Goal: Task Accomplishment & Management: Manage account settings

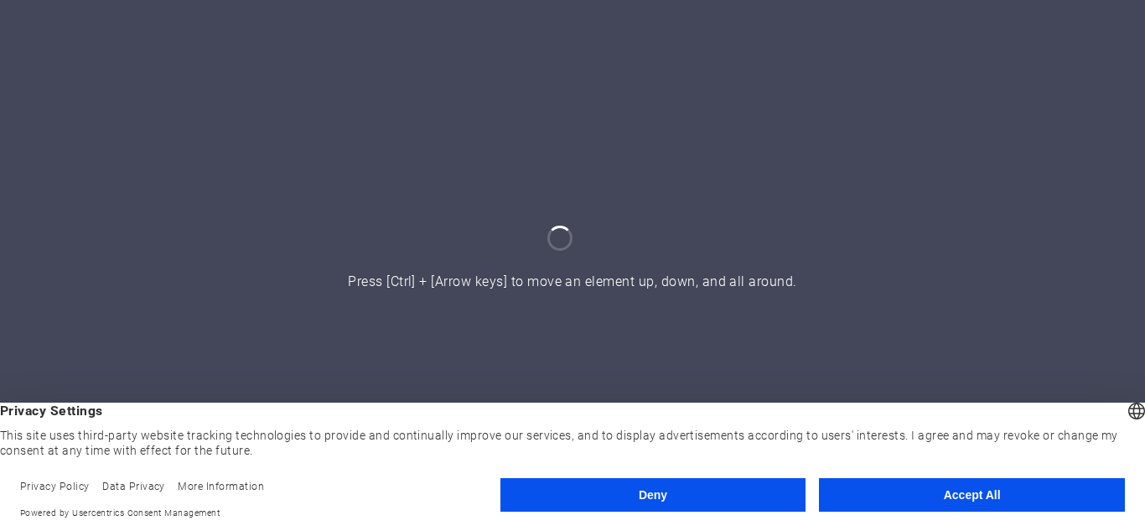
click at [929, 500] on button "Accept All" at bounding box center [972, 495] width 306 height 34
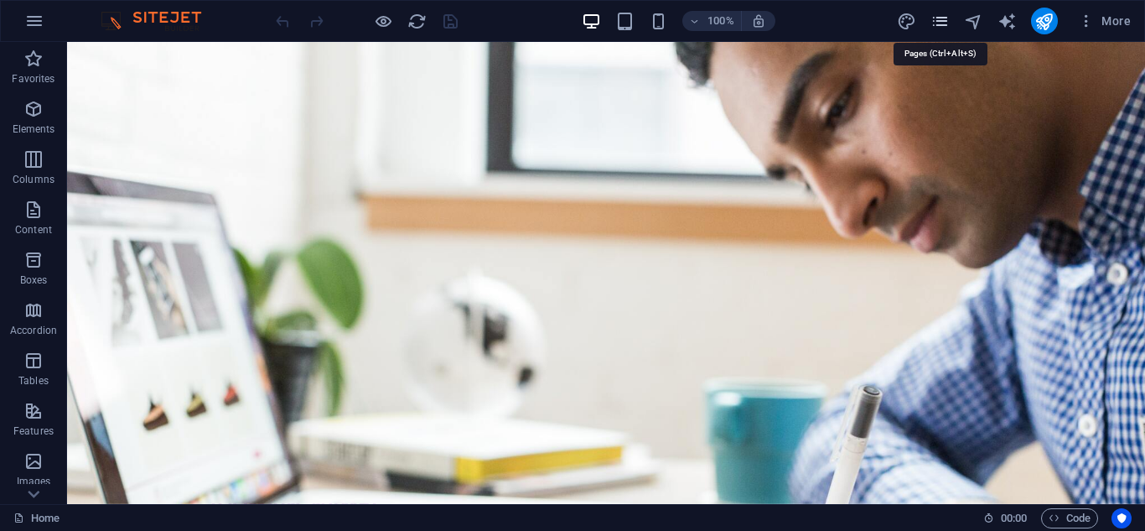
click at [939, 26] on icon "pages" at bounding box center [940, 21] width 19 height 19
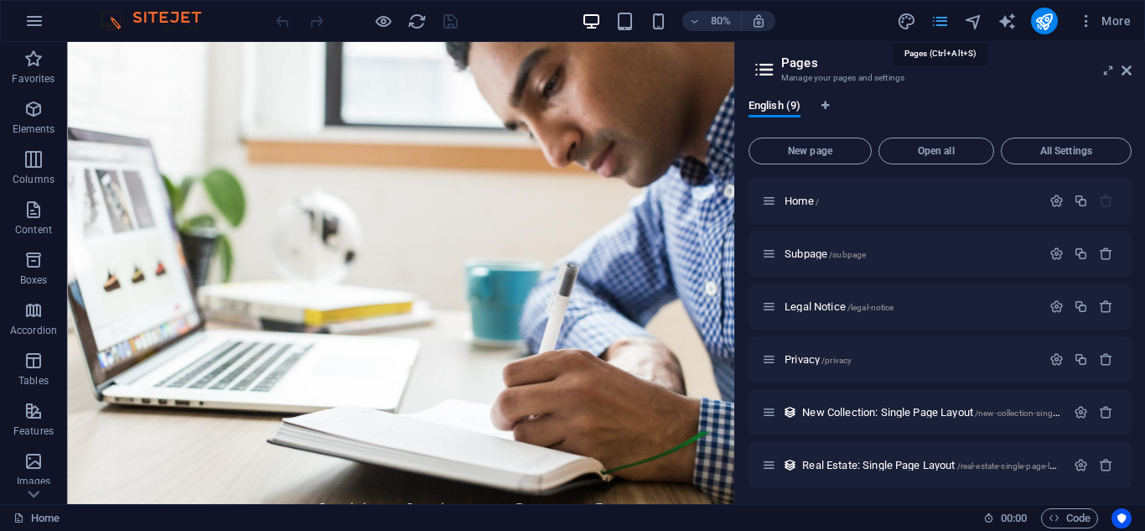
click at [948, 24] on icon "pages" at bounding box center [940, 21] width 19 height 19
click at [1133, 70] on aside "Pages Manage your pages and settings English (9) New page Open all All Settings…" at bounding box center [939, 273] width 411 height 462
click at [1128, 66] on icon at bounding box center [1127, 70] width 10 height 13
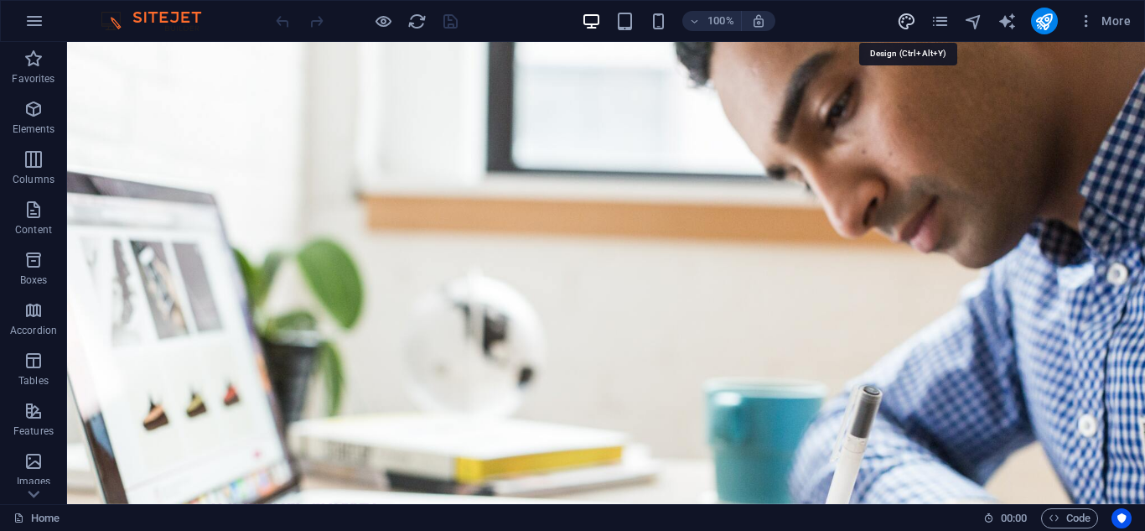
click at [910, 18] on icon "design" at bounding box center [906, 21] width 19 height 19
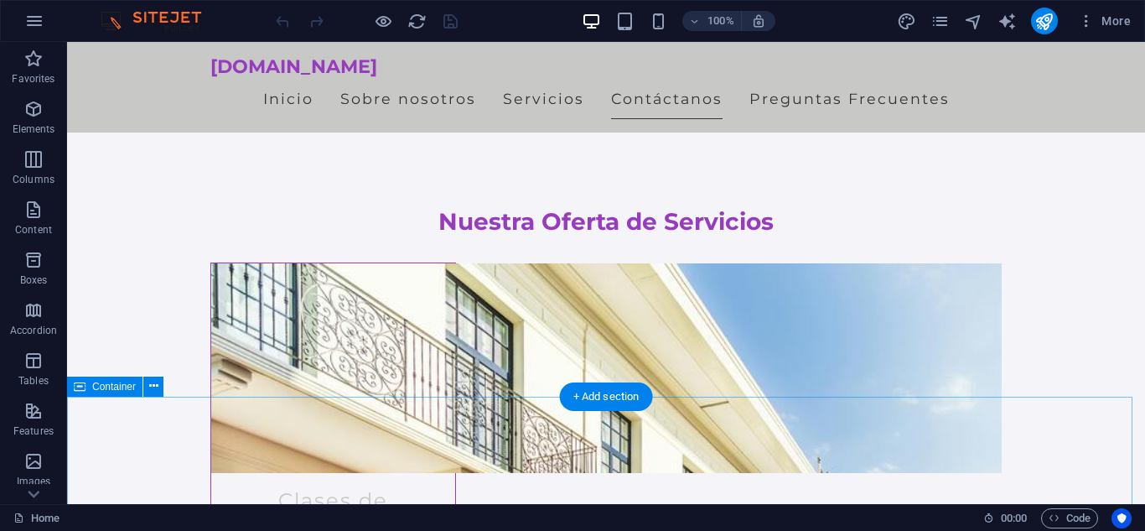
scroll to position [1581, 0]
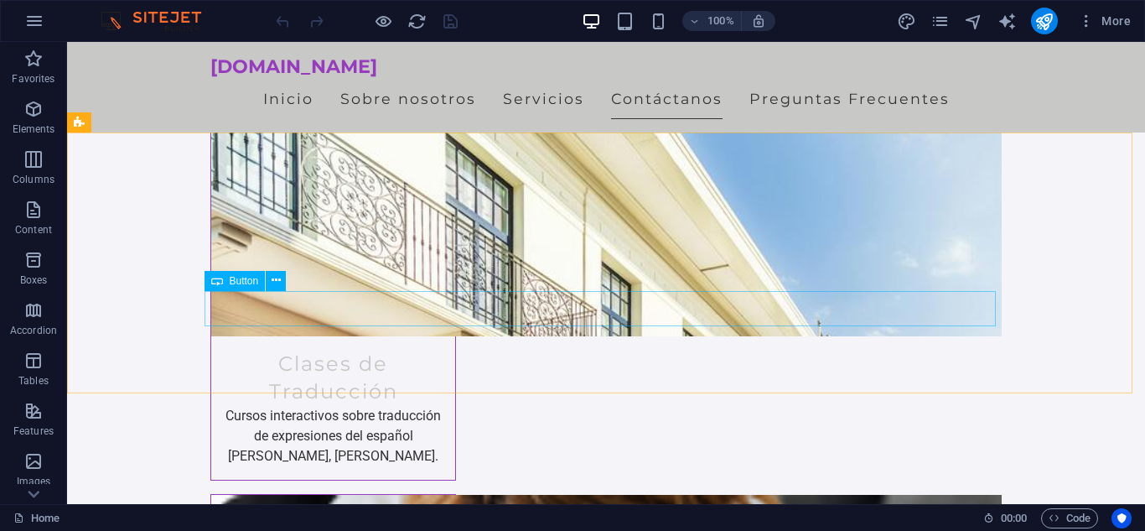
click at [237, 281] on span "Button" at bounding box center [244, 281] width 29 height 10
click at [276, 278] on icon at bounding box center [276, 281] width 9 height 18
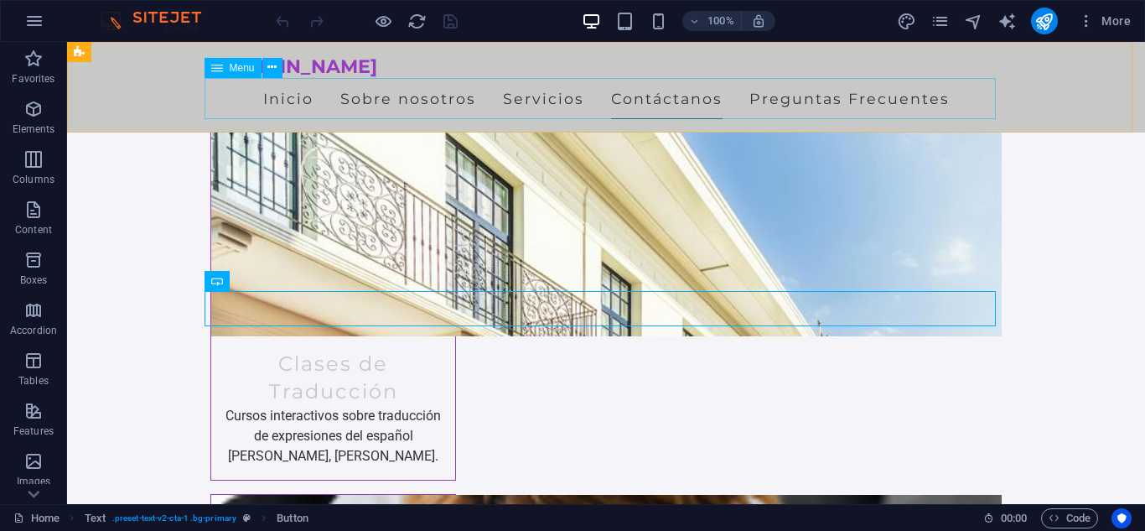
click at [526, 96] on nav "Inicio Sobre nosotros Servicios Contáctanos Preguntas Frecuentes" at bounding box center [606, 99] width 792 height 42
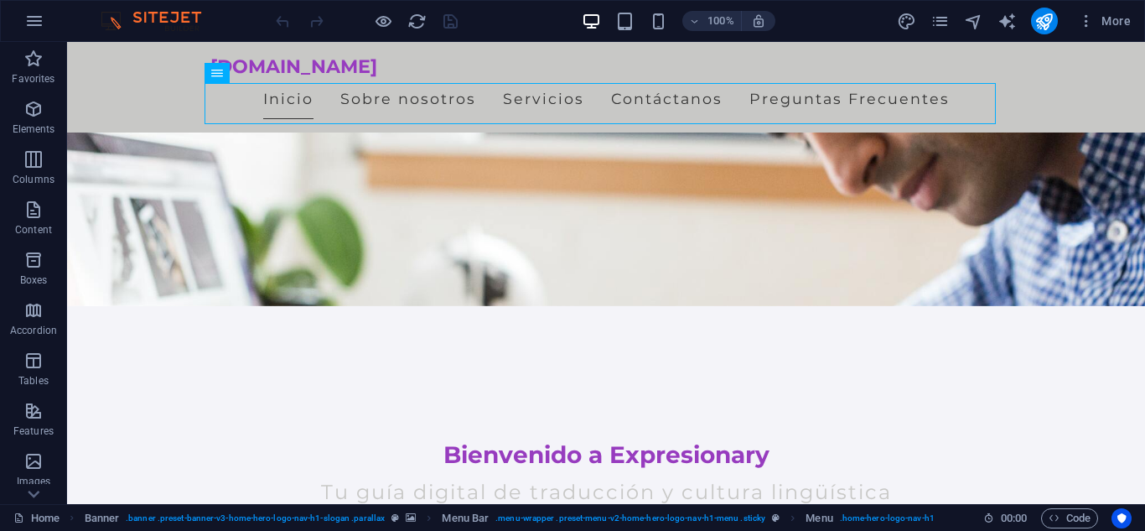
scroll to position [169, 0]
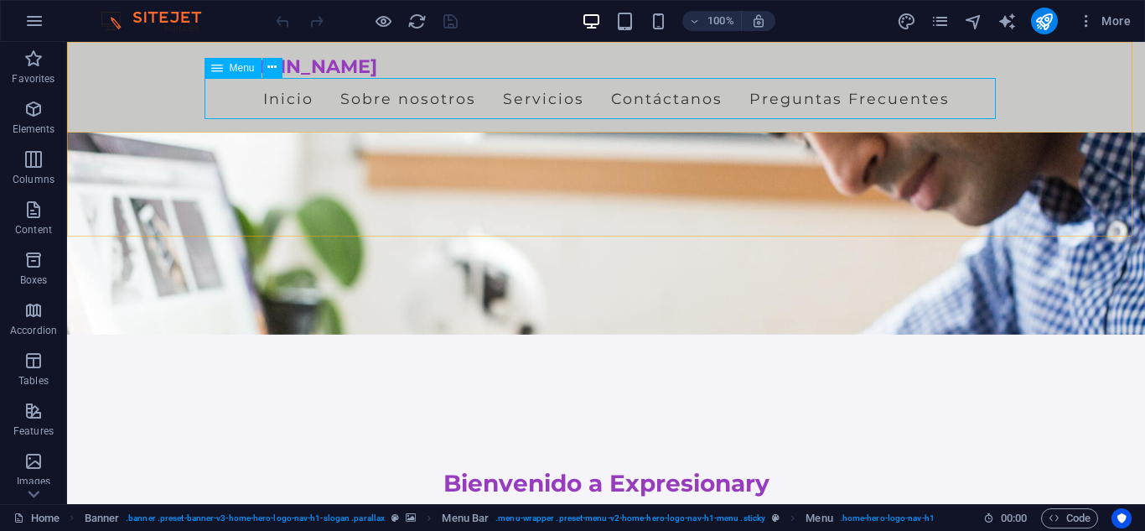
click at [226, 70] on div "Menu" at bounding box center [233, 68] width 57 height 20
click at [215, 69] on icon at bounding box center [217, 68] width 12 height 20
click at [277, 68] on icon at bounding box center [271, 68] width 9 height 18
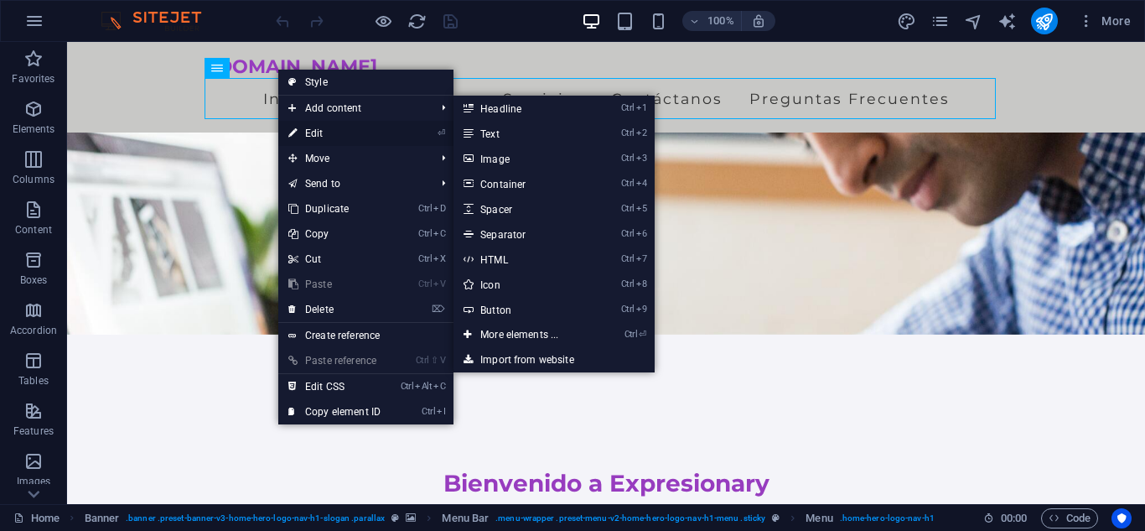
click at [337, 131] on link "⏎ Edit" at bounding box center [334, 133] width 112 height 25
select select
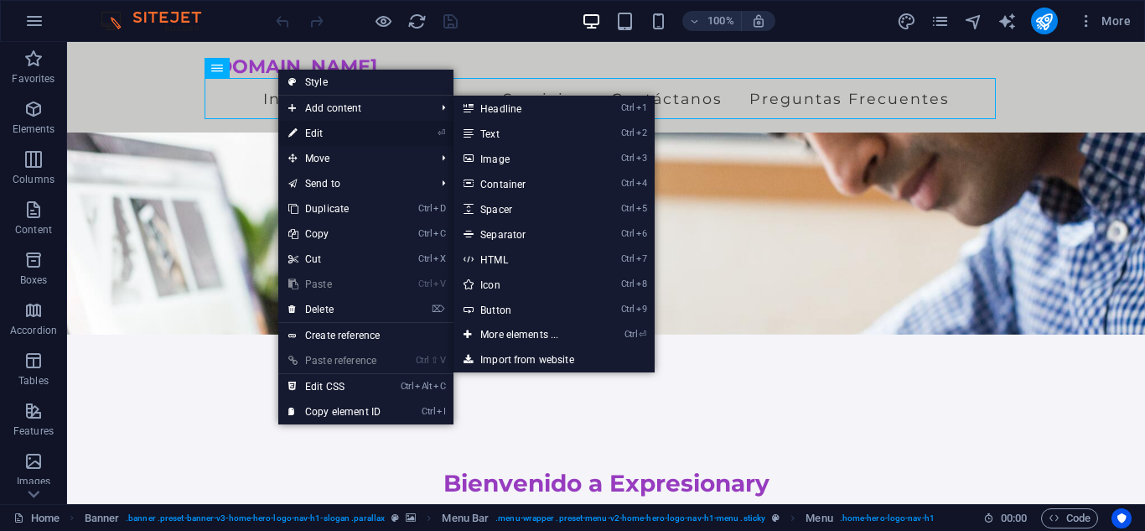
select select
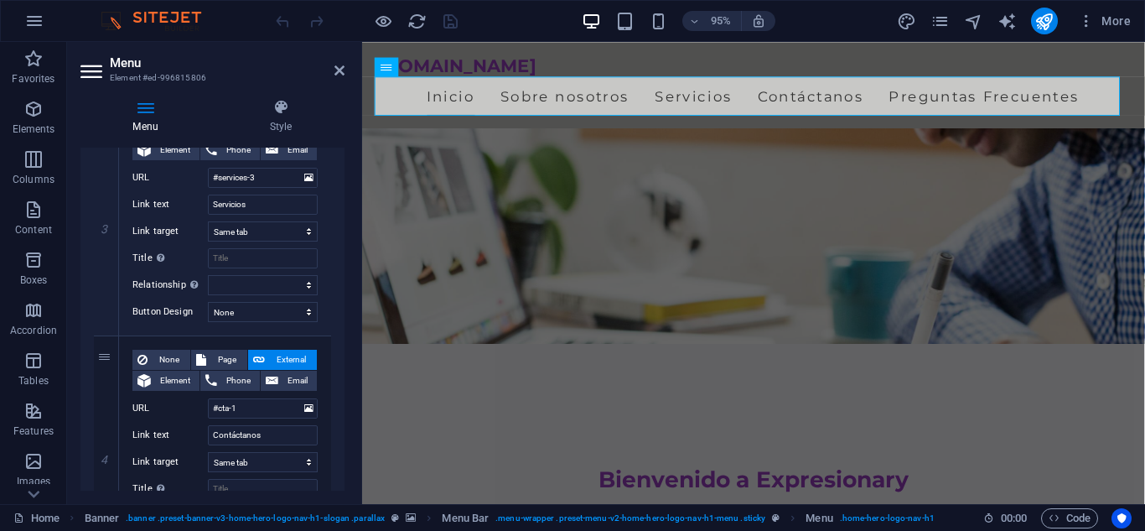
scroll to position [663, 0]
click at [584, 96] on nav "Inicio Sobre nosotros Servicios Contáctanos Preguntas Frecuentes" at bounding box center [775, 99] width 792 height 42
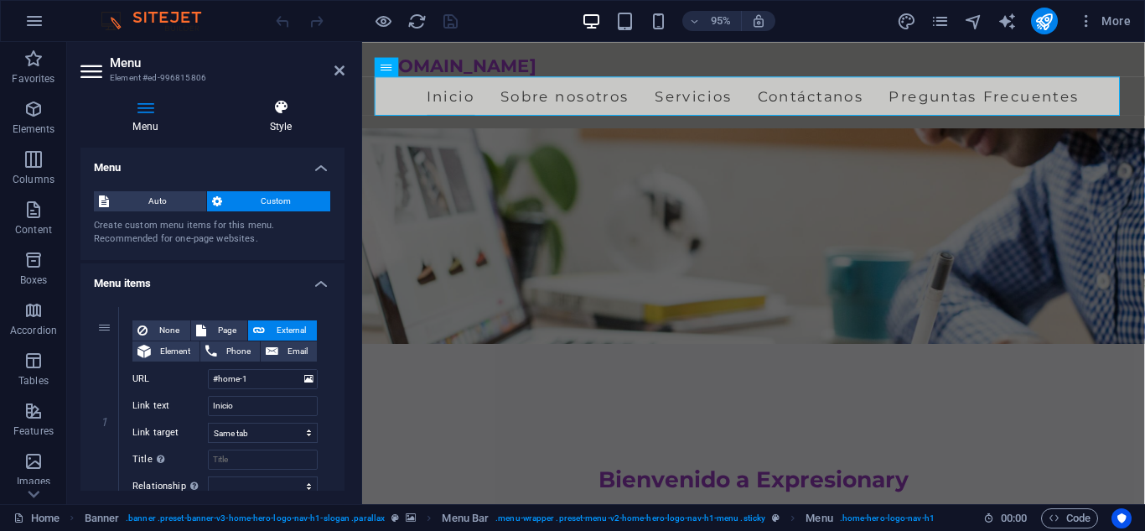
click at [273, 125] on h4 "Style" at bounding box center [280, 116] width 127 height 35
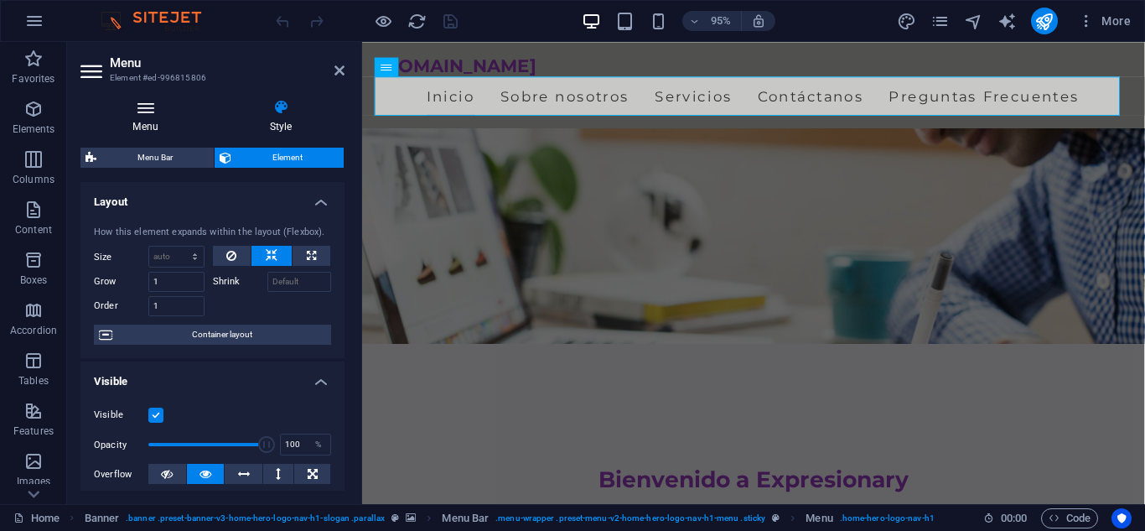
click at [164, 127] on h4 "Menu" at bounding box center [148, 116] width 137 height 35
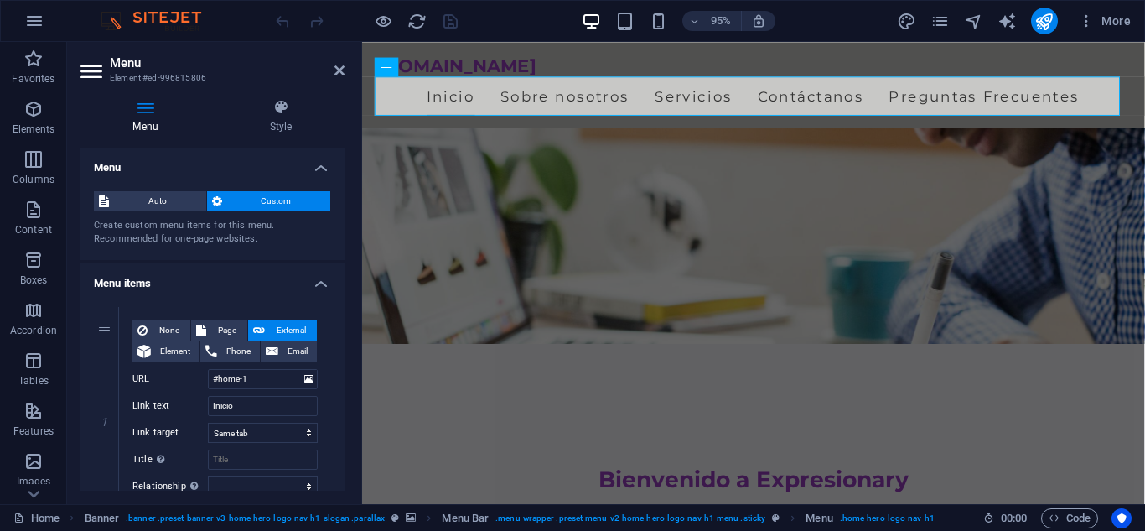
click at [489, 188] on figure at bounding box center [774, 116] width 824 height 486
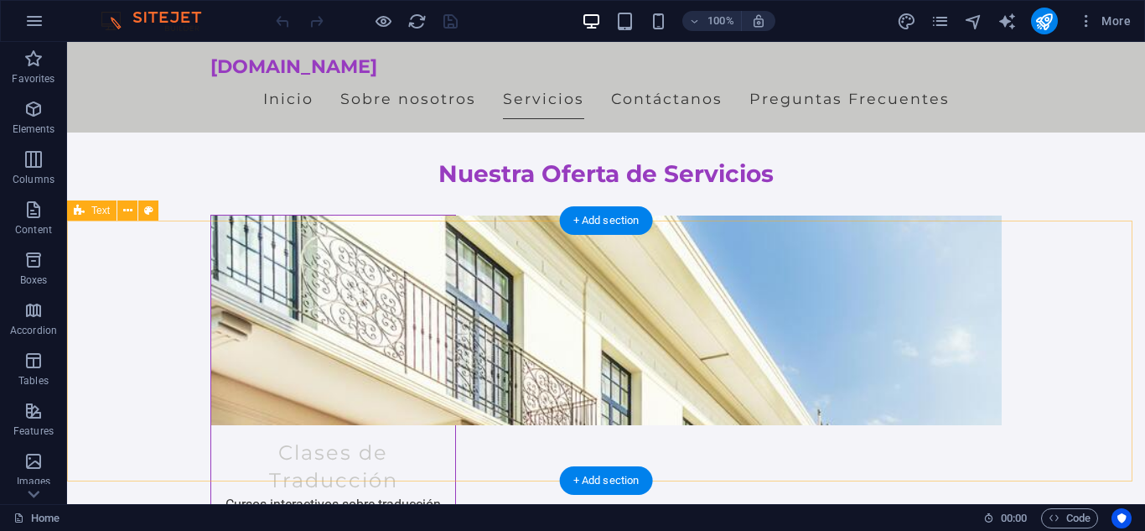
scroll to position [1492, 0]
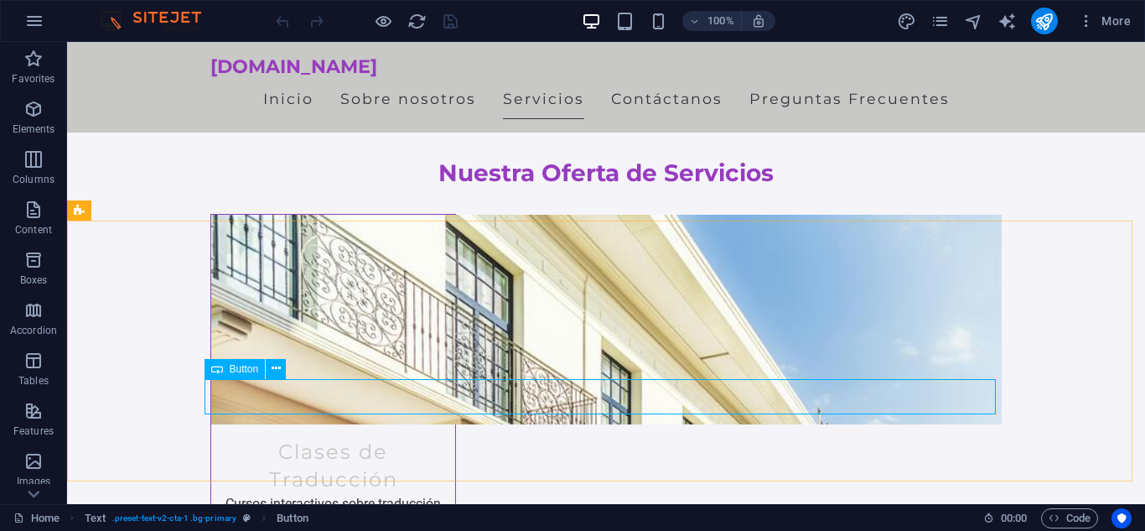
click at [237, 371] on span "Button" at bounding box center [244, 369] width 29 height 10
click at [285, 367] on button at bounding box center [276, 369] width 20 height 20
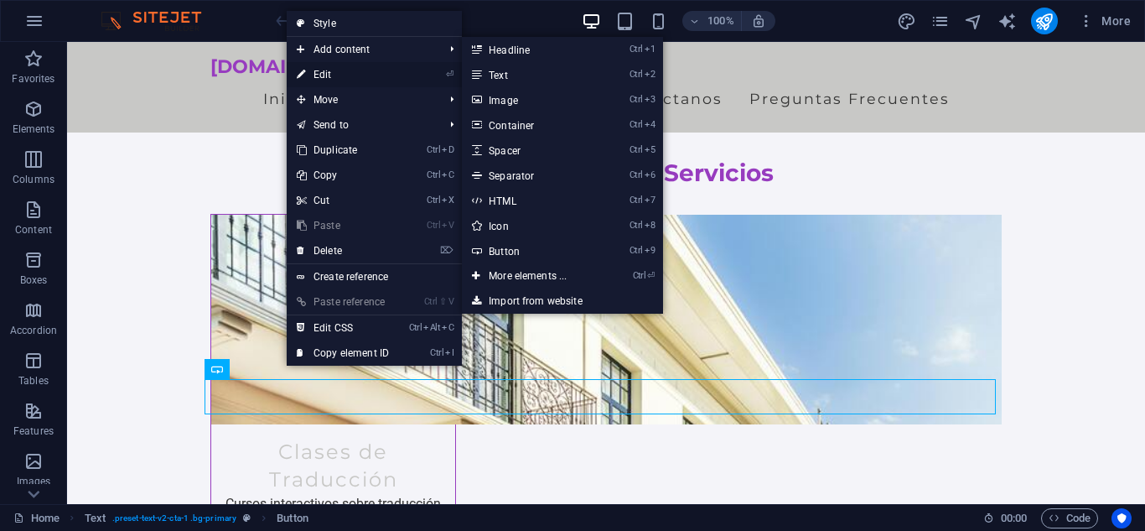
click at [373, 70] on link "⏎ Edit" at bounding box center [343, 74] width 112 height 25
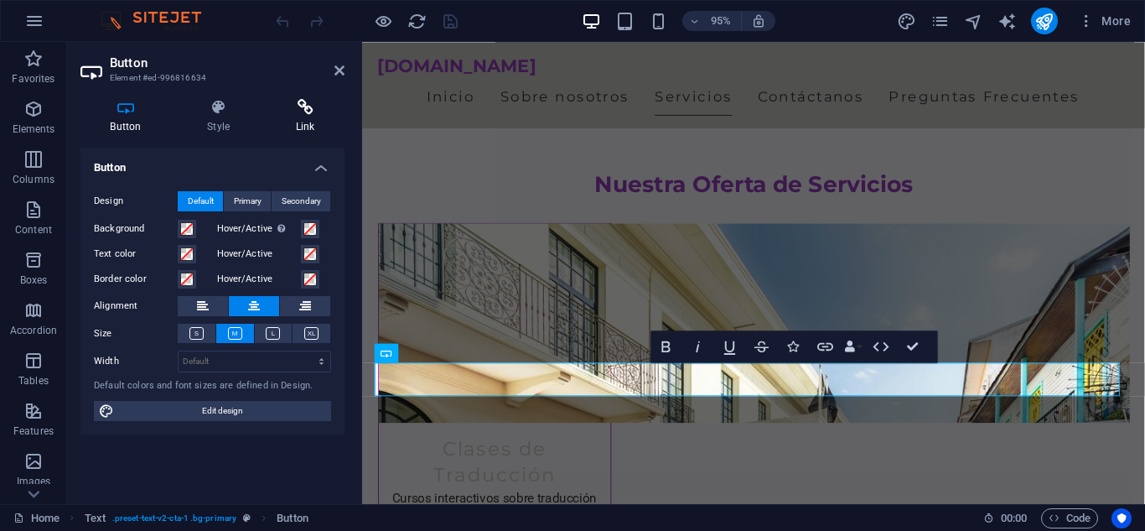
click at [304, 108] on icon at bounding box center [305, 107] width 79 height 17
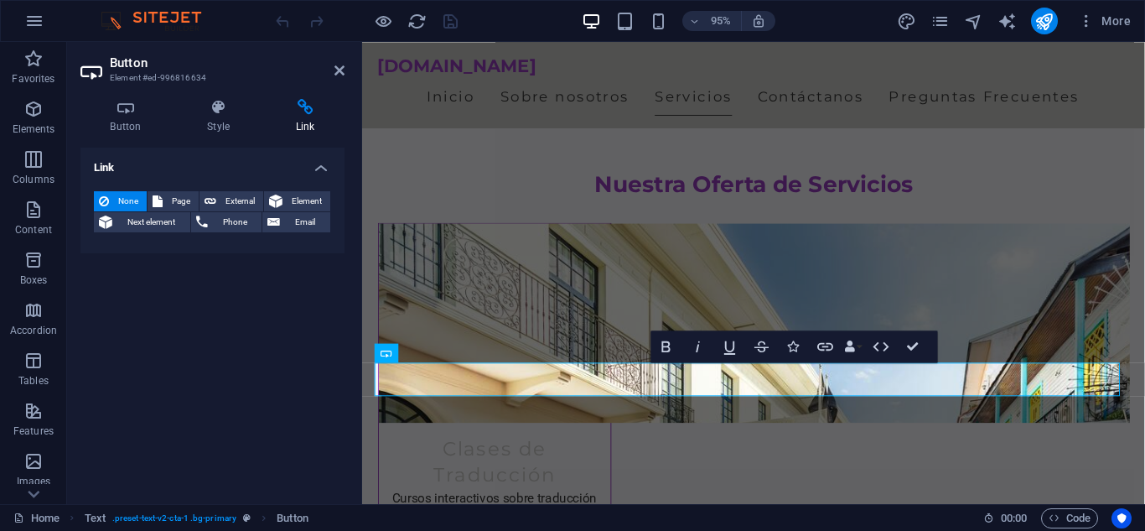
click at [341, 62] on h2 "Button" at bounding box center [227, 62] width 235 height 15
click at [342, 68] on icon at bounding box center [340, 70] width 10 height 13
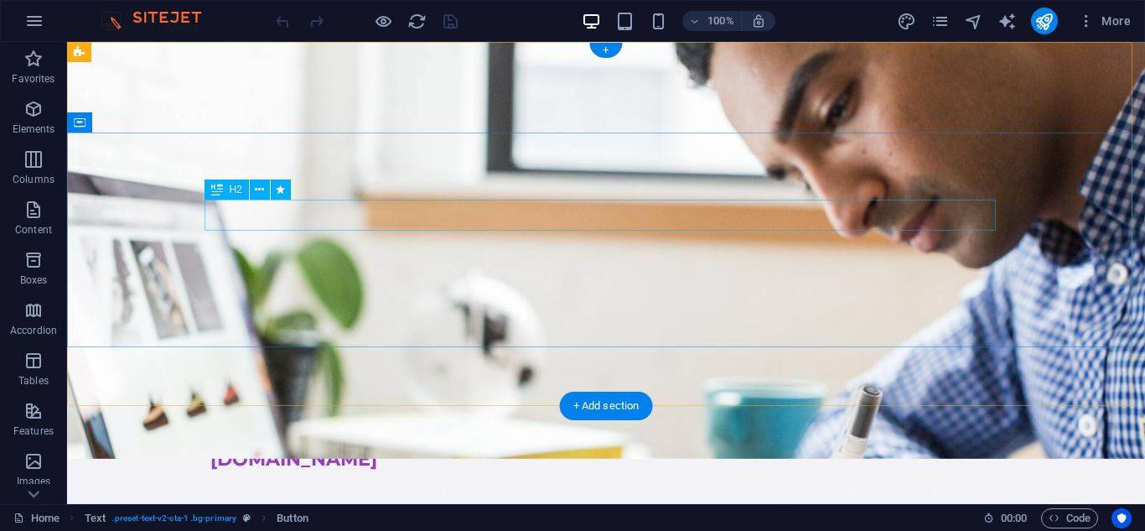
scroll to position [0, 0]
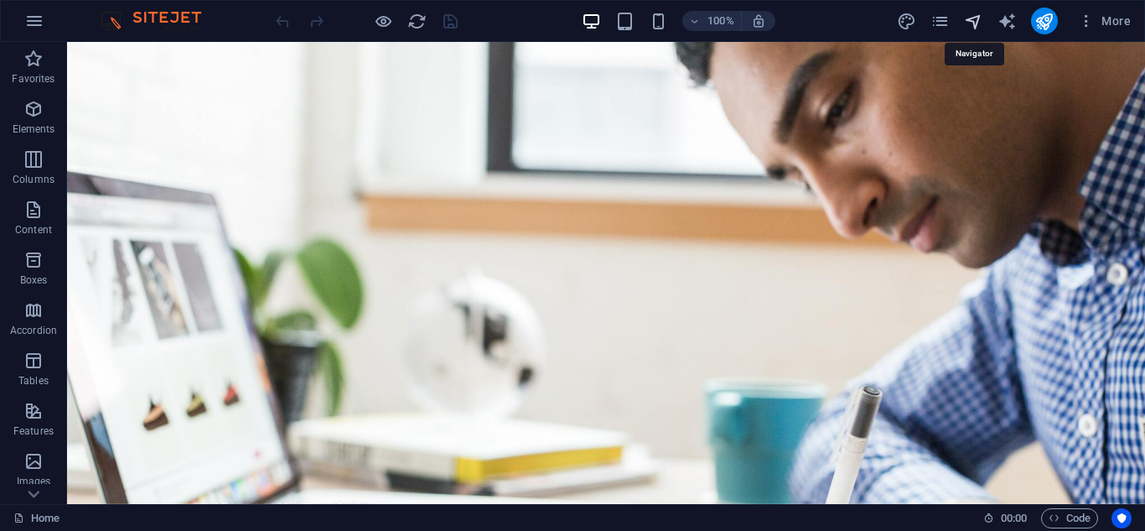
click at [970, 27] on icon "navigator" at bounding box center [973, 21] width 19 height 19
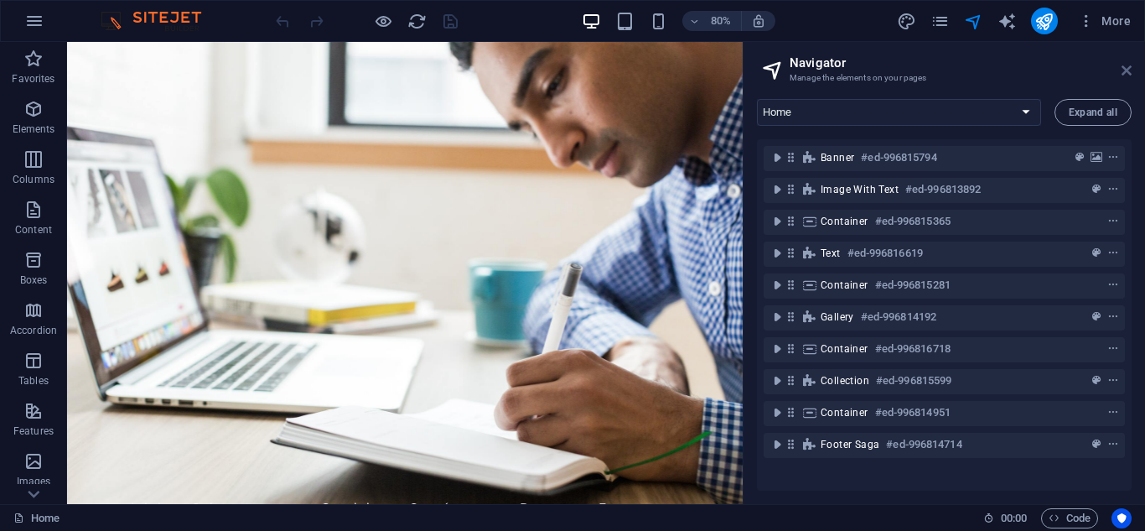
click at [1127, 70] on icon at bounding box center [1127, 70] width 10 height 13
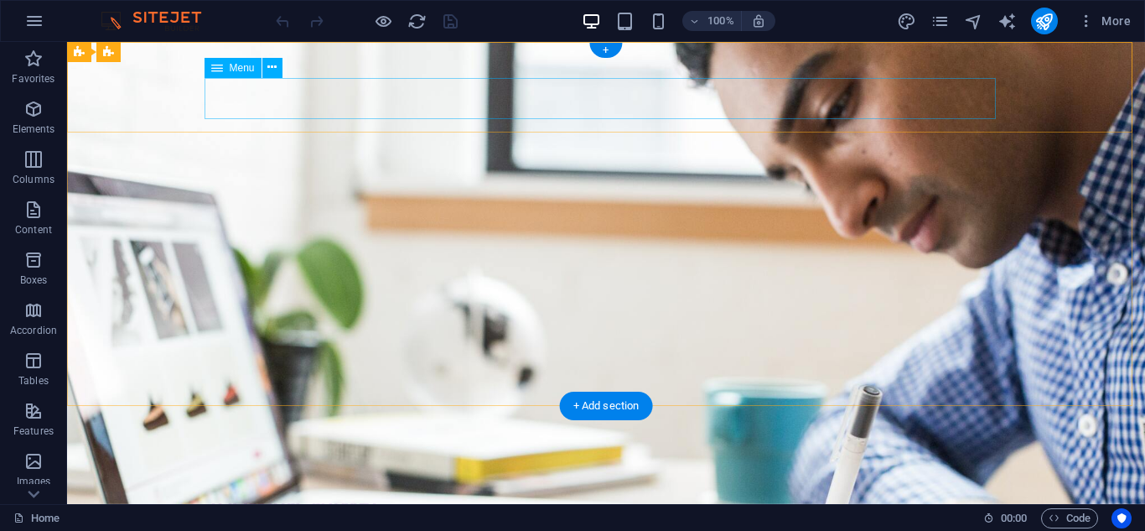
click at [340, 516] on nav "Inicio Sobre nosotros Servicios Contáctanos Preguntas Frecuentes" at bounding box center [606, 537] width 792 height 42
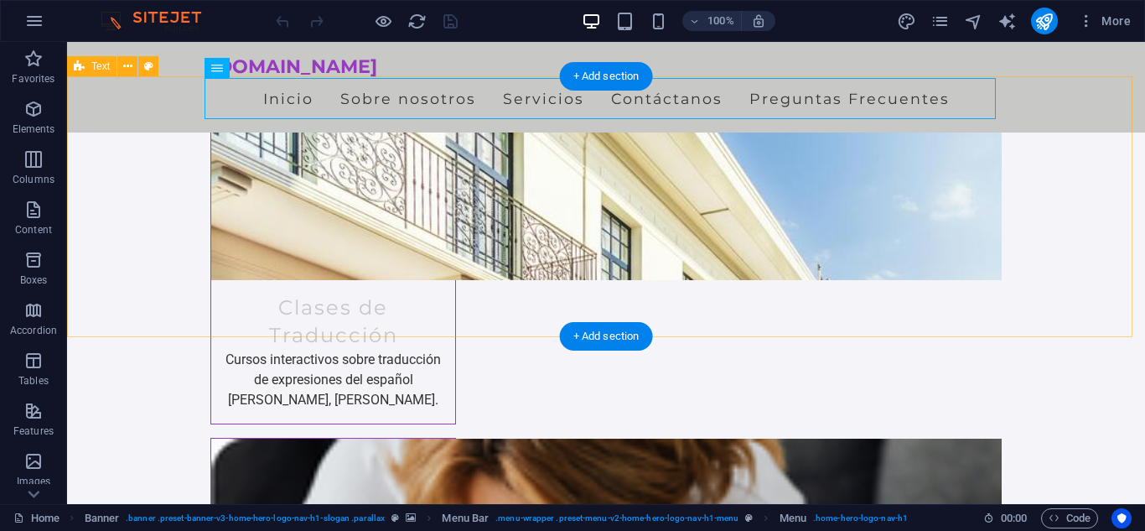
scroll to position [1664, 0]
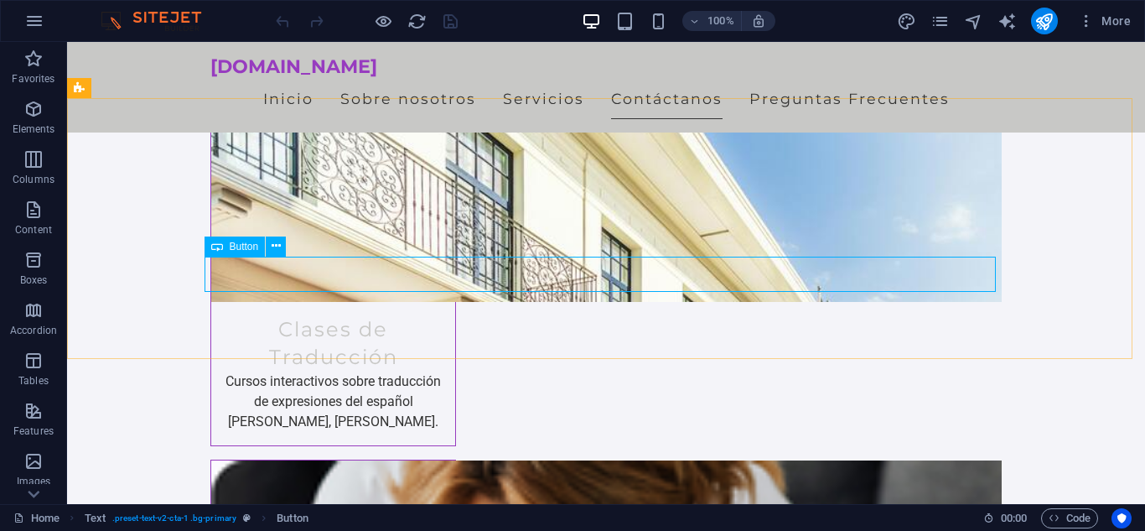
scroll to position [1614, 0]
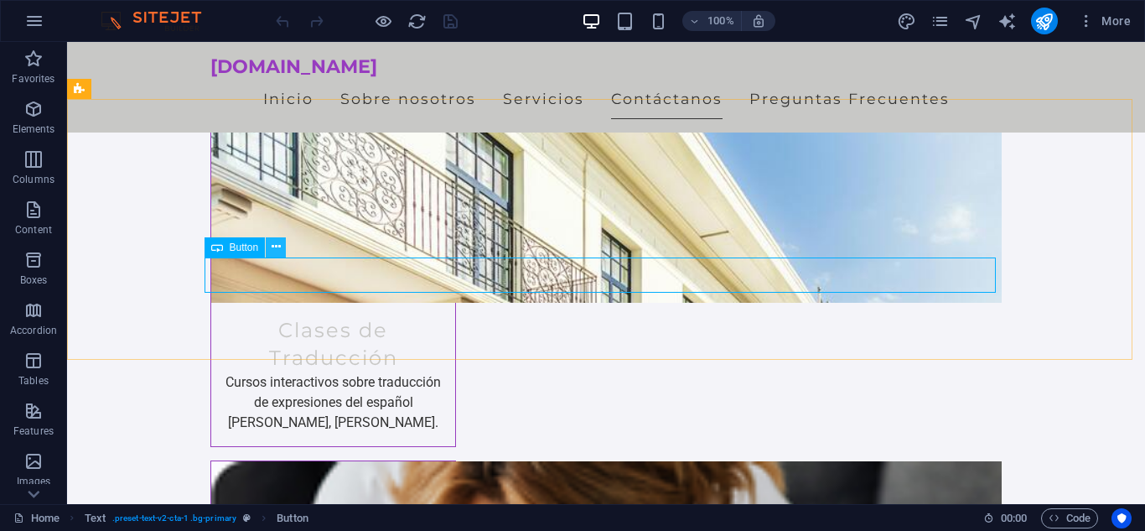
click at [273, 249] on icon at bounding box center [276, 247] width 9 height 18
click at [277, 240] on icon at bounding box center [276, 247] width 9 height 18
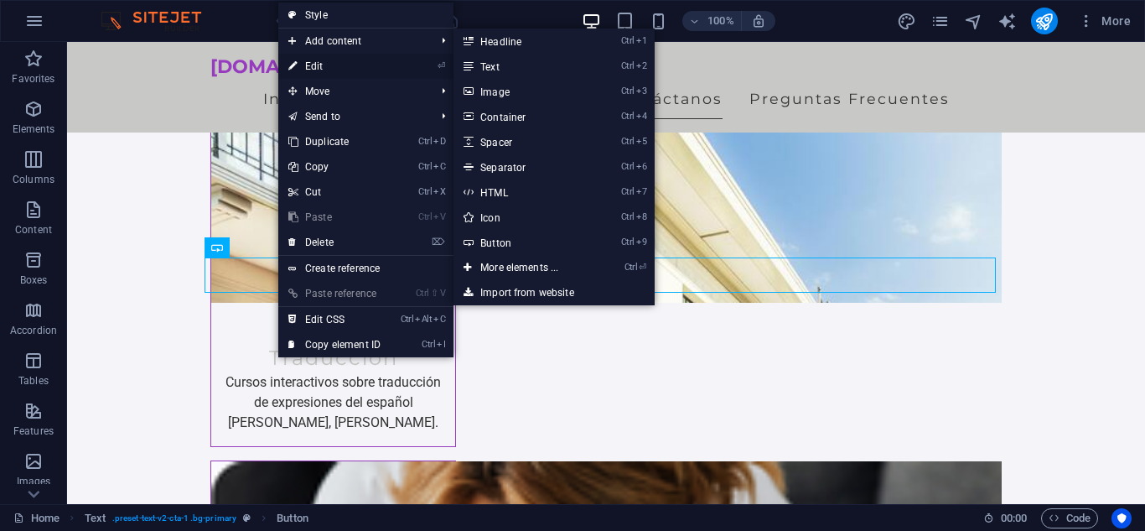
click at [397, 65] on li "⏎ Edit" at bounding box center [365, 66] width 175 height 25
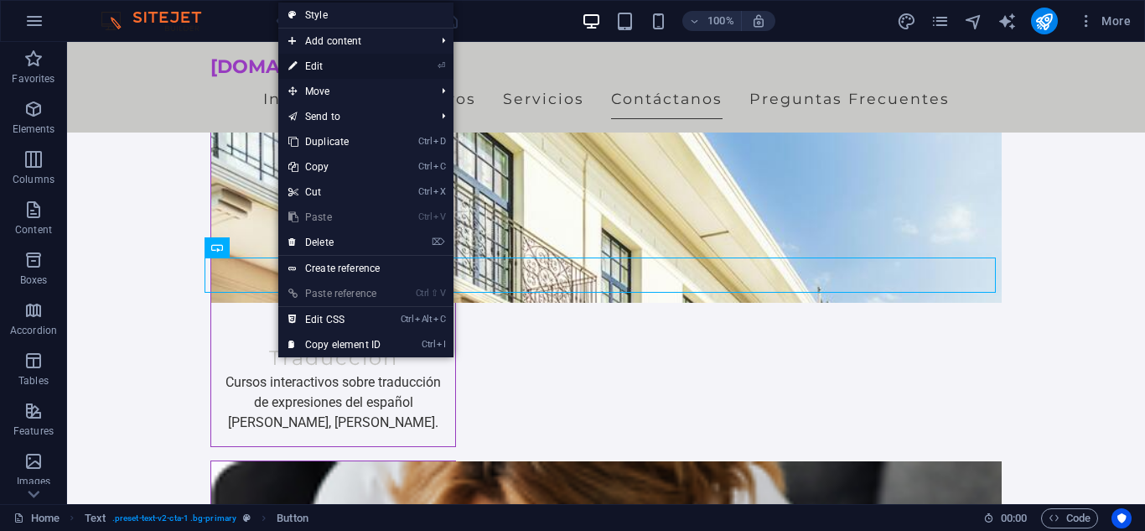
click at [307, 69] on link "⏎ Edit" at bounding box center [334, 66] width 112 height 25
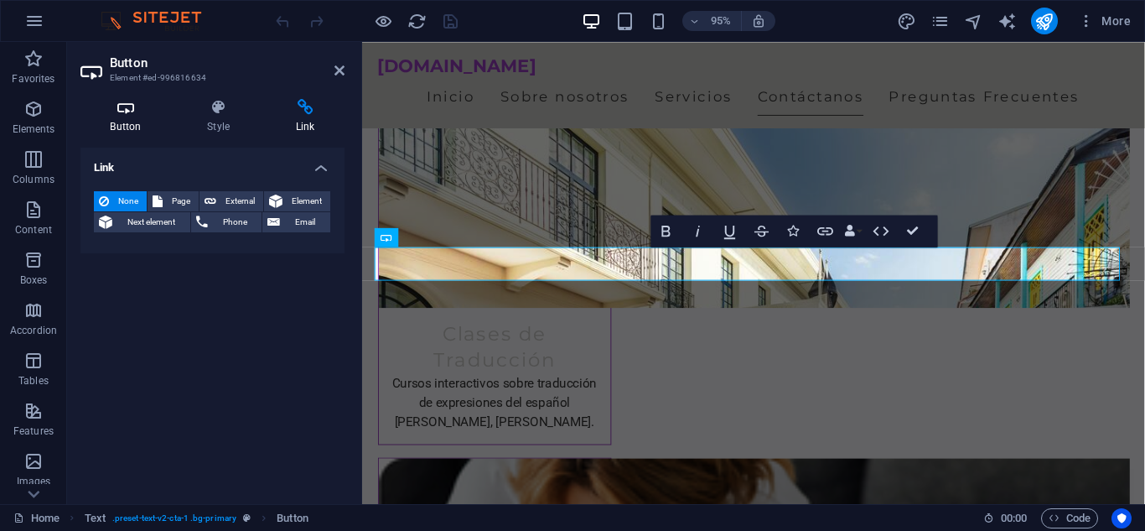
click at [136, 131] on h4 "Button" at bounding box center [128, 116] width 97 height 35
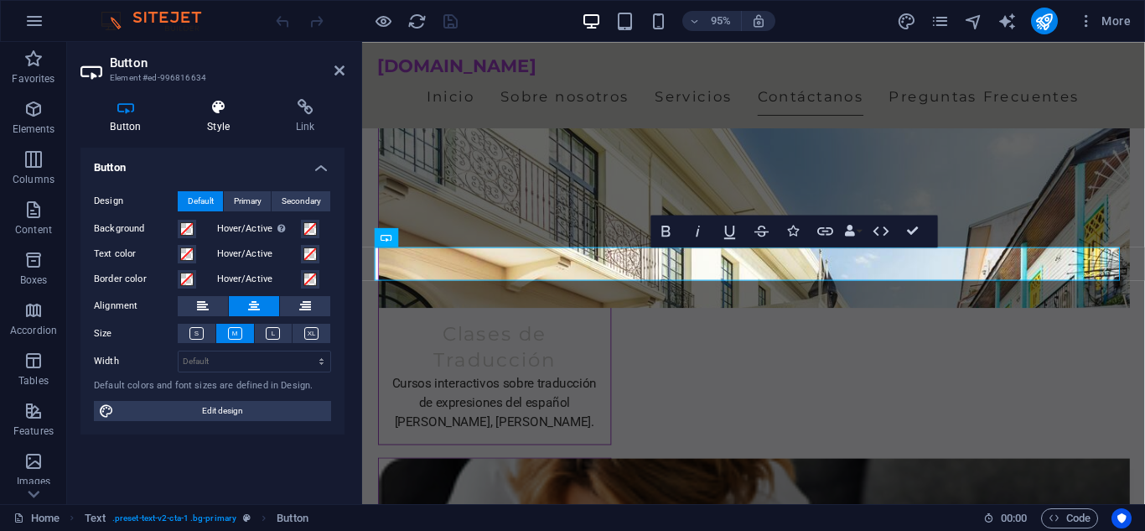
click at [235, 115] on icon at bounding box center [219, 107] width 82 height 17
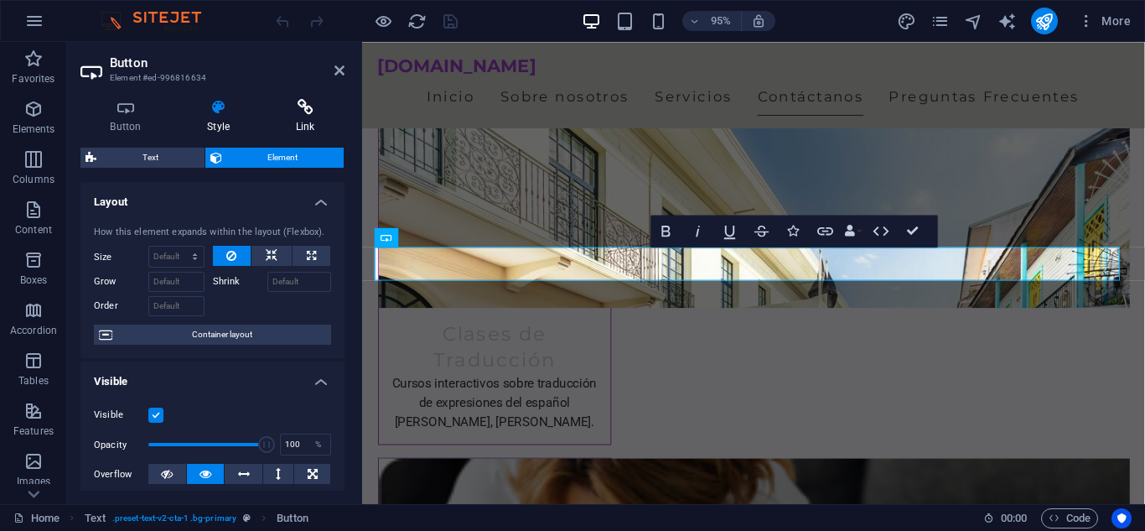
click at [298, 114] on icon at bounding box center [305, 107] width 79 height 17
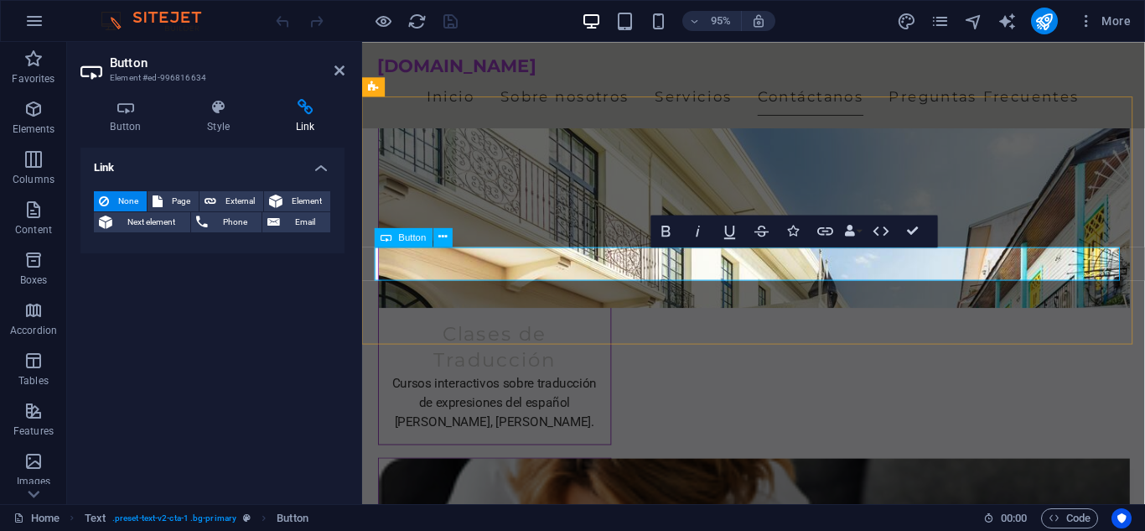
drag, startPoint x: 760, startPoint y: 273, endPoint x: 849, endPoint y: 280, distance: 90.0
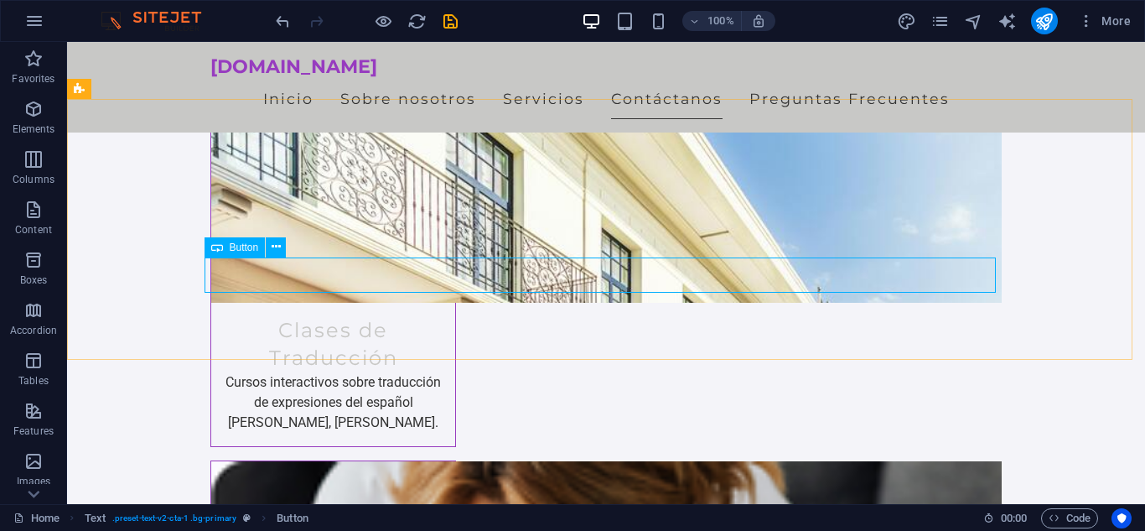
click at [223, 246] on div "Button" at bounding box center [235, 247] width 61 height 20
click at [280, 250] on icon at bounding box center [276, 247] width 9 height 18
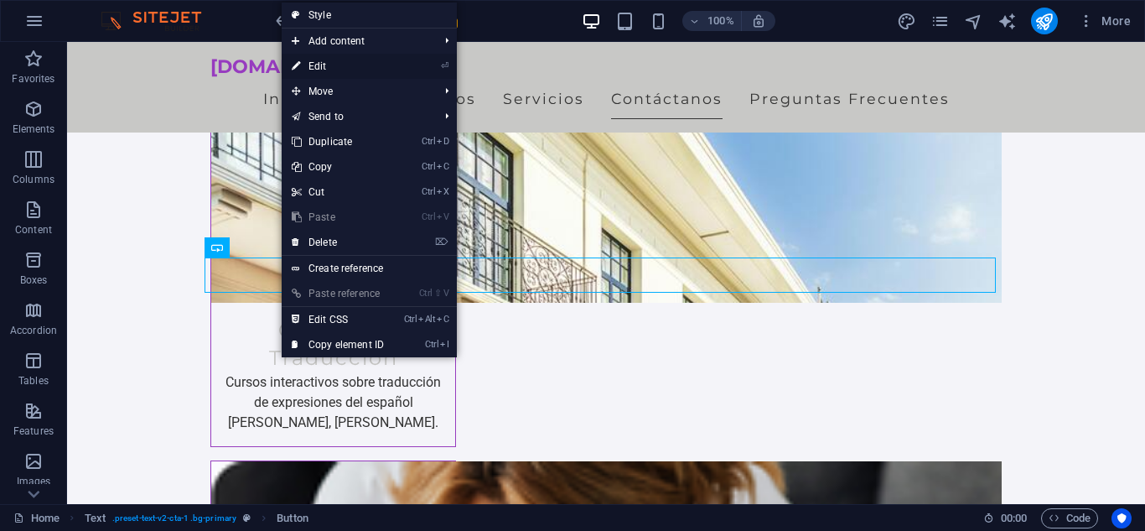
click at [366, 67] on link "⏎ Edit" at bounding box center [338, 66] width 112 height 25
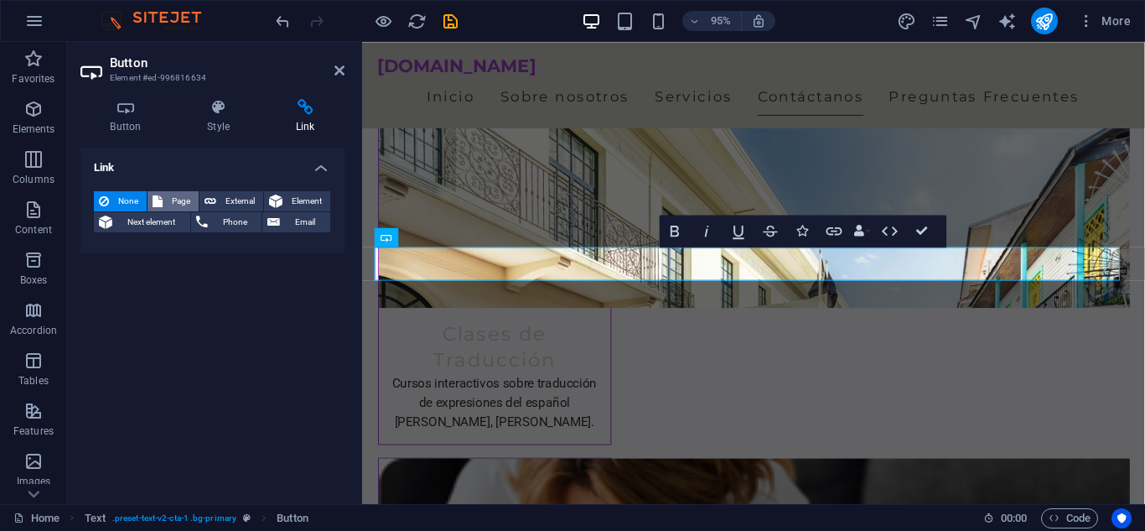
click at [181, 200] on span "Page" at bounding box center [181, 201] width 26 height 20
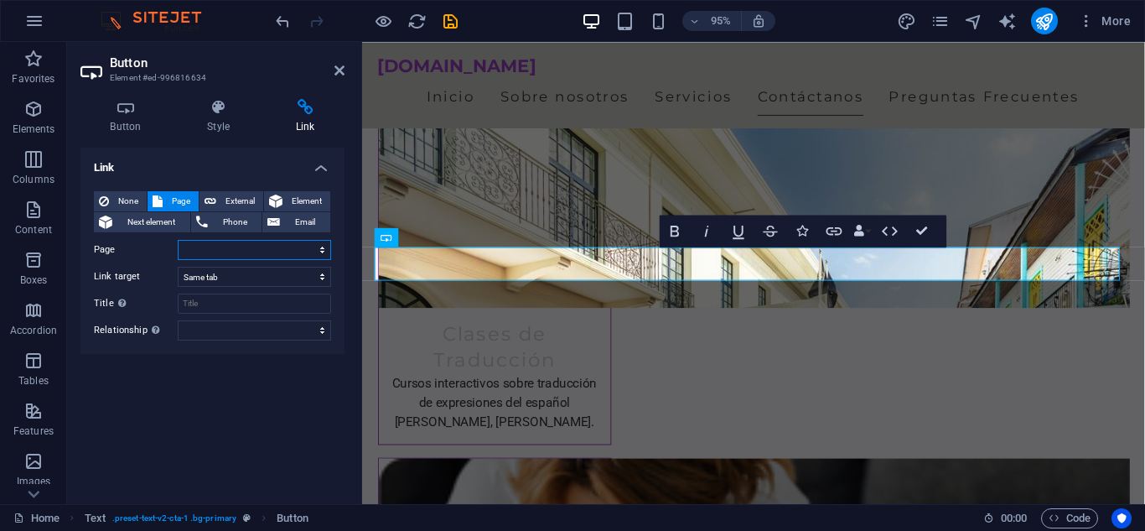
click at [195, 252] on select "Home Subpage Legal Notice Privacy" at bounding box center [254, 250] width 153 height 20
select select "1"
click at [178, 240] on select "Home Subpage Legal Notice Privacy" at bounding box center [254, 250] width 153 height 20
click at [210, 332] on select "alternate author bookmark external help license next nofollow noreferrer noopen…" at bounding box center [254, 330] width 153 height 20
click at [157, 236] on div "None Page External Element Next element Phone Email Page Home Subpage Legal Not…" at bounding box center [212, 265] width 237 height 149
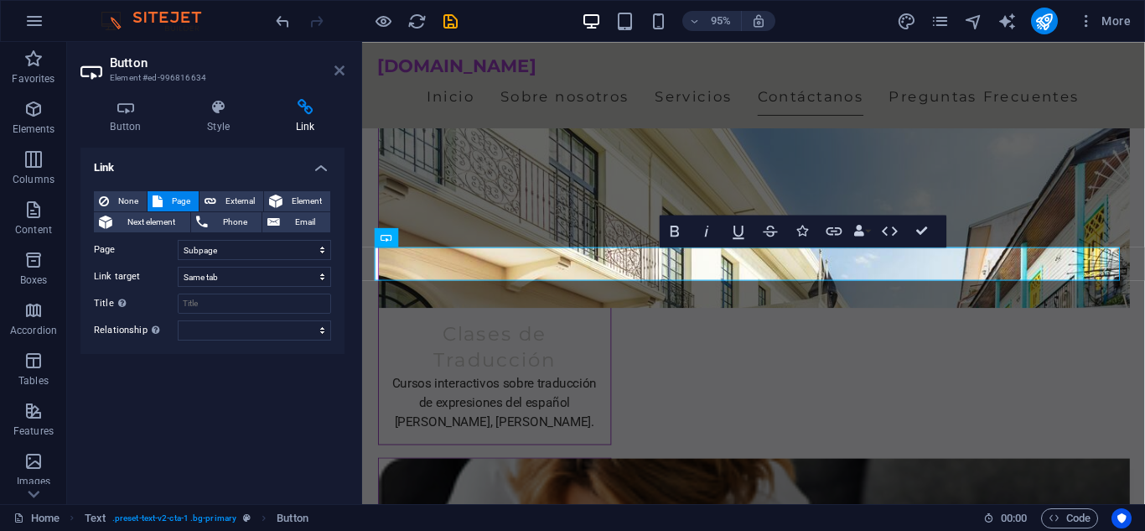
click at [341, 70] on icon at bounding box center [340, 70] width 10 height 13
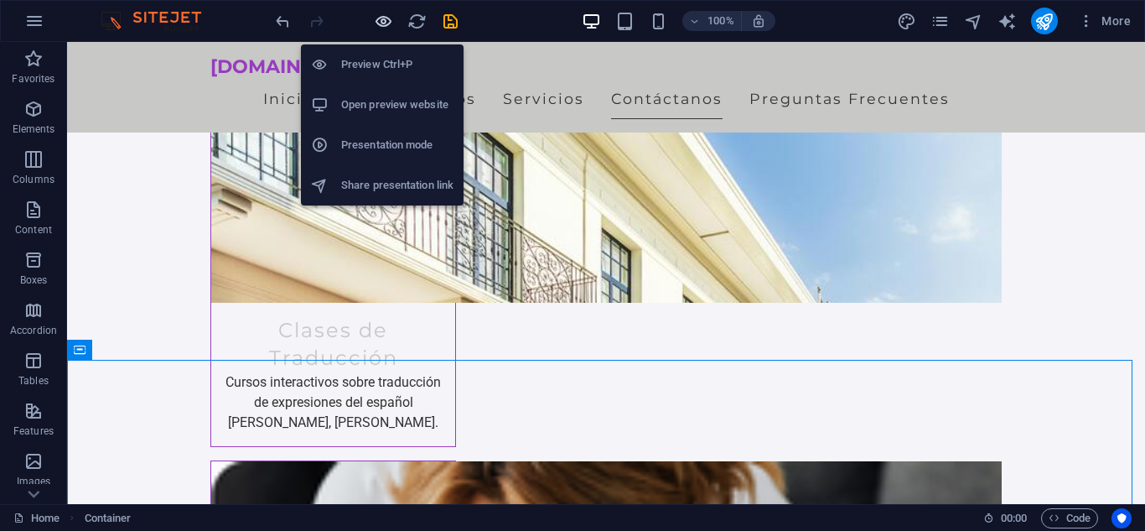
click at [375, 23] on icon "button" at bounding box center [383, 21] width 19 height 19
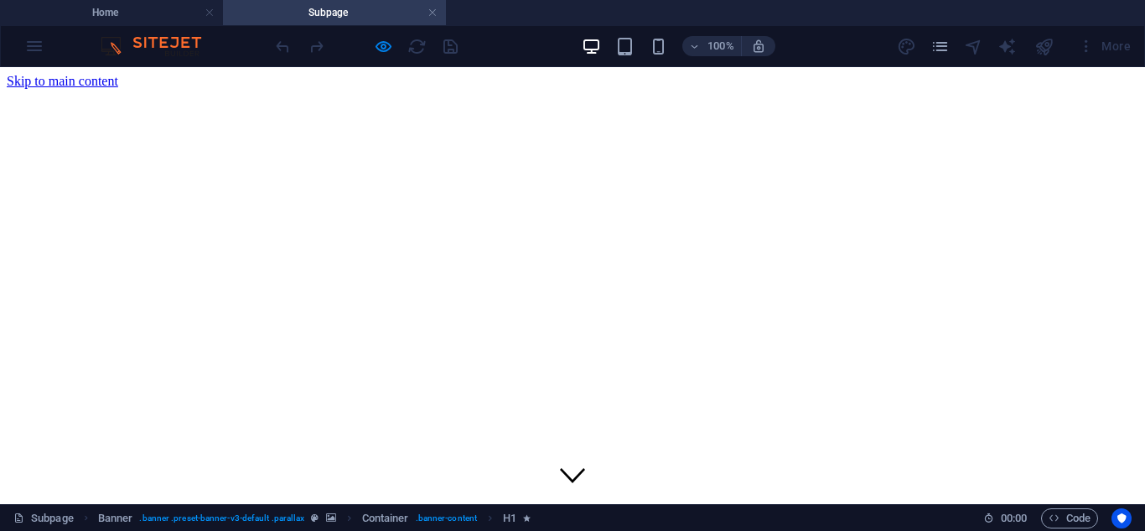
scroll to position [0, 0]
click at [435, 13] on link at bounding box center [433, 13] width 10 height 16
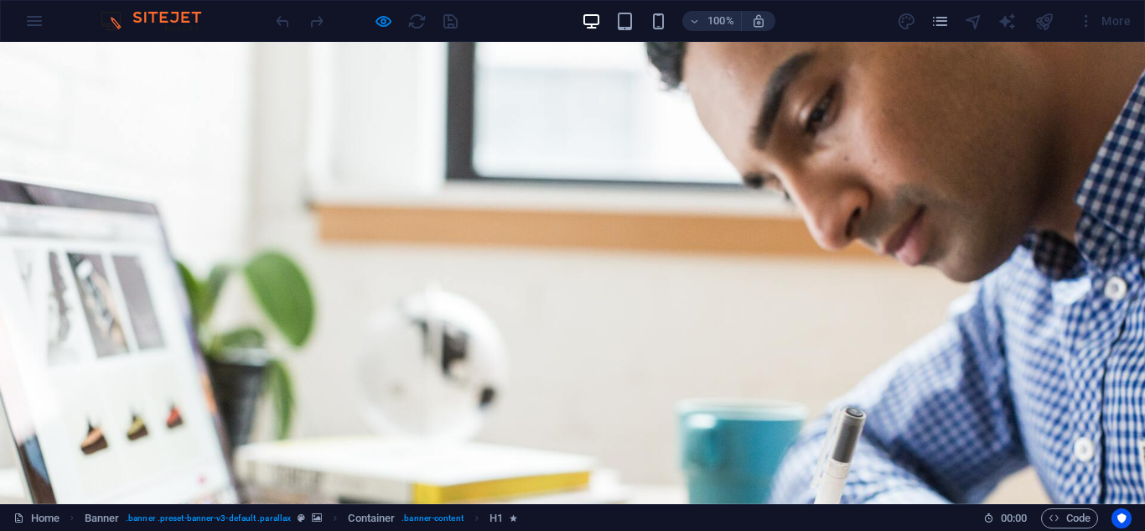
scroll to position [1613, 0]
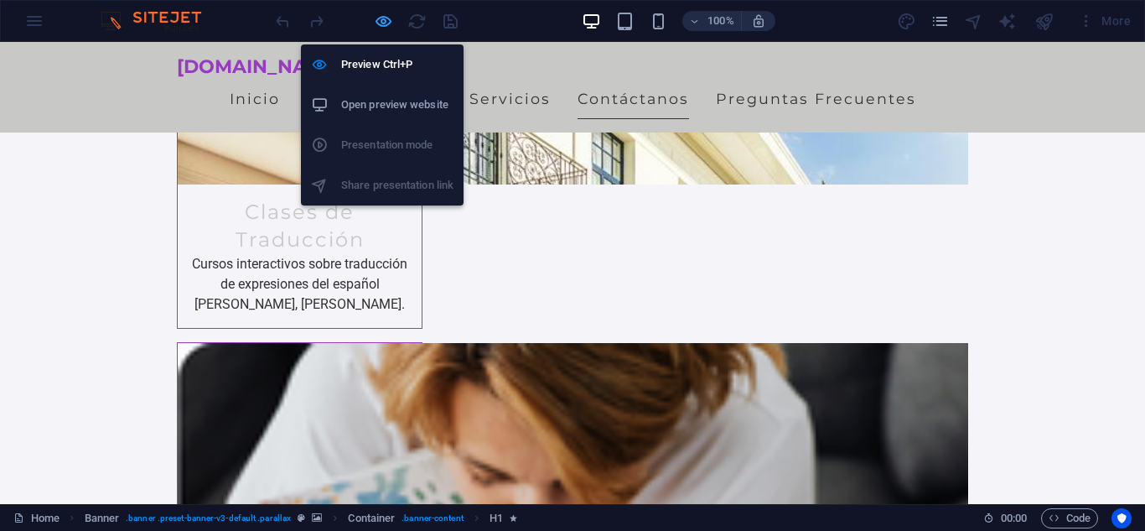
click at [387, 18] on icon "button" at bounding box center [383, 21] width 19 height 19
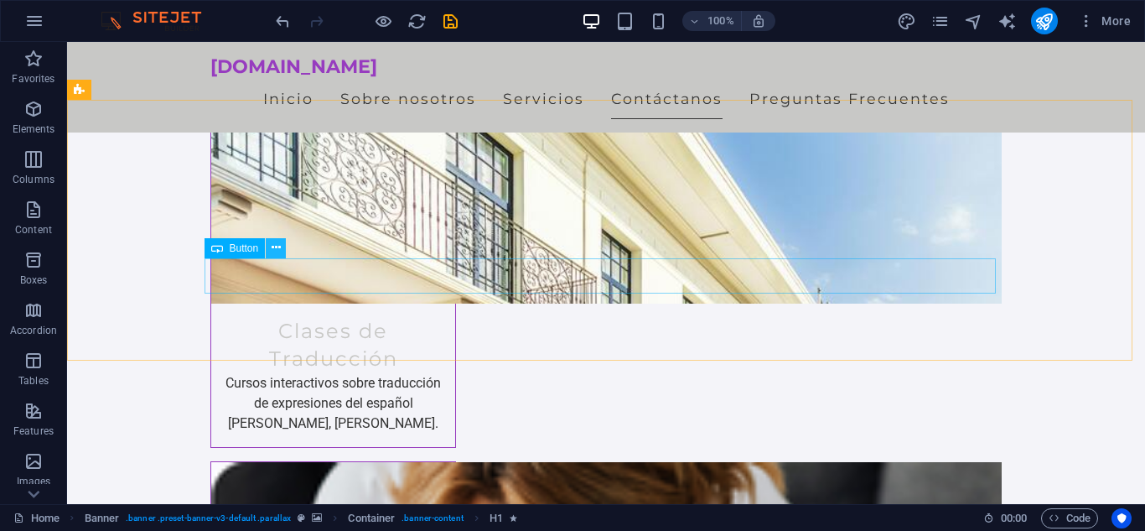
click at [276, 253] on icon at bounding box center [276, 248] width 9 height 18
click at [243, 255] on div "Button" at bounding box center [235, 248] width 61 height 20
click at [266, 247] on button at bounding box center [276, 248] width 20 height 20
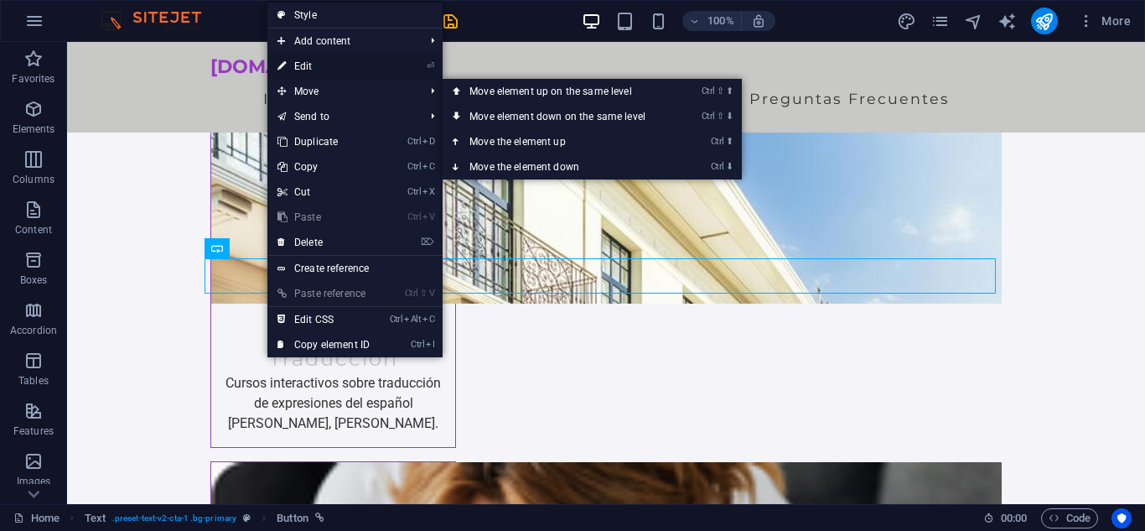
click at [326, 63] on link "⏎ Edit" at bounding box center [323, 66] width 112 height 25
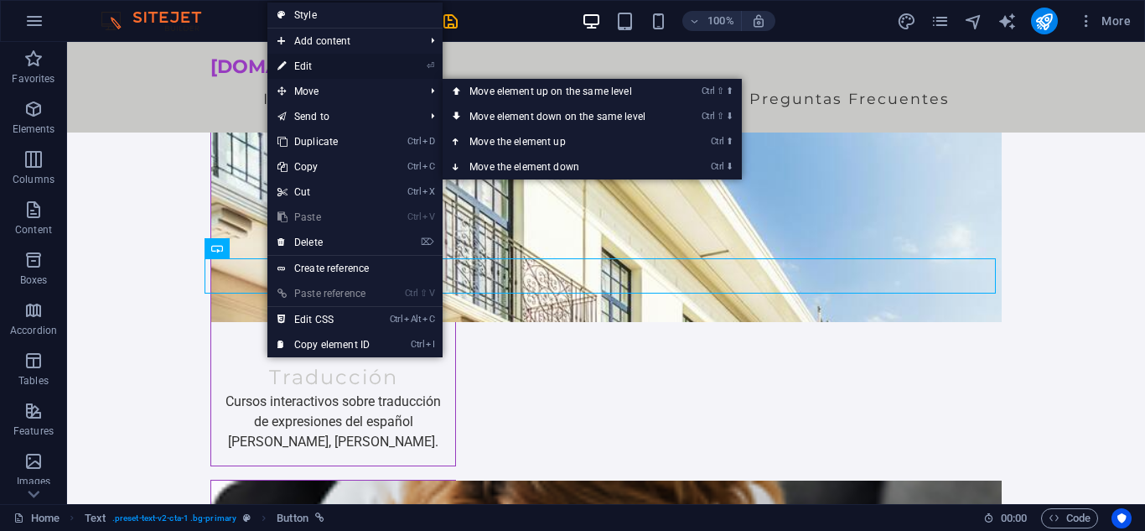
select select "1"
select select
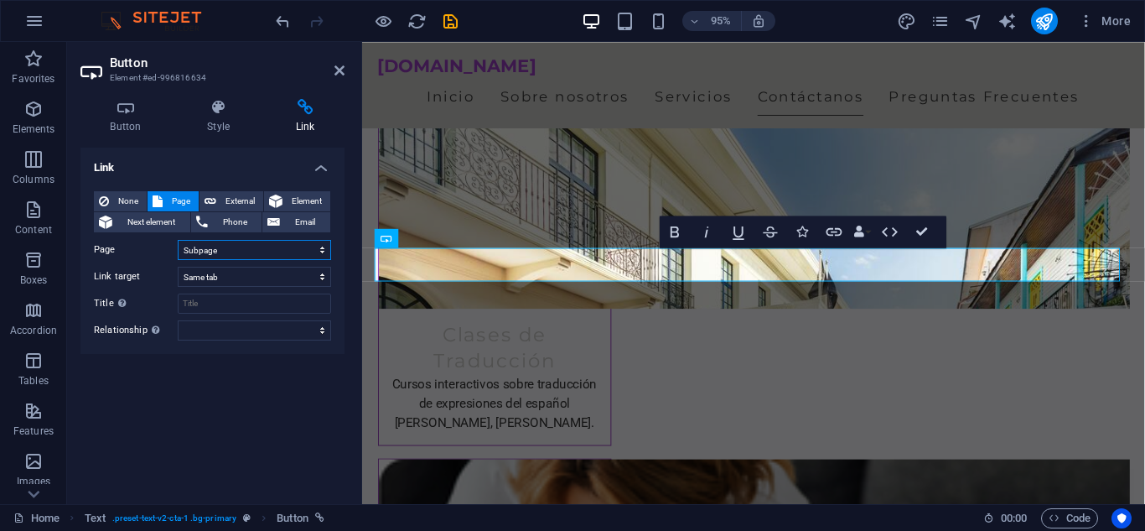
click at [232, 248] on select "Home Subpage Legal Notice Privacy" at bounding box center [254, 250] width 153 height 20
select select "0"
click at [178, 240] on select "Home Subpage Legal Notice Privacy" at bounding box center [254, 250] width 153 height 20
click at [236, 278] on select "New tab Same tab Overlay" at bounding box center [254, 277] width 153 height 20
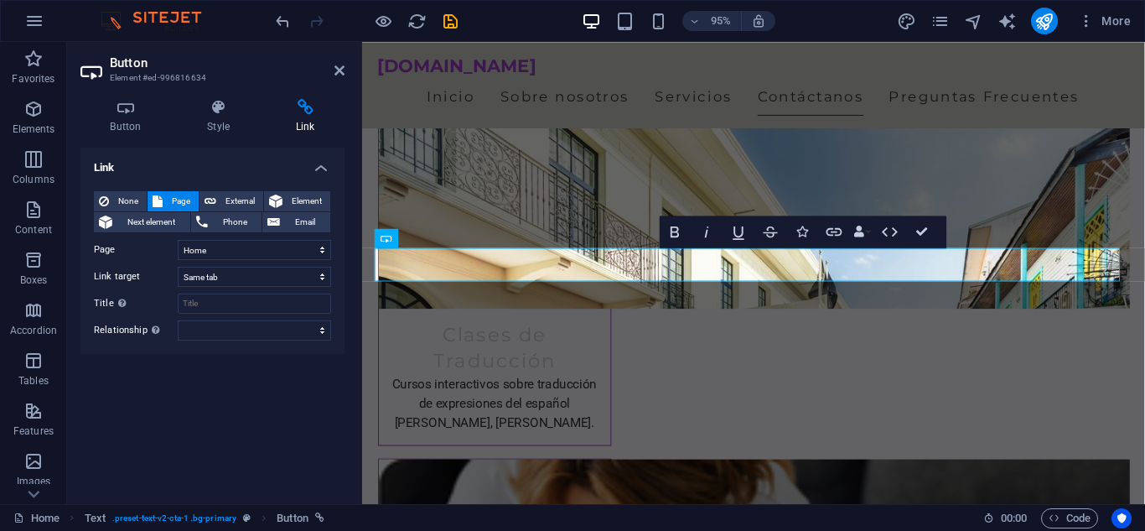
click at [211, 315] on div "None Page External Element Next element Phone Email Page Home Subpage Legal Not…" at bounding box center [212, 265] width 237 height 149
click at [221, 331] on select "alternate author bookmark external help license next nofollow noreferrer noopen…" at bounding box center [254, 330] width 153 height 20
click at [186, 336] on select "alternate author bookmark external help license next nofollow noreferrer noopen…" at bounding box center [254, 330] width 153 height 20
click at [173, 201] on span "Page" at bounding box center [181, 201] width 26 height 20
click at [147, 225] on span "Next element" at bounding box center [151, 222] width 68 height 20
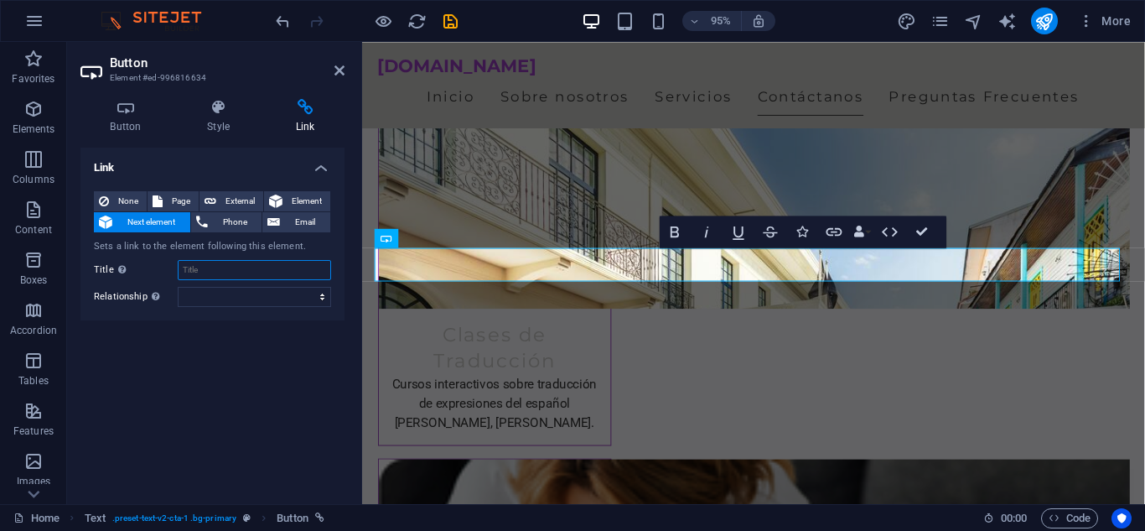
click at [205, 272] on input "Title Additional link description, should not be the same as the link text. The…" at bounding box center [254, 270] width 153 height 20
click at [303, 207] on span "Element" at bounding box center [307, 201] width 38 height 20
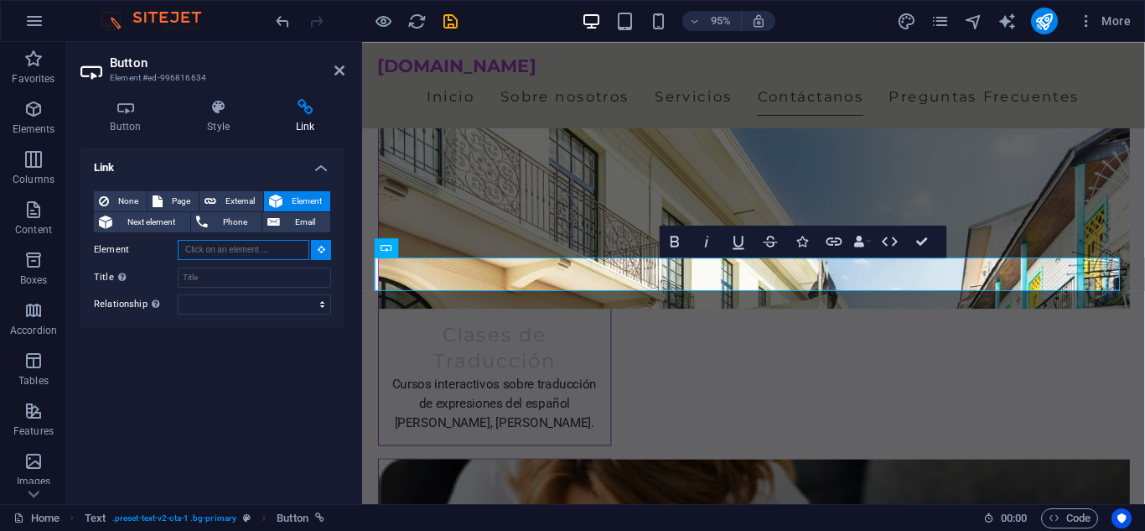
scroll to position [1523, 0]
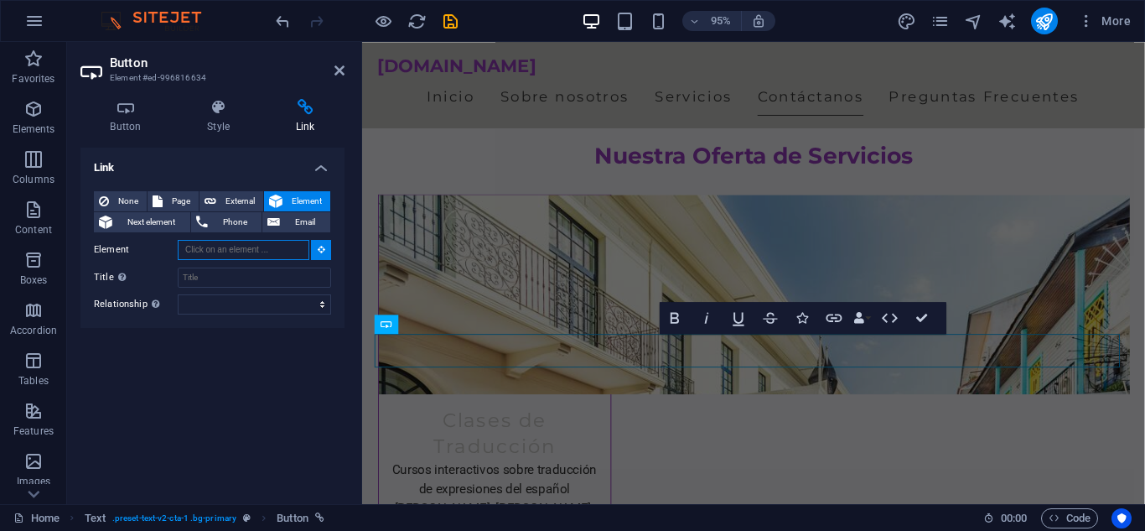
click at [200, 255] on input "Element" at bounding box center [244, 250] width 132 height 20
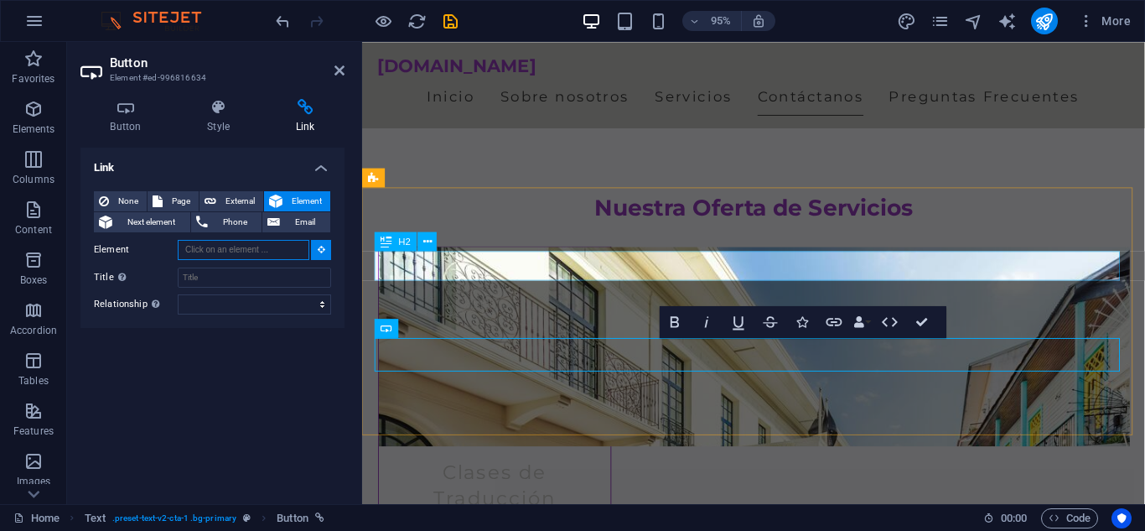
scroll to position [1432, 0]
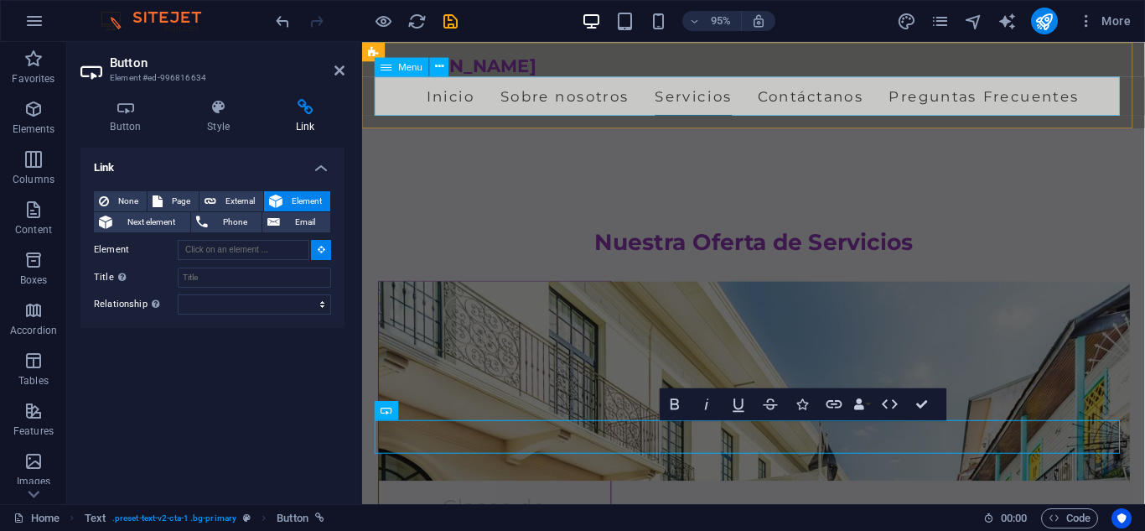
click at [730, 102] on nav "Inicio Sobre nosotros Servicios Contáctanos Preguntas Frecuentes" at bounding box center [775, 99] width 792 height 42
type input "#ed-996815806"
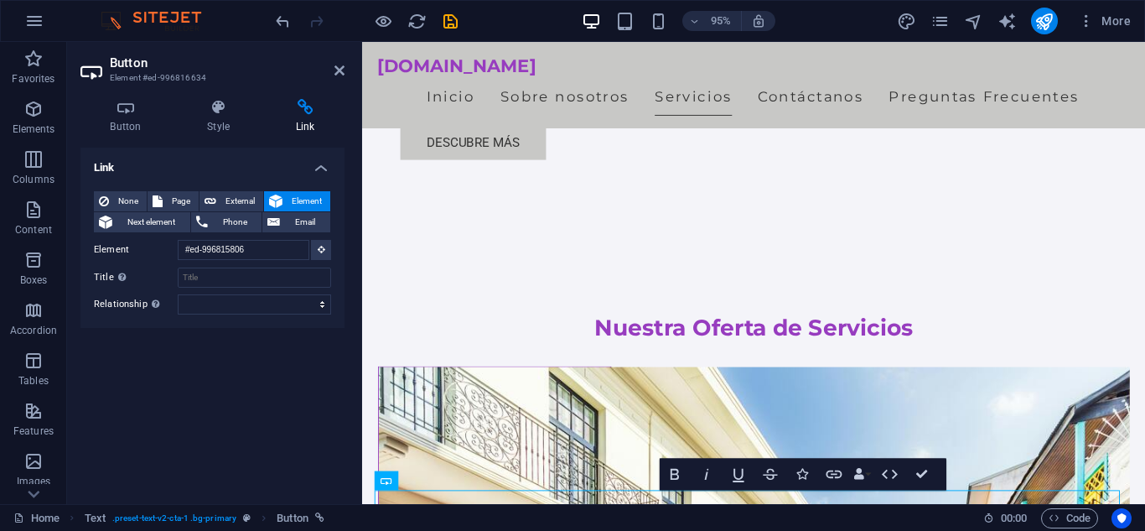
scroll to position [1342, 0]
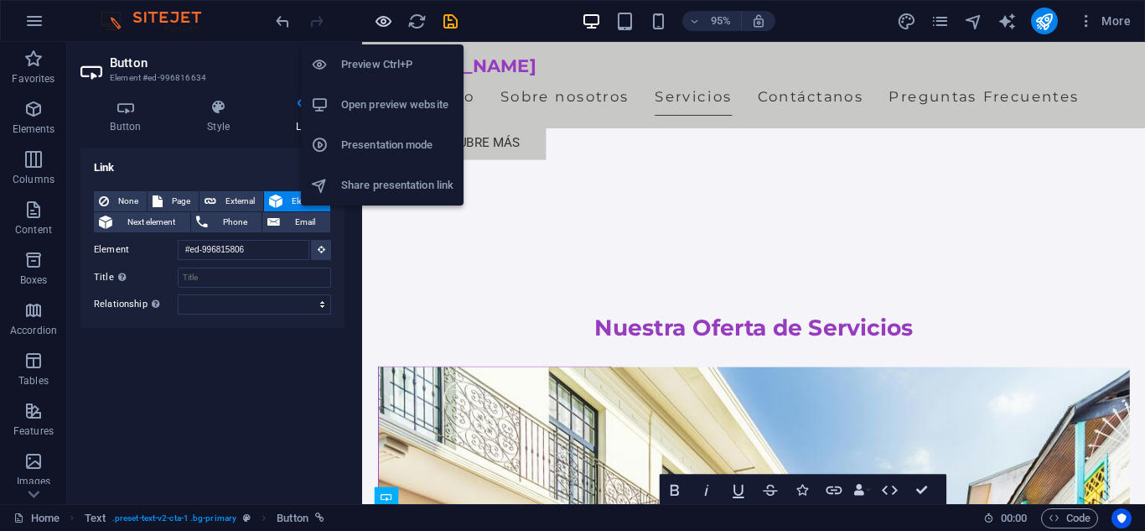
click at [384, 24] on icon "button" at bounding box center [383, 21] width 19 height 19
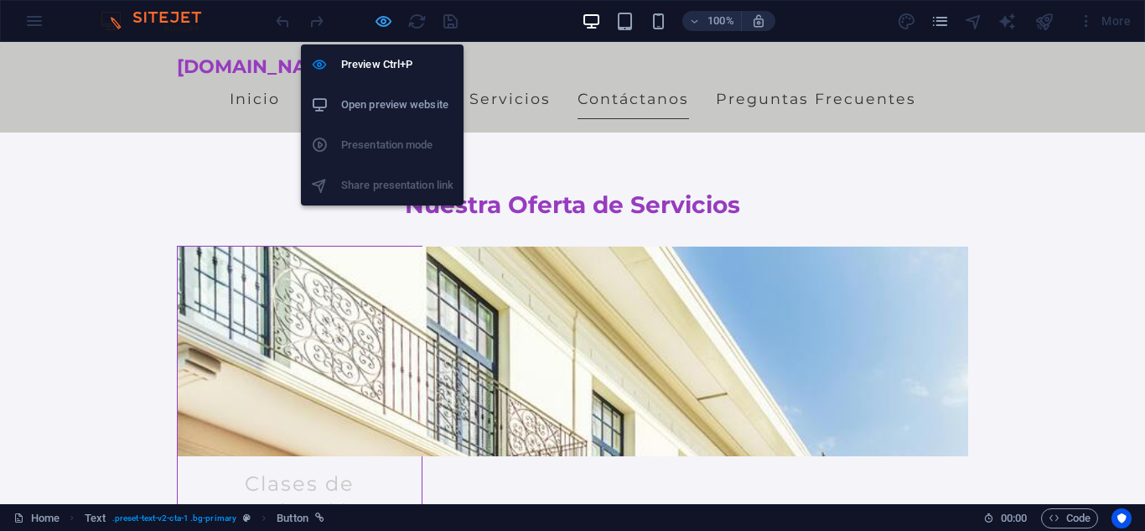
scroll to position [1616, 0]
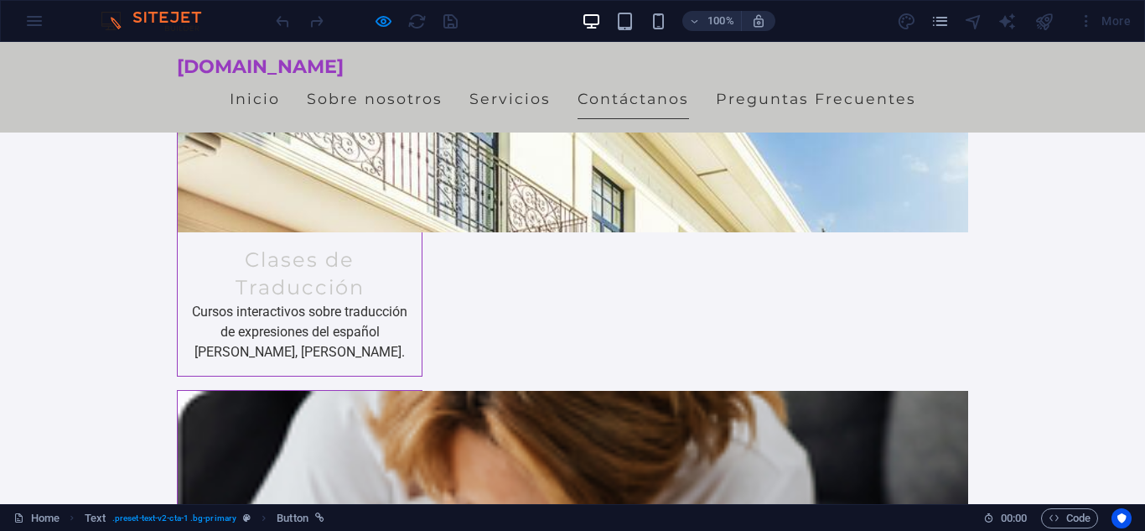
scroll to position [1507, 0]
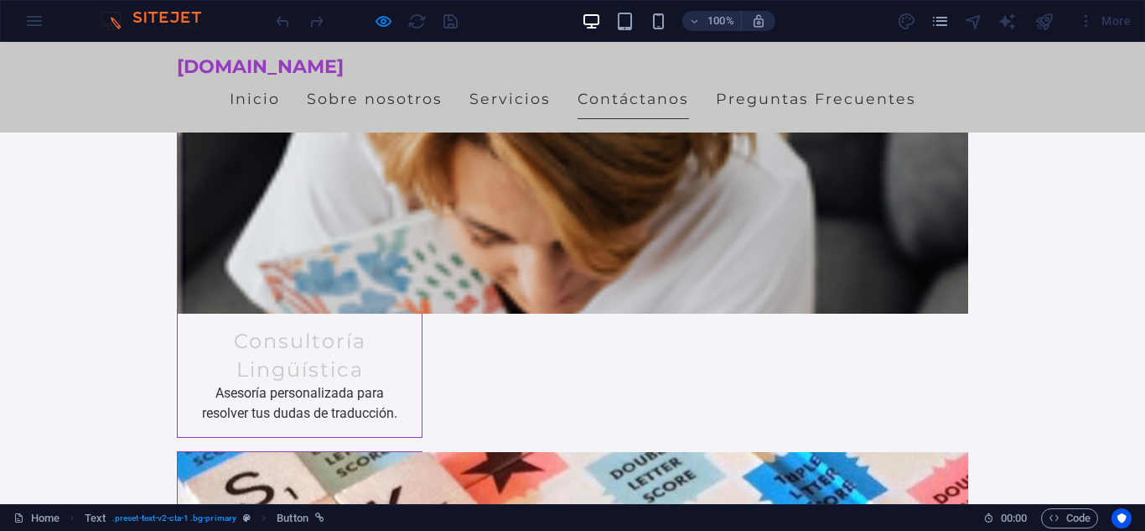
scroll to position [1853, 0]
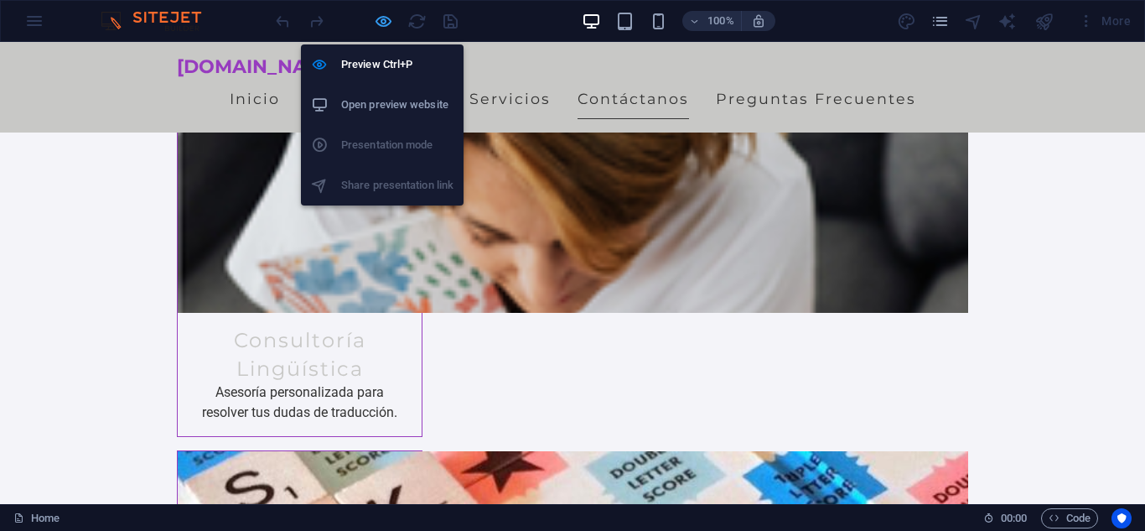
click at [385, 18] on icon "button" at bounding box center [383, 21] width 19 height 19
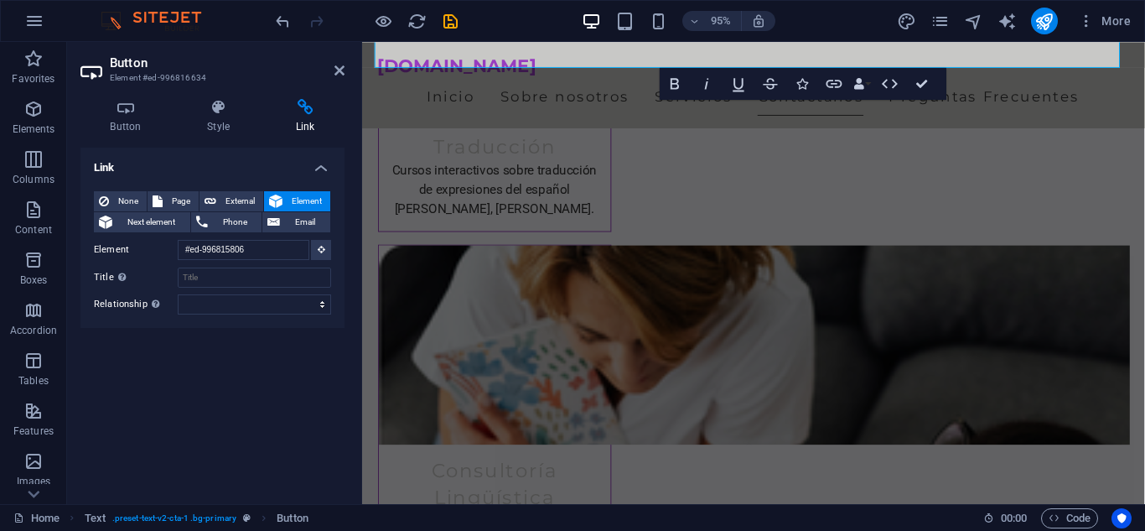
click at [285, 204] on button "Element" at bounding box center [297, 201] width 66 height 20
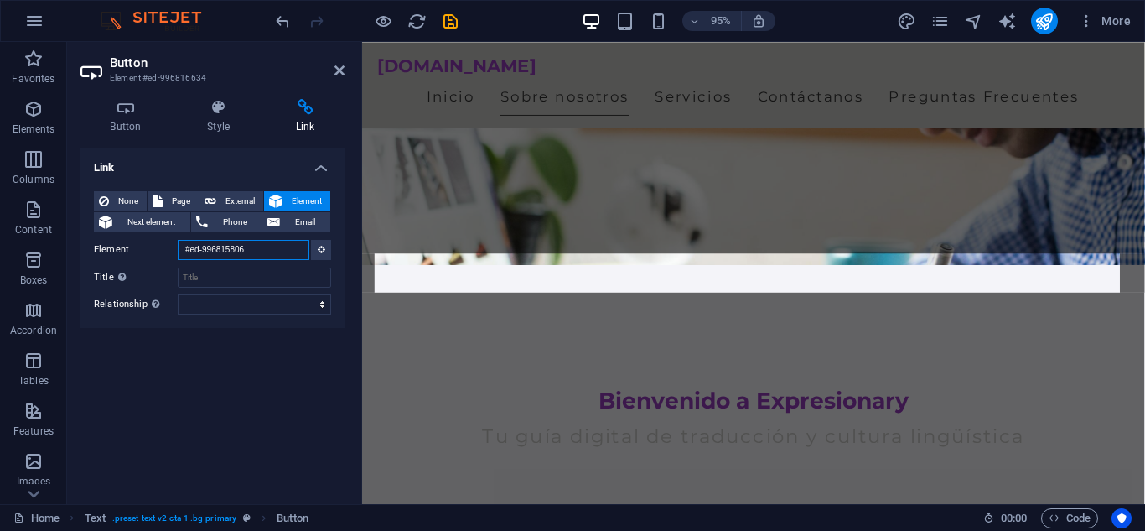
scroll to position [20, 0]
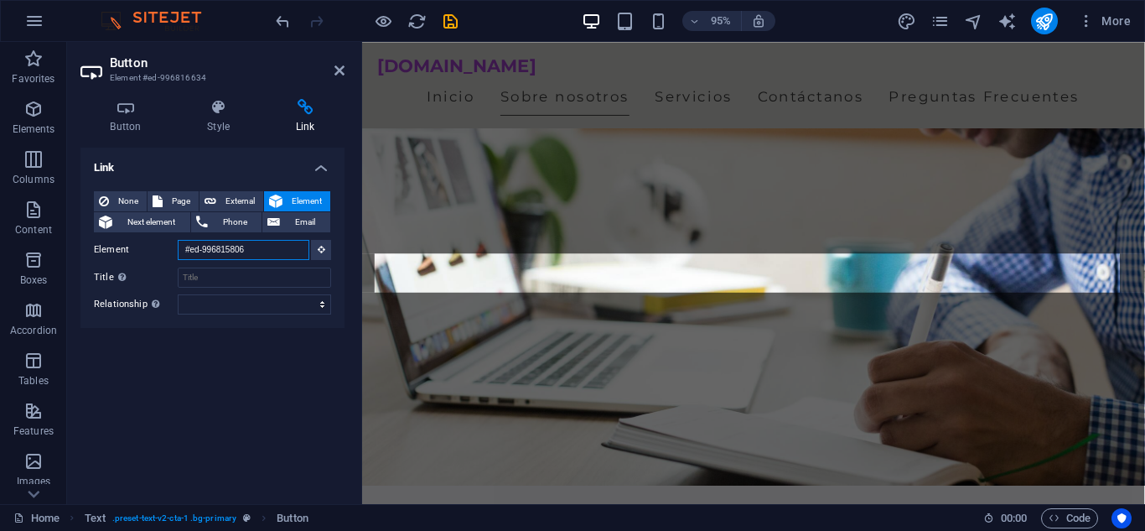
click at [279, 246] on input "#ed-996815806" at bounding box center [244, 250] width 132 height 20
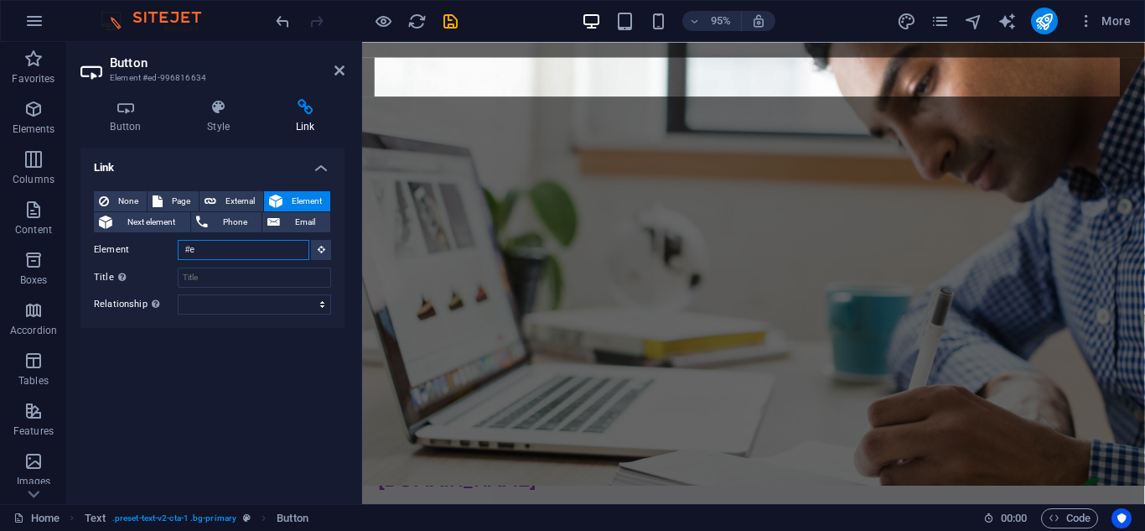
type input "#"
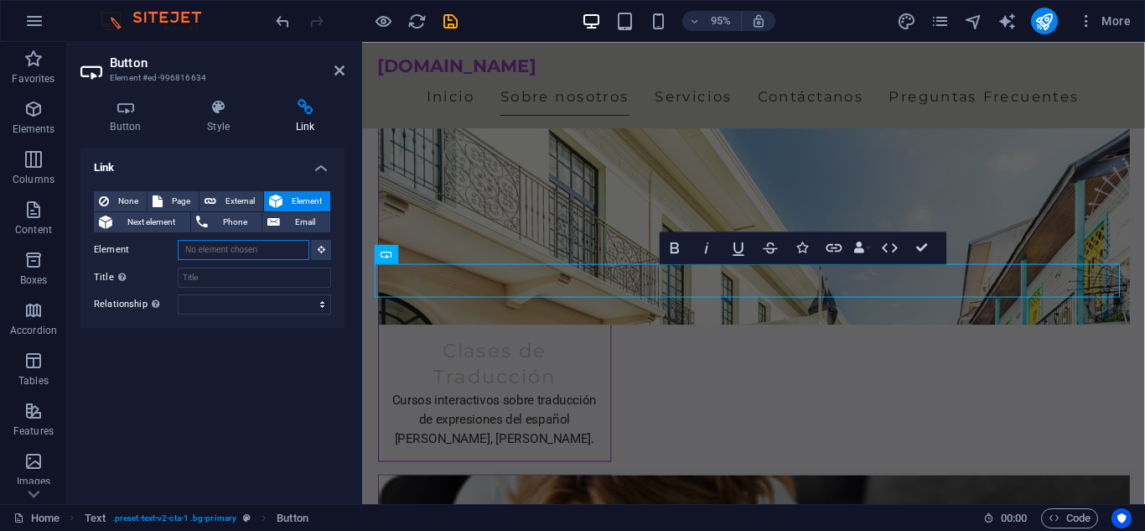
scroll to position [1604, 0]
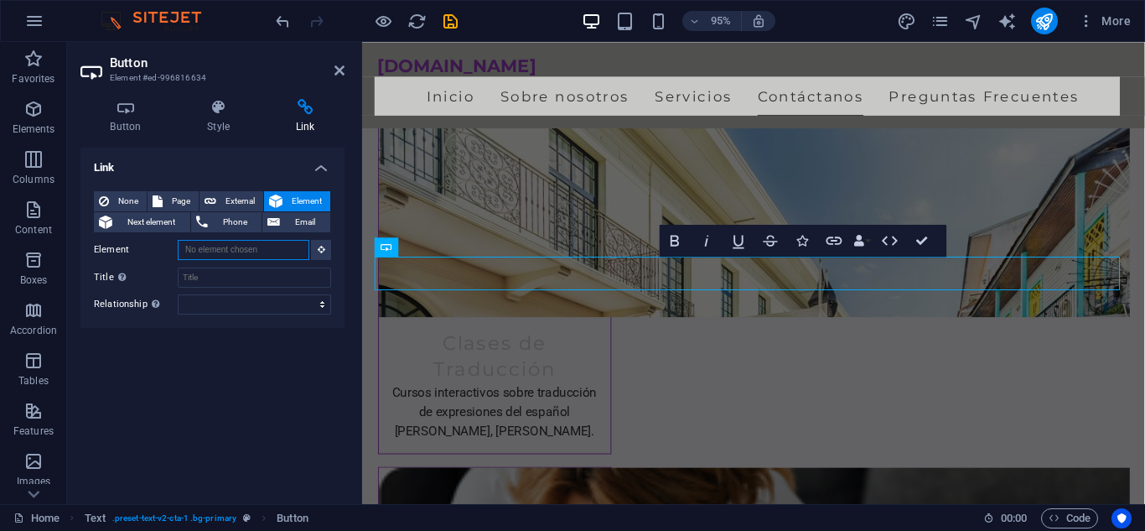
click at [288, 251] on input "Element" at bounding box center [244, 250] width 132 height 20
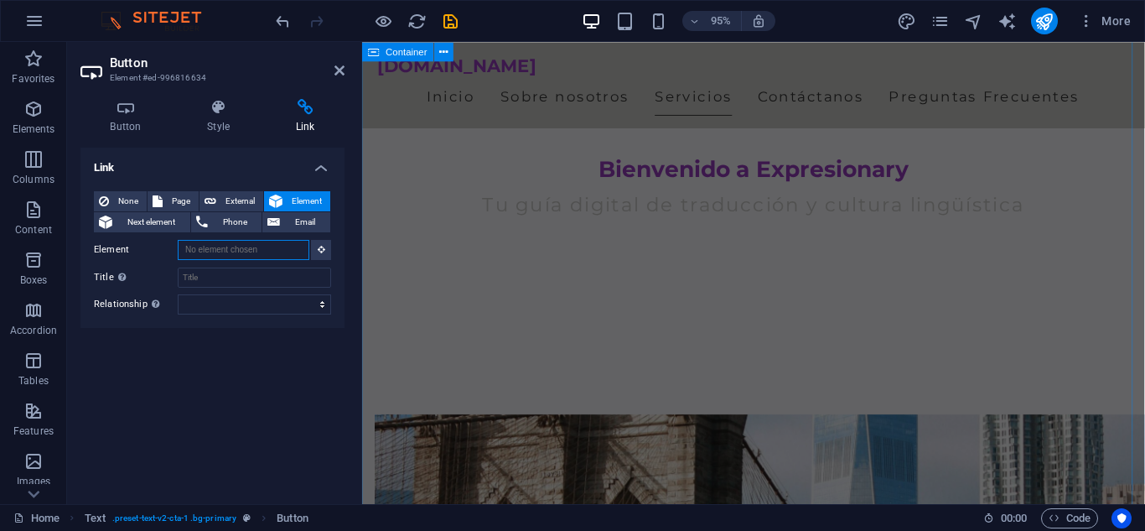
scroll to position [302, 0]
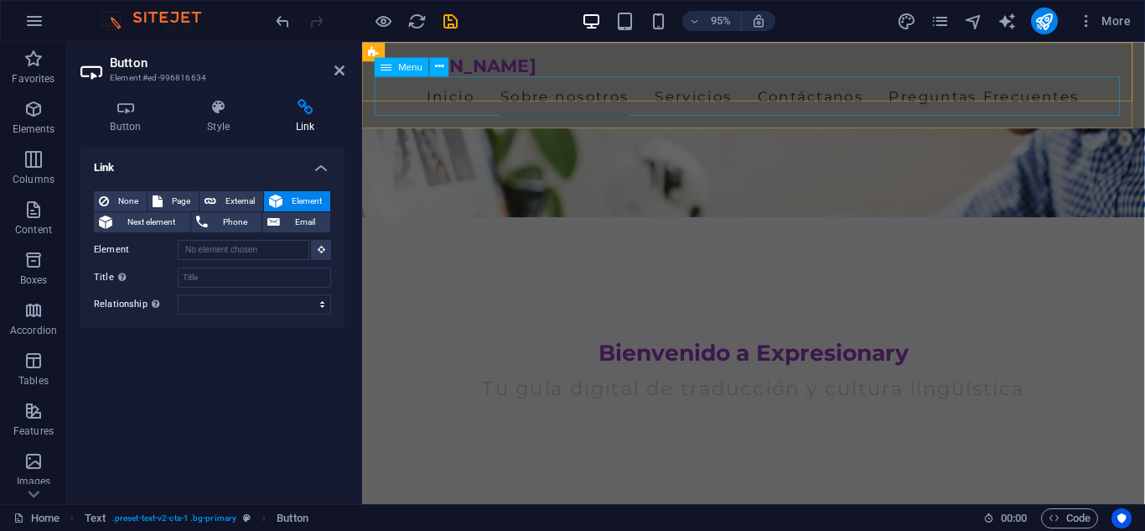
click at [719, 101] on nav "Inicio Sobre nosotros Servicios Contáctanos Preguntas Frecuentes" at bounding box center [775, 99] width 792 height 42
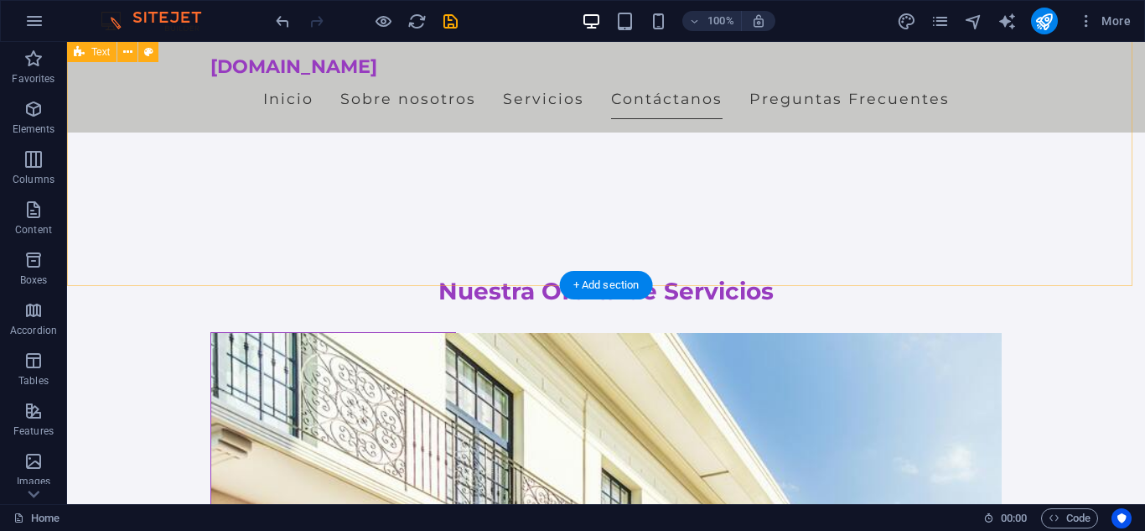
scroll to position [1689, 0]
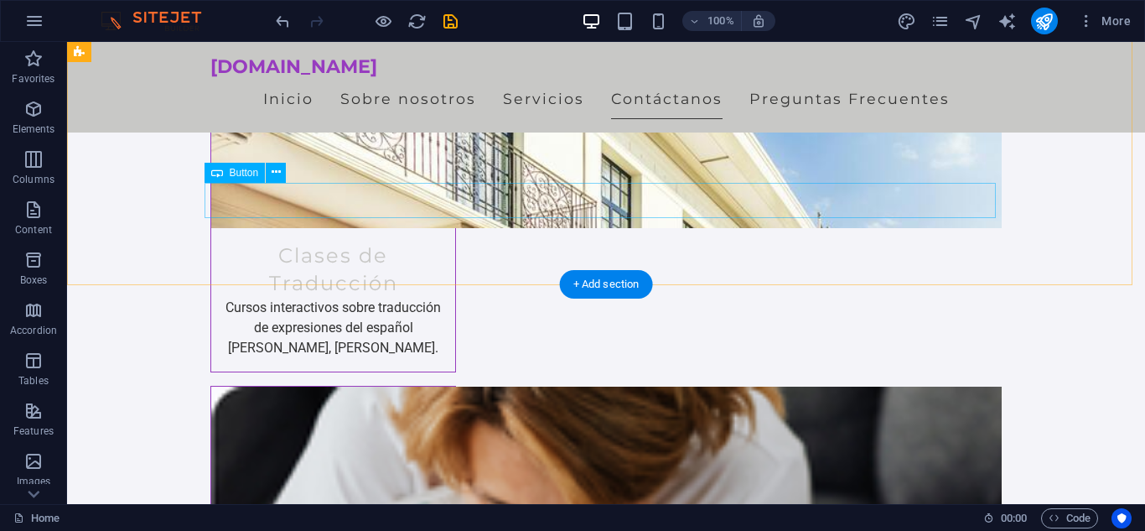
click at [257, 180] on div "Button" at bounding box center [235, 173] width 61 height 20
click at [246, 173] on span "Button" at bounding box center [244, 173] width 29 height 10
click at [265, 173] on div "Button" at bounding box center [235, 173] width 61 height 20
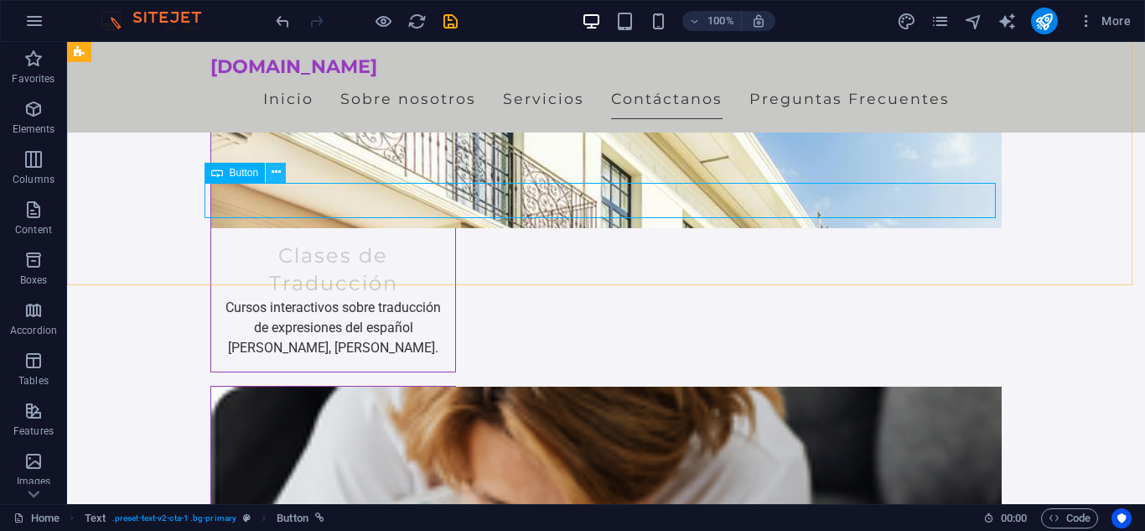
click at [274, 173] on icon at bounding box center [276, 173] width 9 height 18
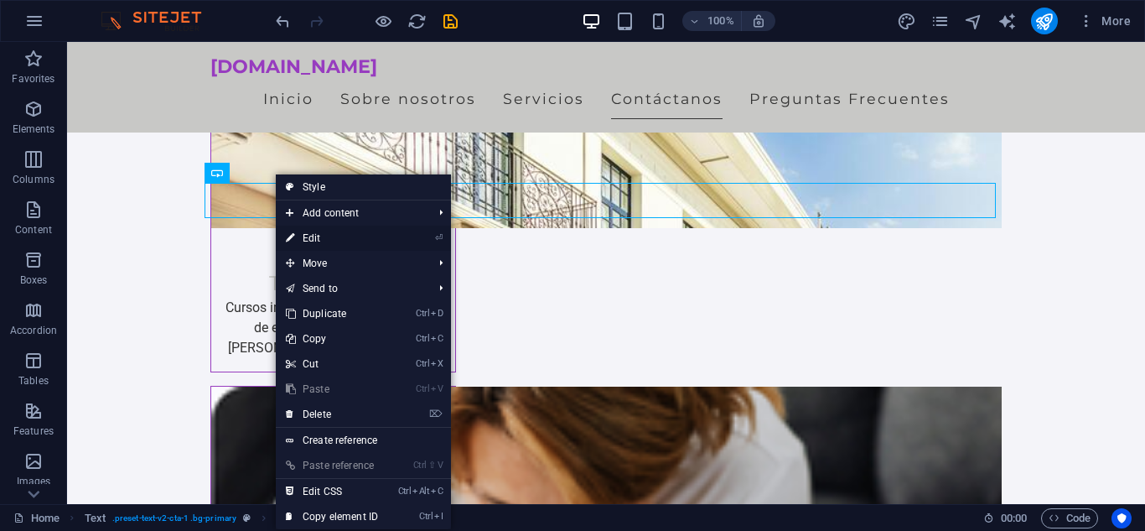
click at [357, 241] on link "⏎ Edit" at bounding box center [332, 238] width 112 height 25
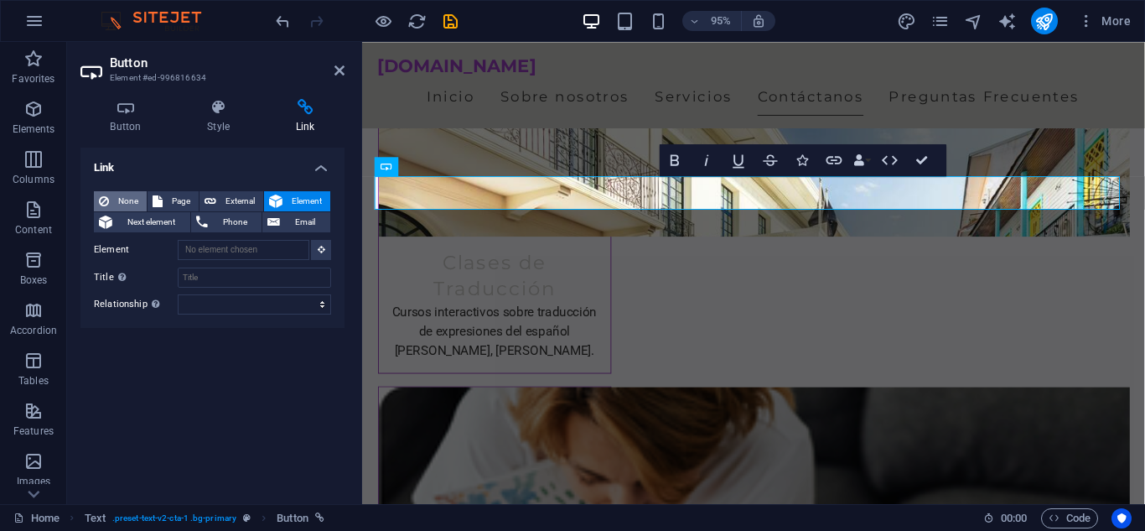
click at [133, 201] on span "None" at bounding box center [128, 201] width 28 height 20
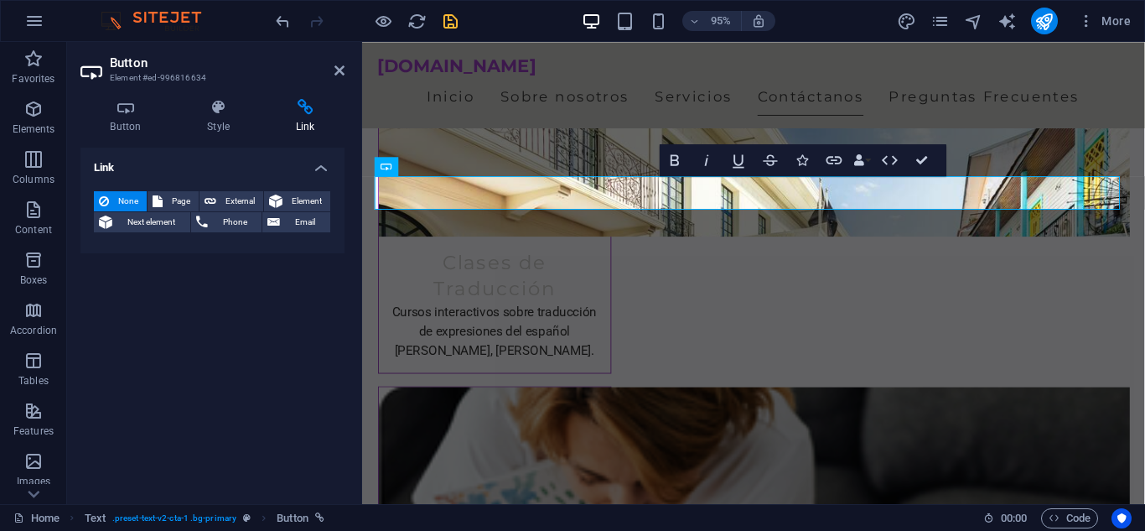
click at [458, 24] on icon "save" at bounding box center [450, 21] width 19 height 19
checkbox input "false"
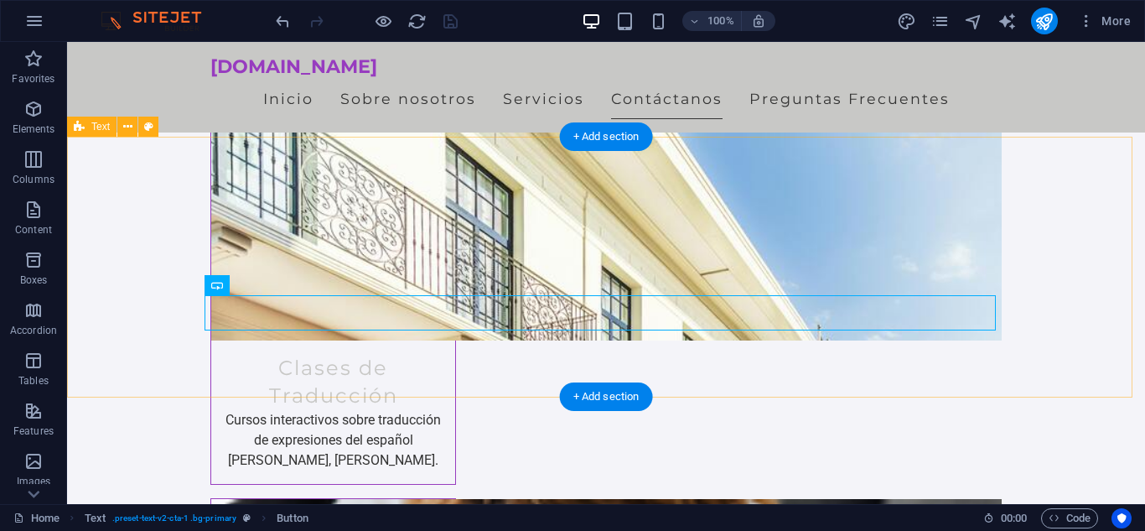
scroll to position [1577, 0]
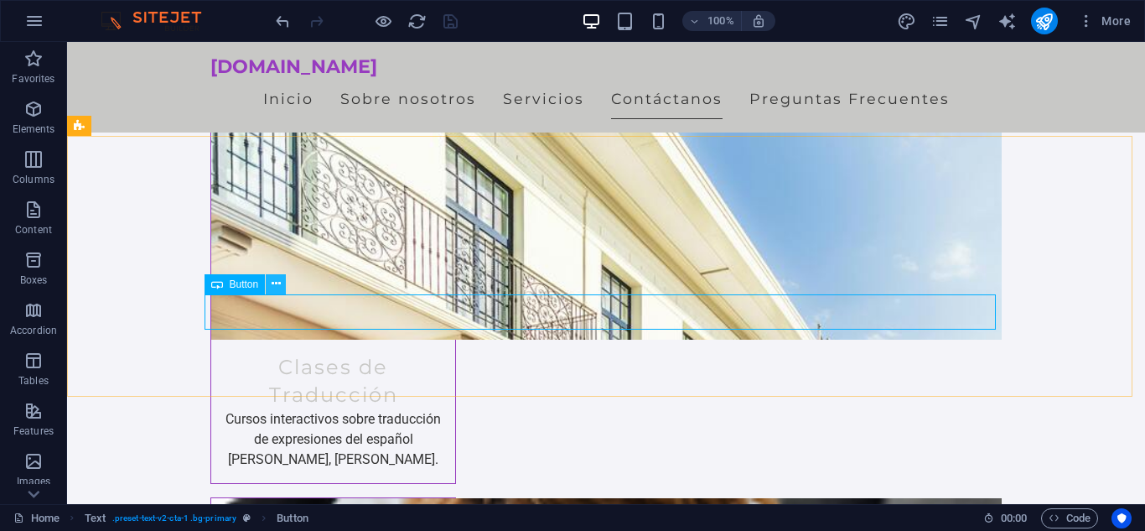
click at [278, 284] on icon at bounding box center [276, 284] width 9 height 18
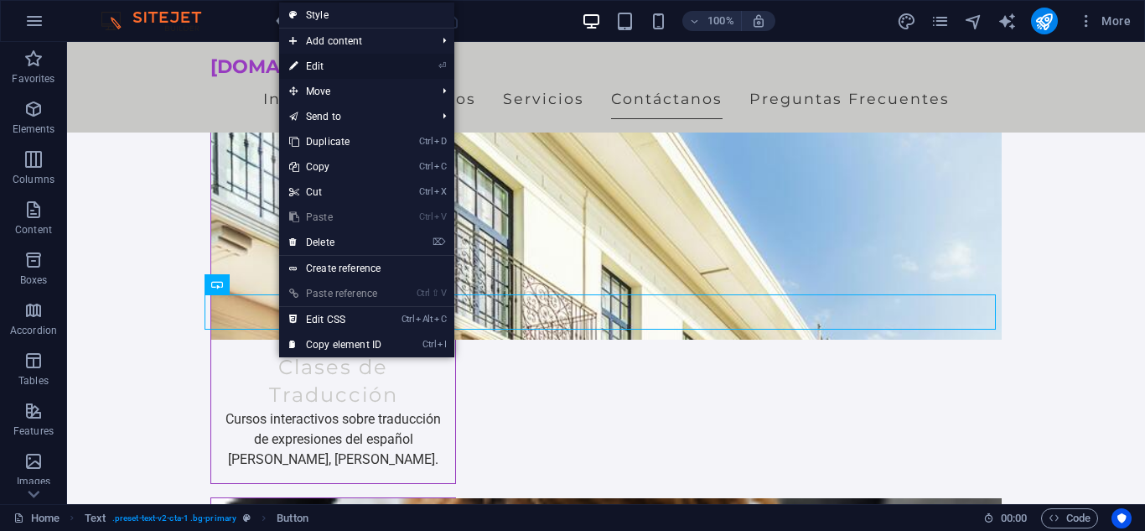
click at [331, 75] on link "⏎ Edit" at bounding box center [335, 66] width 112 height 25
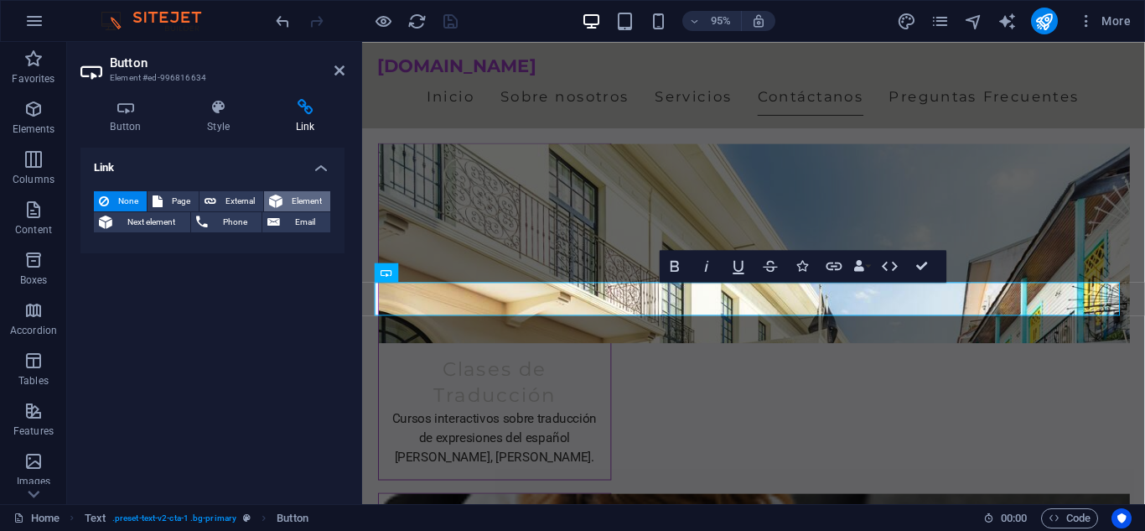
click at [285, 203] on button "Element" at bounding box center [297, 201] width 66 height 20
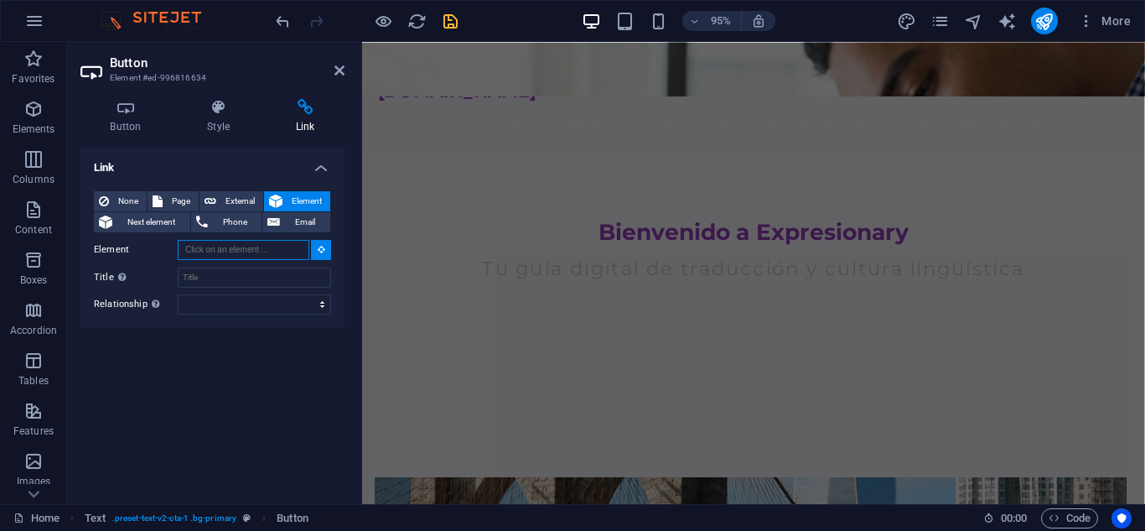
scroll to position [0, 0]
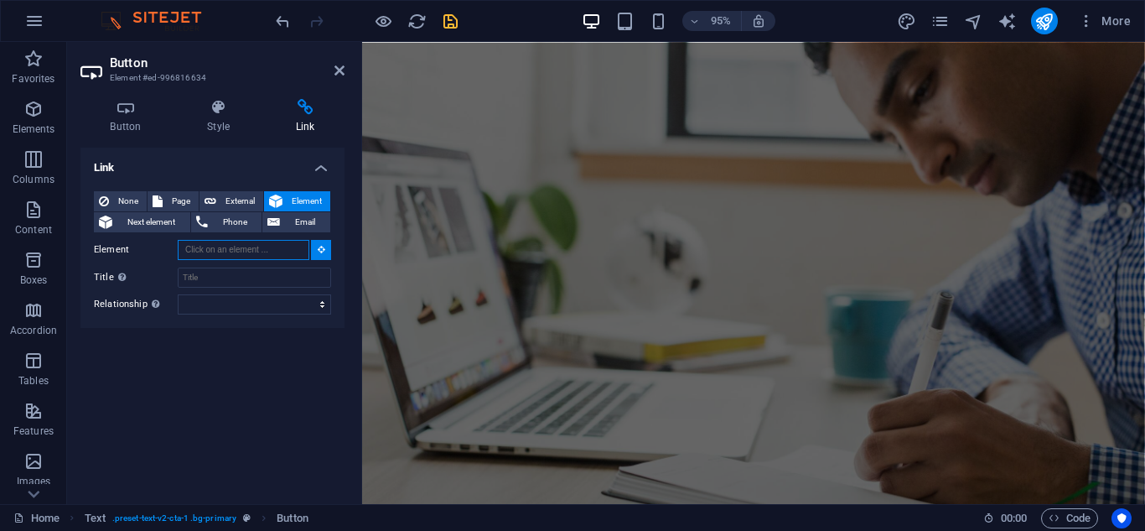
click at [236, 248] on input "Element" at bounding box center [244, 250] width 132 height 20
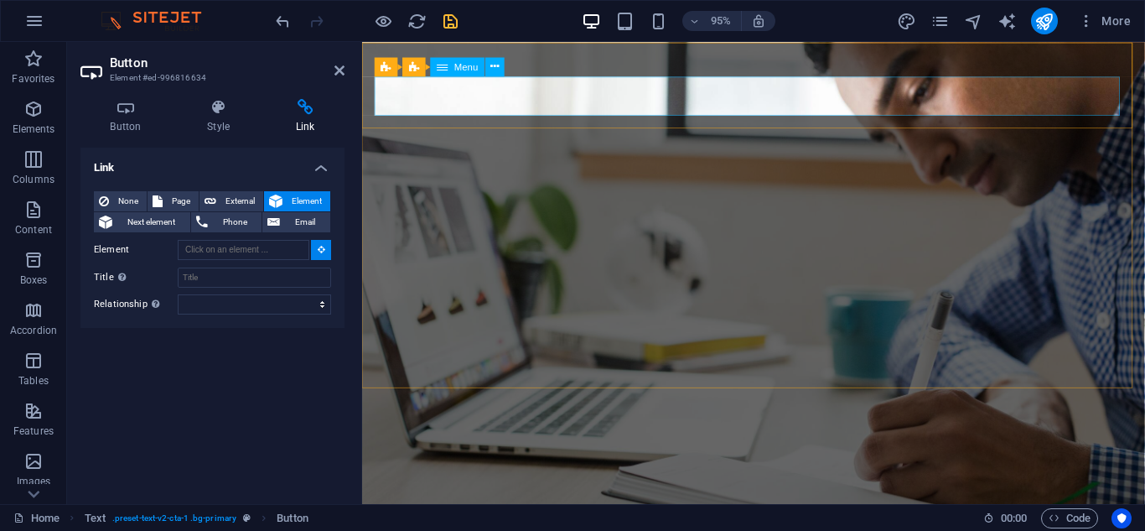
type input "#ed-996815806"
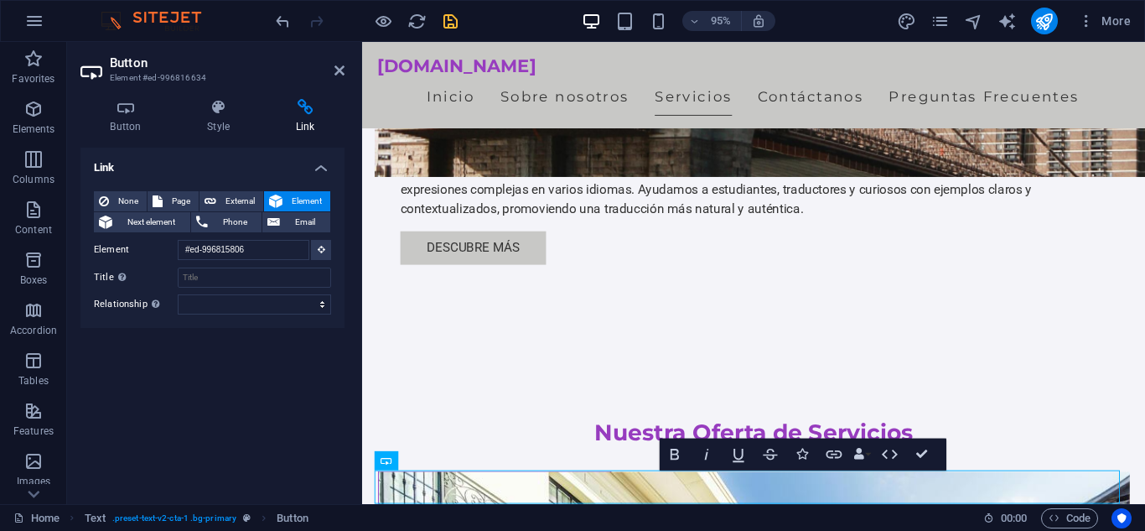
scroll to position [1513, 0]
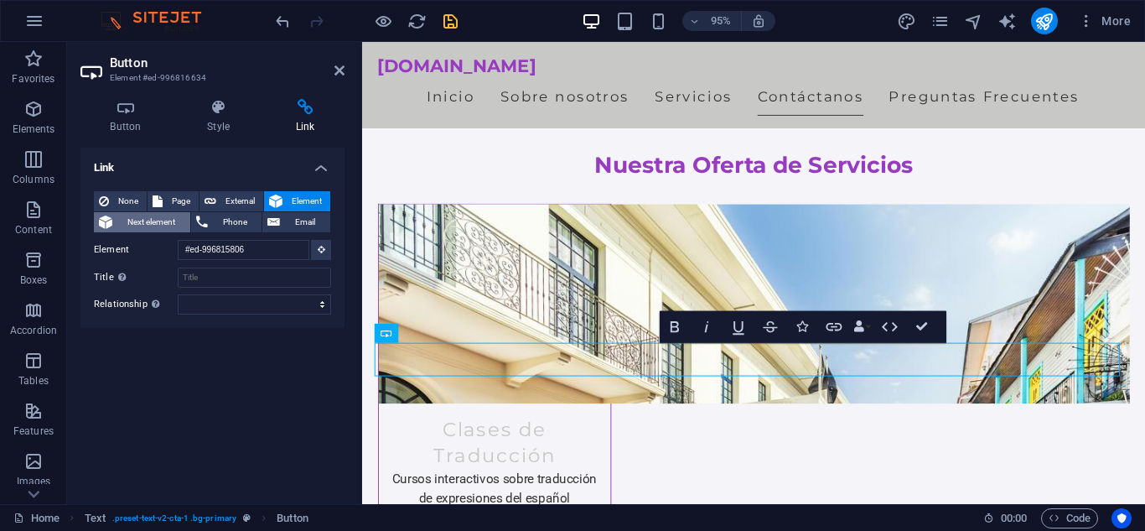
click at [141, 218] on span "Next element" at bounding box center [151, 222] width 68 height 20
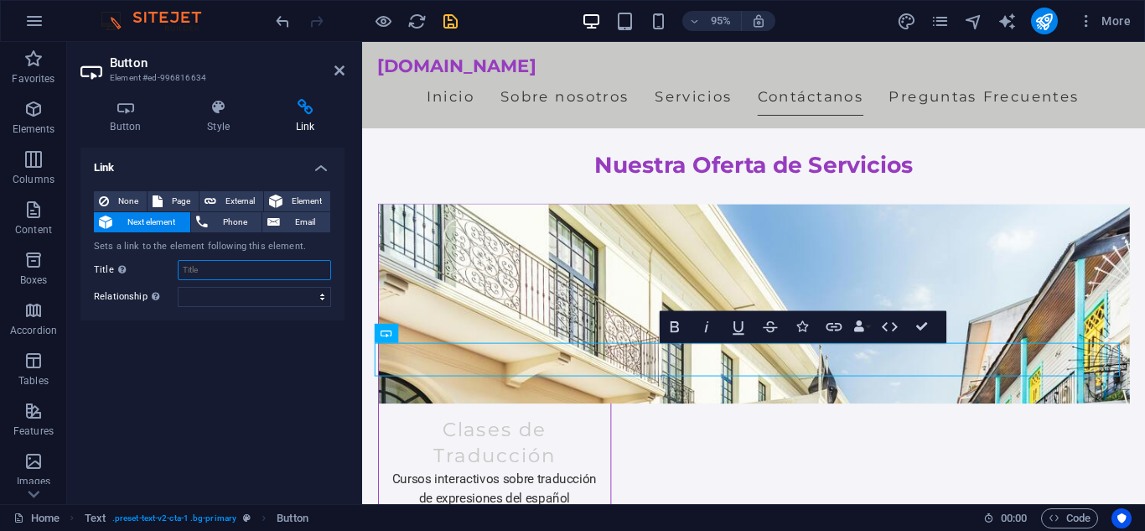
click at [237, 264] on input "Title Additional link description, should not be the same as the link text. The…" at bounding box center [254, 270] width 153 height 20
click at [295, 199] on span "Element" at bounding box center [307, 201] width 38 height 20
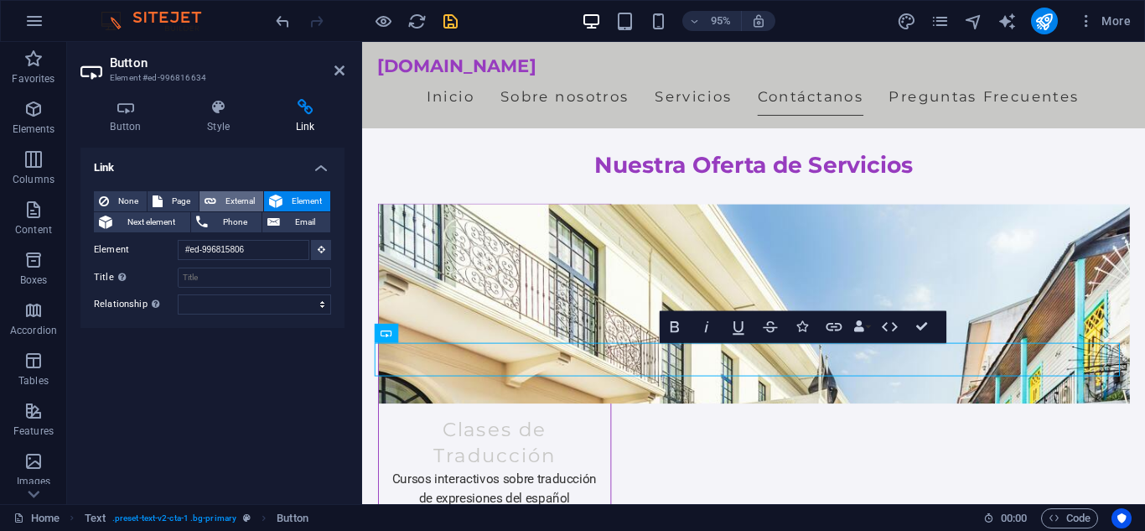
click at [249, 200] on span "External" at bounding box center [239, 201] width 37 height 20
select select "blank"
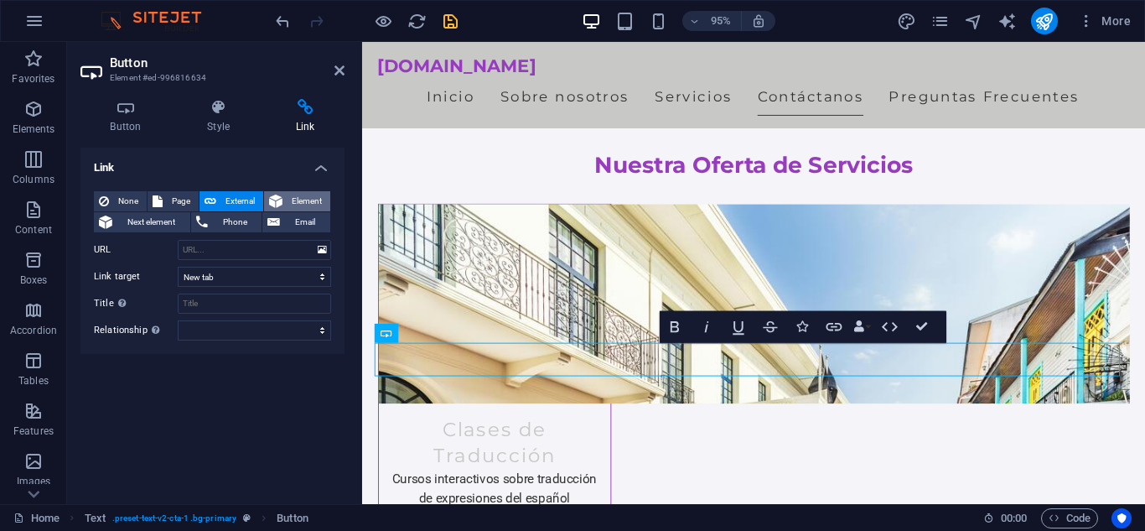
click at [293, 195] on span "Element" at bounding box center [307, 201] width 38 height 20
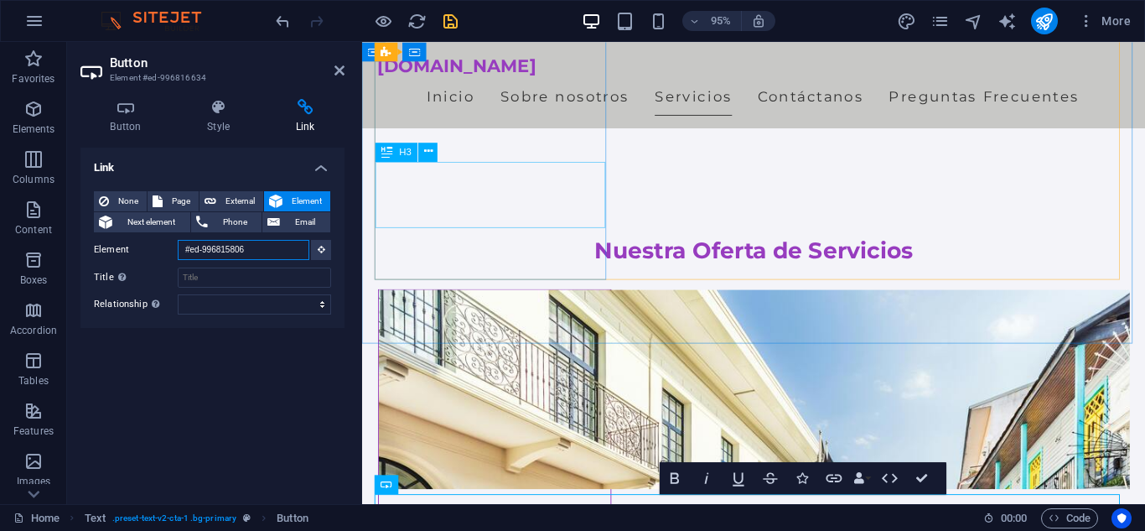
scroll to position [1332, 0]
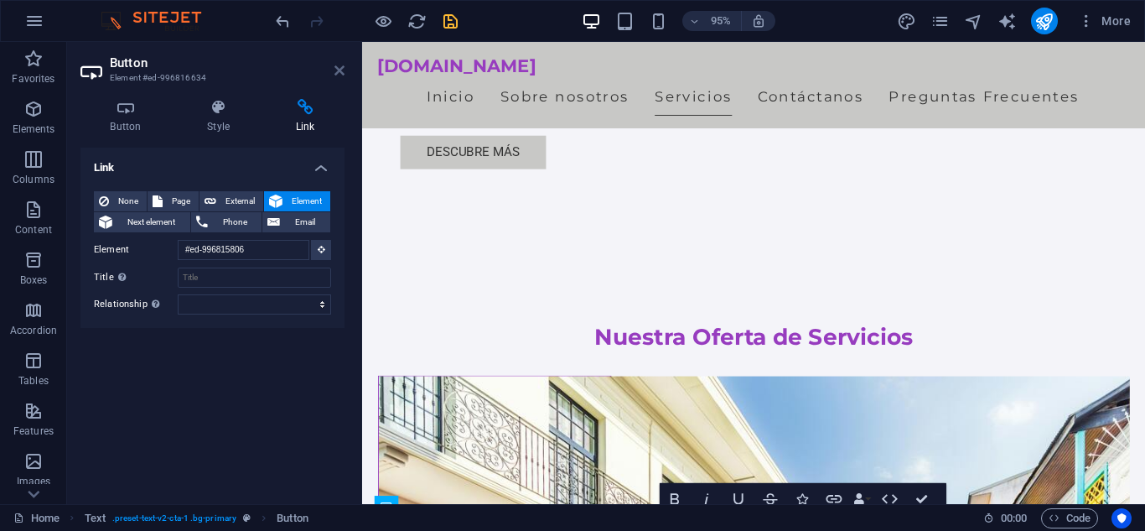
click at [344, 70] on icon at bounding box center [340, 70] width 10 height 13
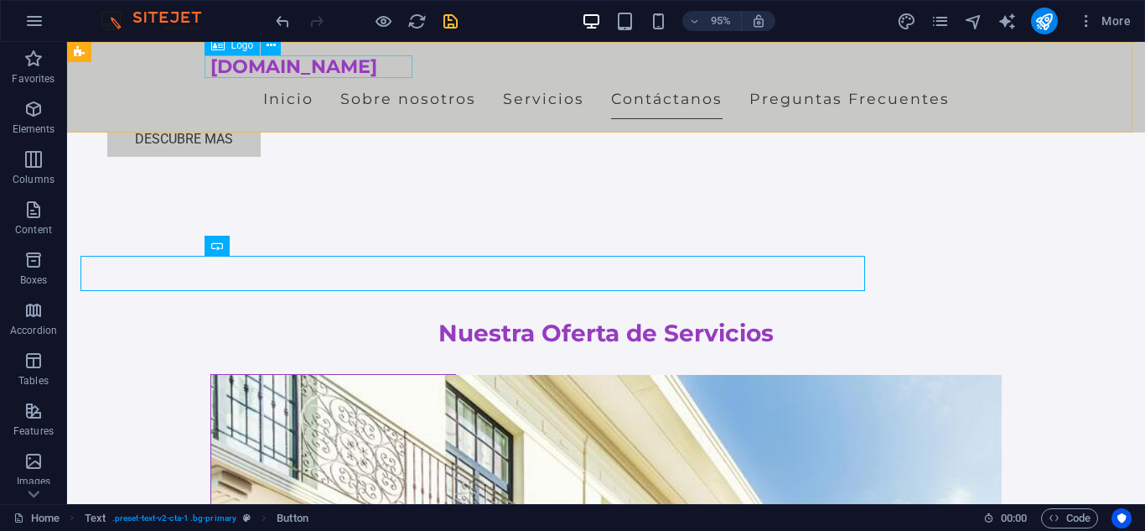
scroll to position [1616, 0]
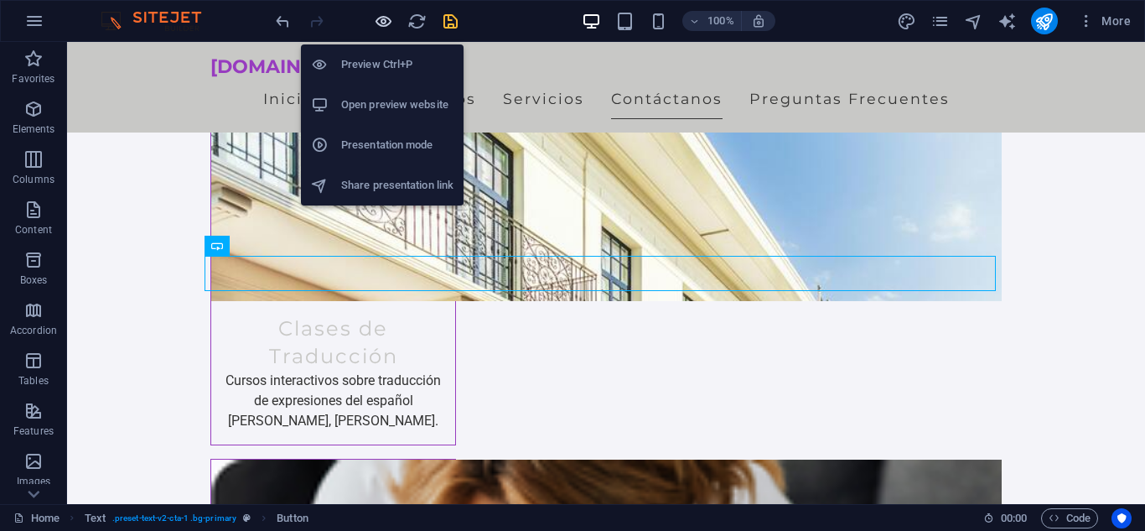
click at [375, 21] on icon "button" at bounding box center [383, 21] width 19 height 19
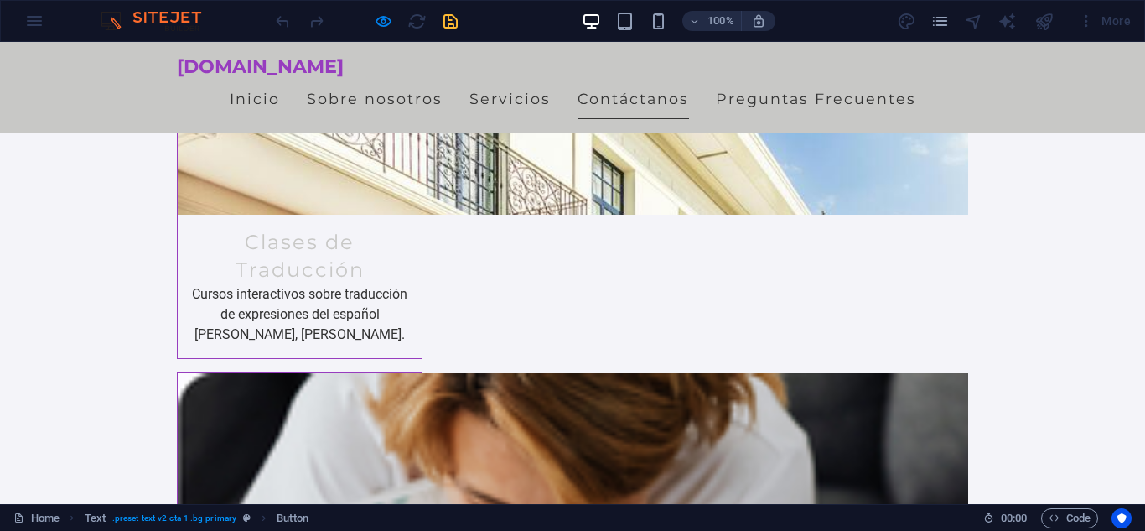
scroll to position [1507, 0]
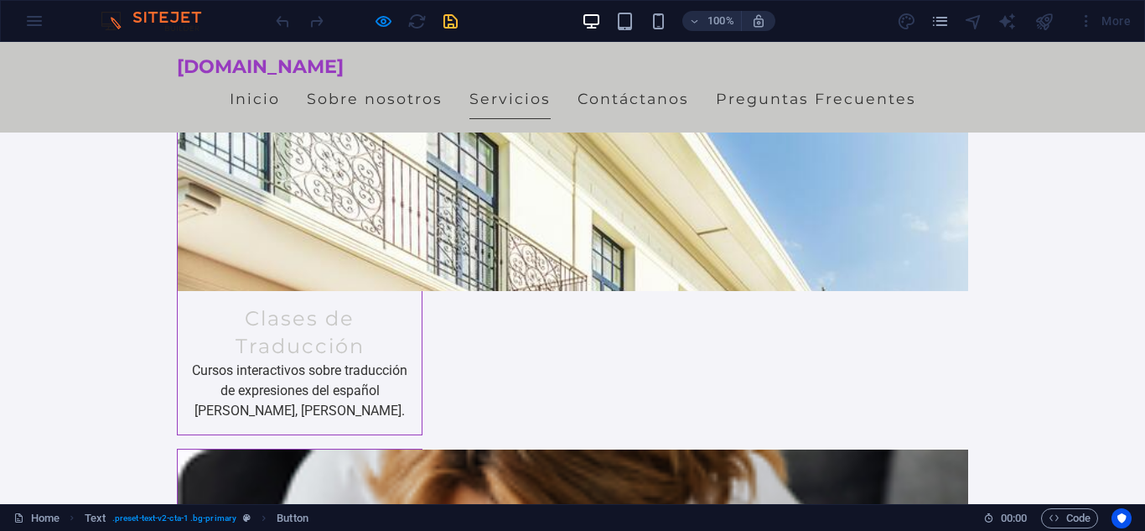
click at [395, 24] on div at bounding box center [367, 21] width 188 height 27
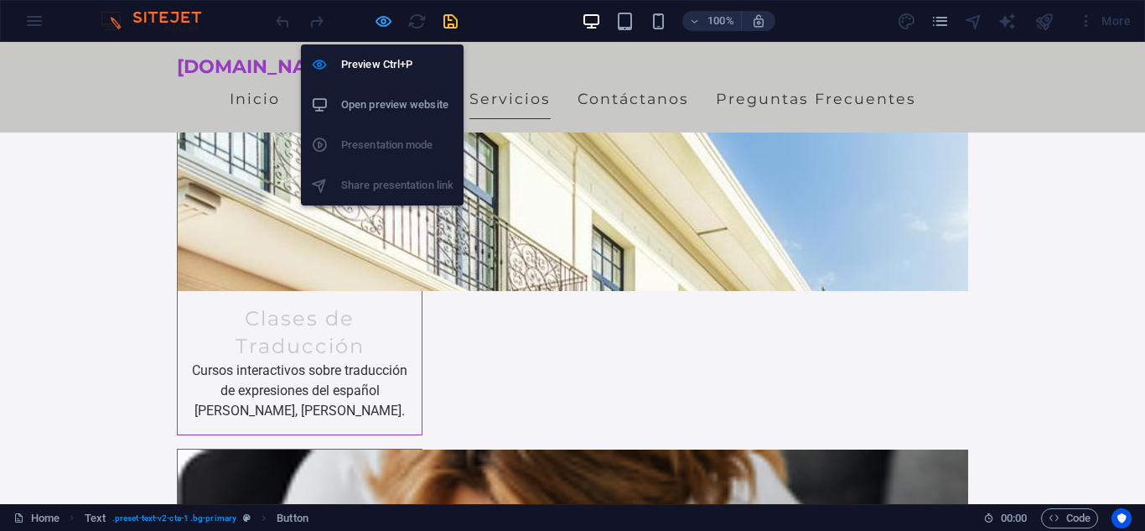
click at [387, 24] on icon "button" at bounding box center [383, 21] width 19 height 19
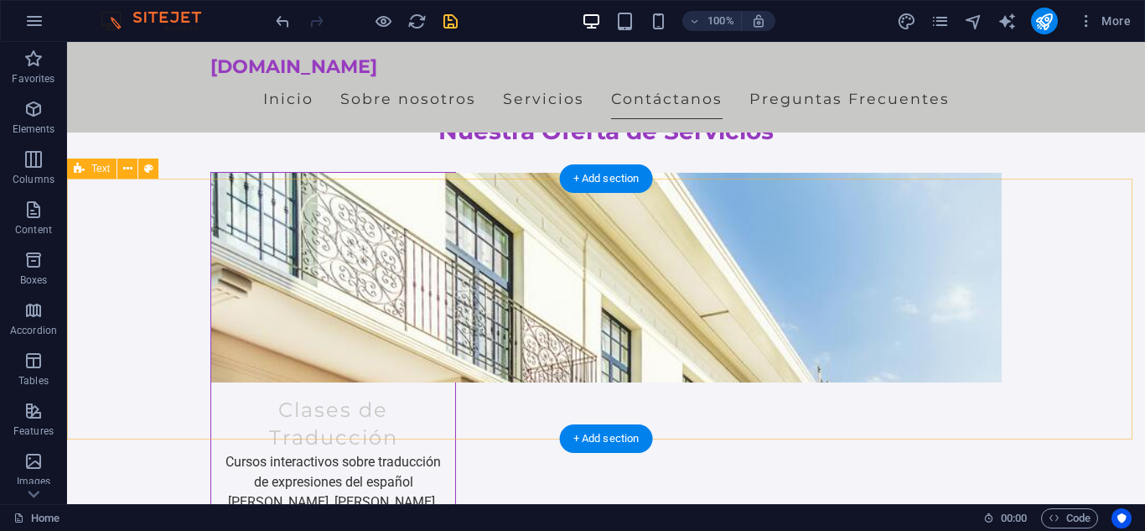
scroll to position [1534, 0]
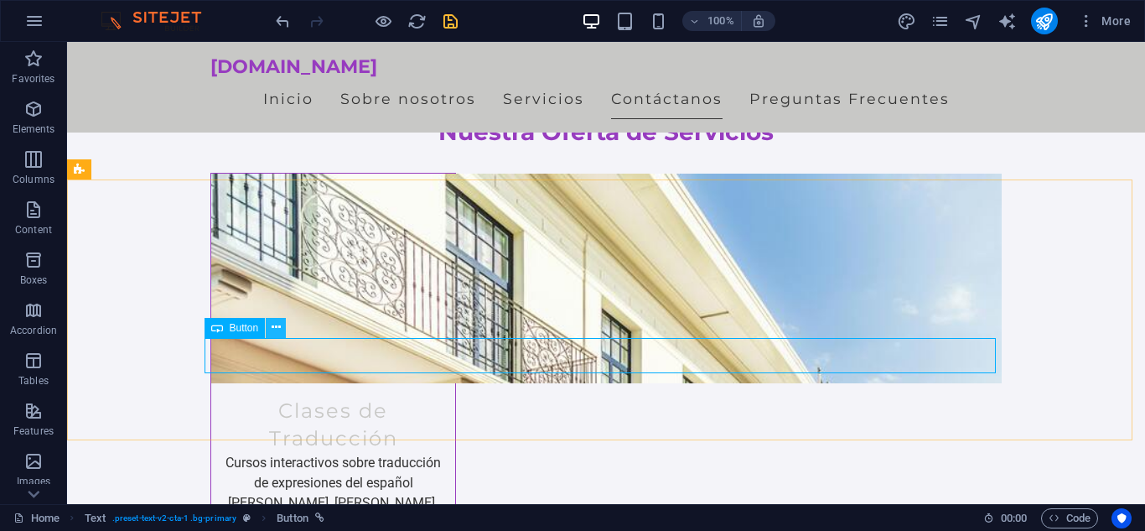
click at [274, 327] on icon at bounding box center [276, 328] width 9 height 18
click at [275, 328] on icon at bounding box center [276, 328] width 9 height 18
click at [48, 112] on span "Elements" at bounding box center [33, 119] width 67 height 40
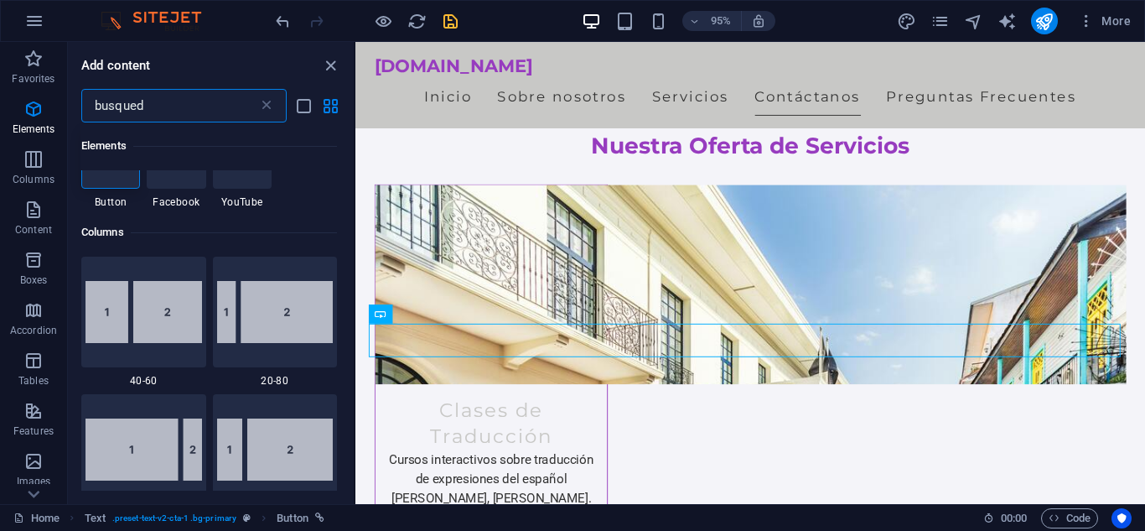
scroll to position [0, 0]
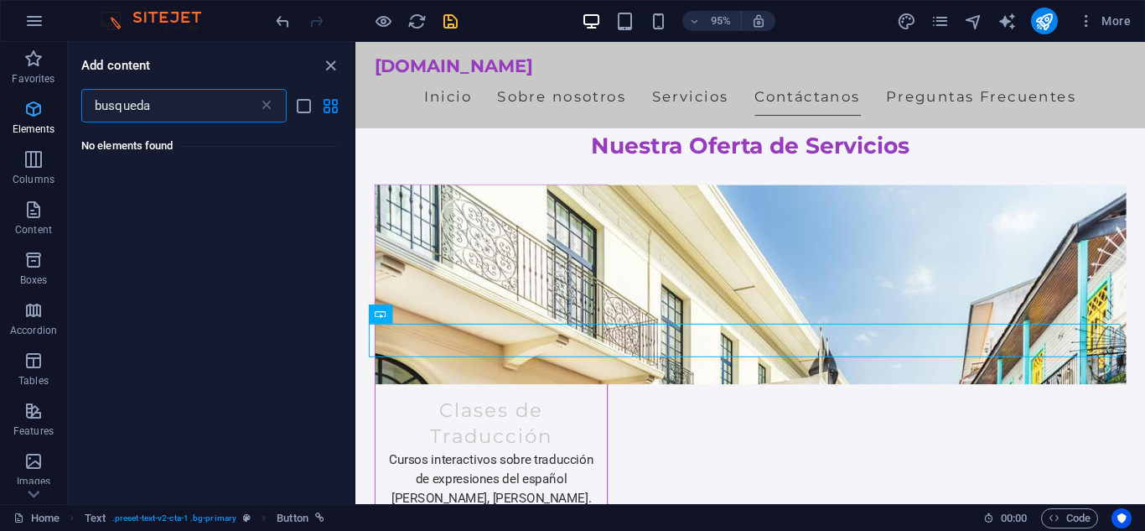
drag, startPoint x: 172, startPoint y: 116, endPoint x: 13, endPoint y: 111, distance: 158.5
click at [13, 111] on div "Favorites Elements Columns Content Boxes Accordion Tables Features Images Slide…" at bounding box center [178, 273] width 356 height 462
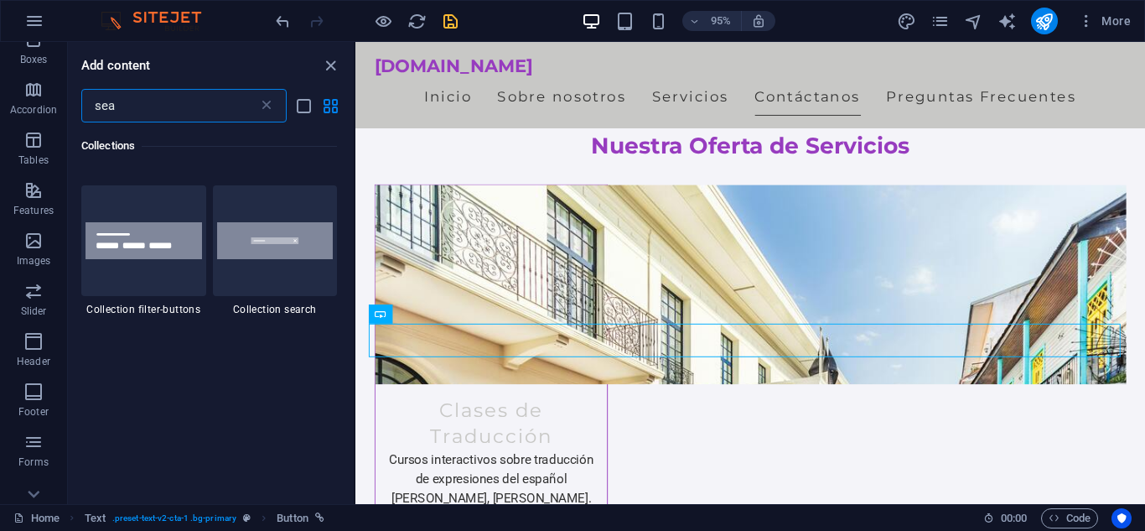
scroll to position [225, 0]
type input "sea"
click at [40, 197] on span "Features" at bounding box center [33, 196] width 67 height 40
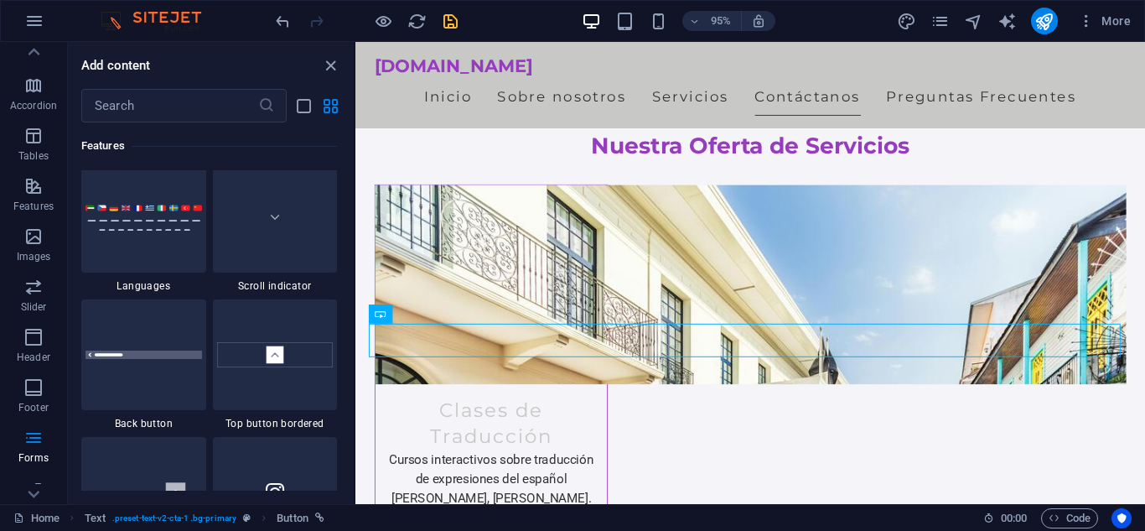
scroll to position [7783, 0]
click at [183, 256] on div at bounding box center [143, 216] width 125 height 111
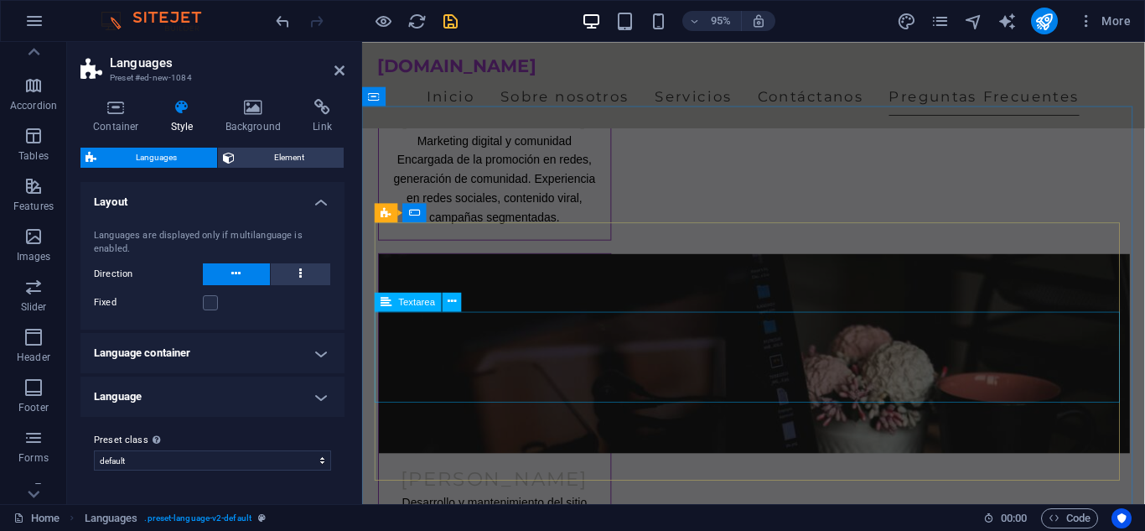
scroll to position [5146, 0]
click at [340, 76] on icon at bounding box center [340, 70] width 10 height 13
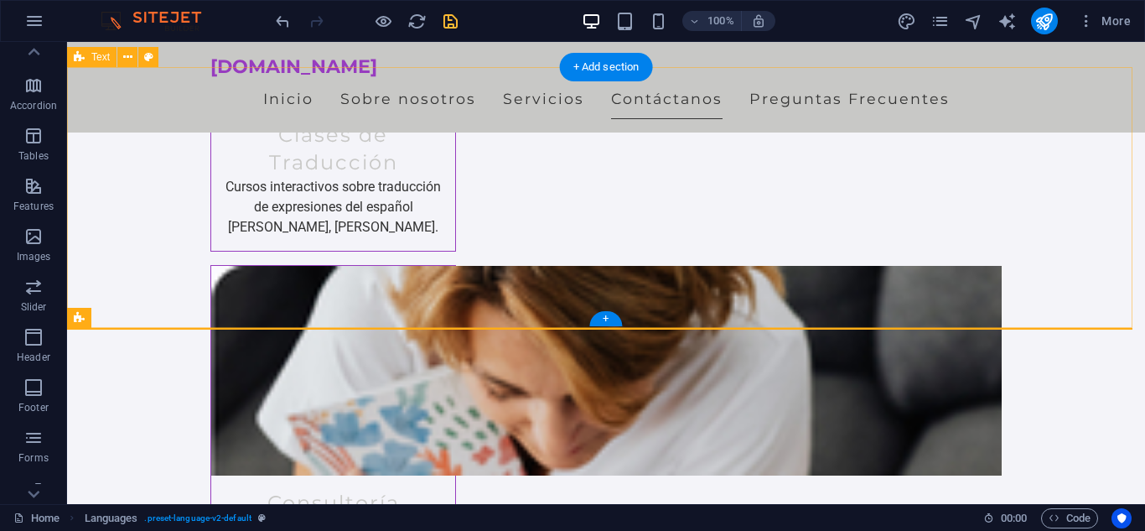
scroll to position [1812, 0]
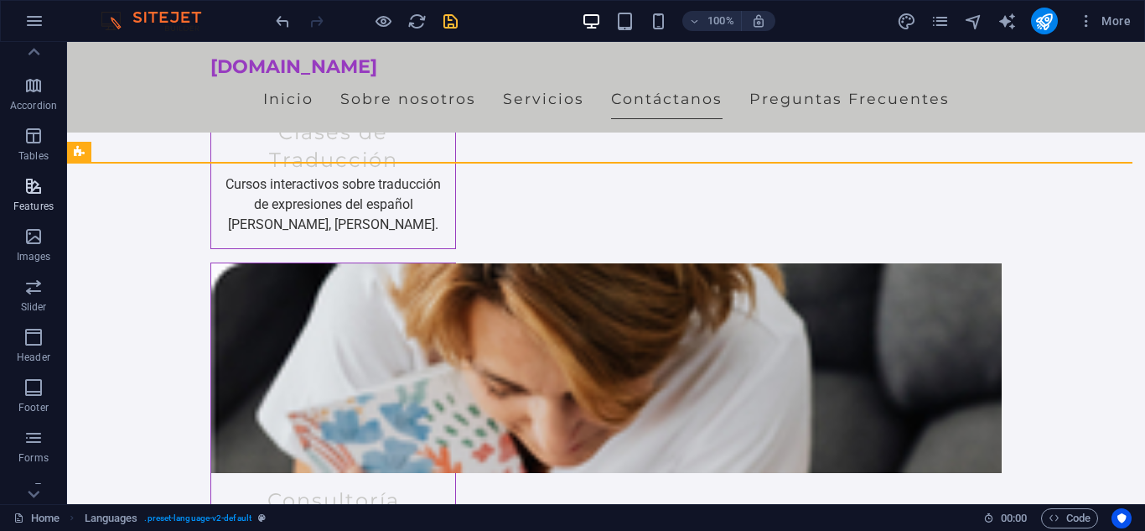
drag, startPoint x: 30, startPoint y: 187, endPoint x: 32, endPoint y: 240, distance: 52.8
click at [30, 187] on icon "button" at bounding box center [33, 186] width 20 height 20
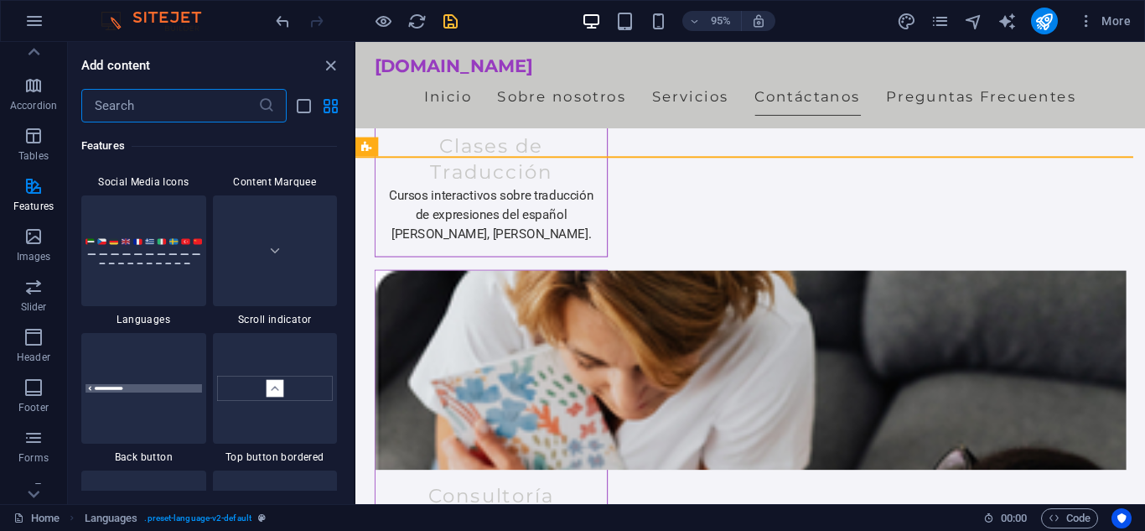
scroll to position [7752, 0]
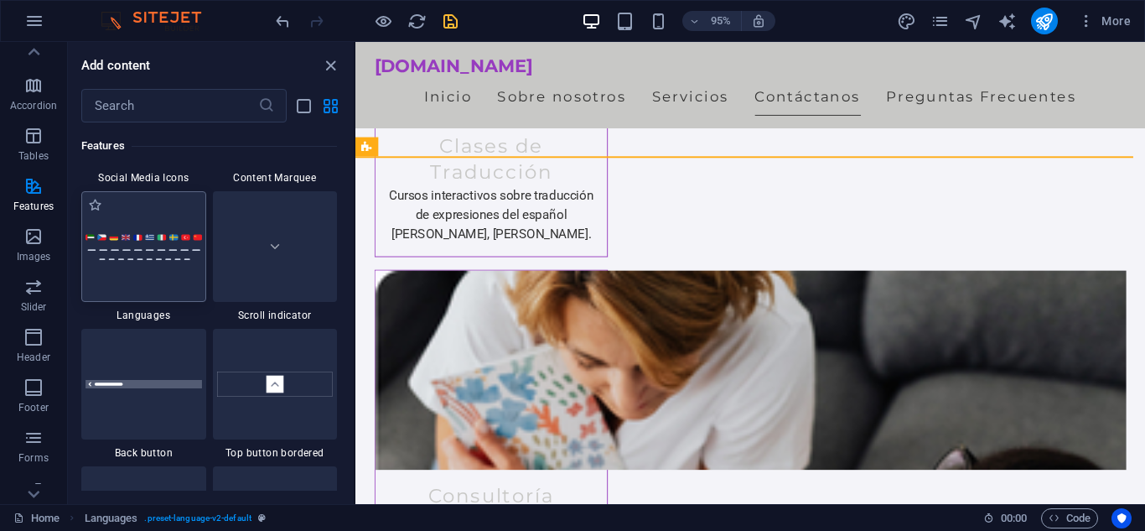
click at [155, 275] on div at bounding box center [143, 246] width 125 height 111
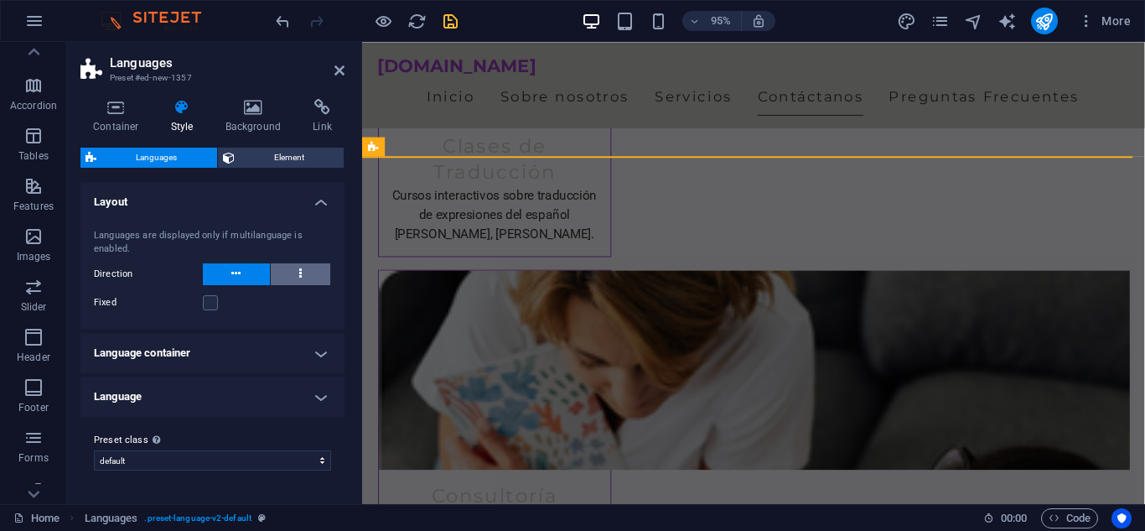
click at [295, 270] on button at bounding box center [301, 274] width 60 height 22
click at [221, 273] on button at bounding box center [236, 274] width 67 height 22
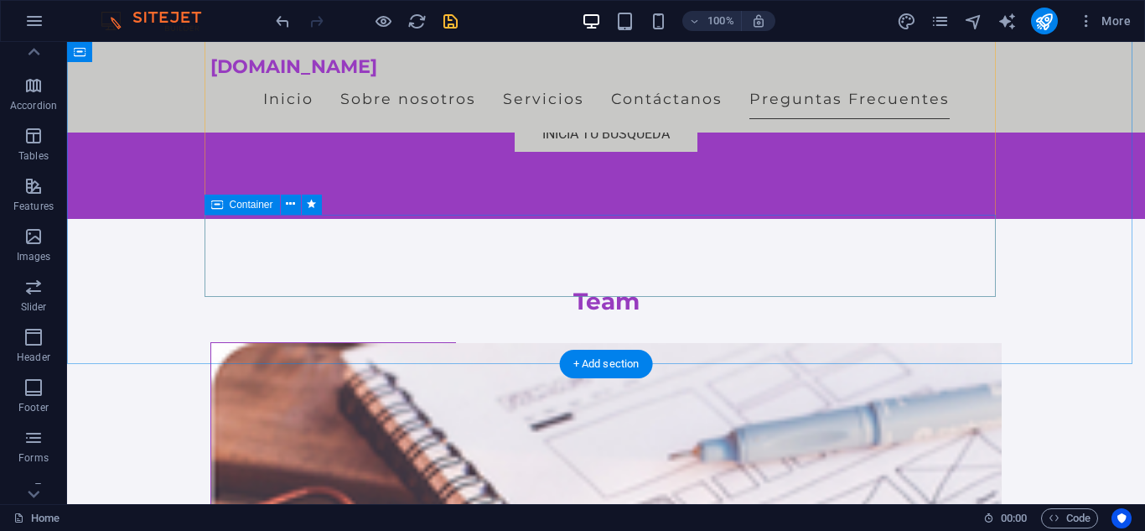
scroll to position [3909, 0]
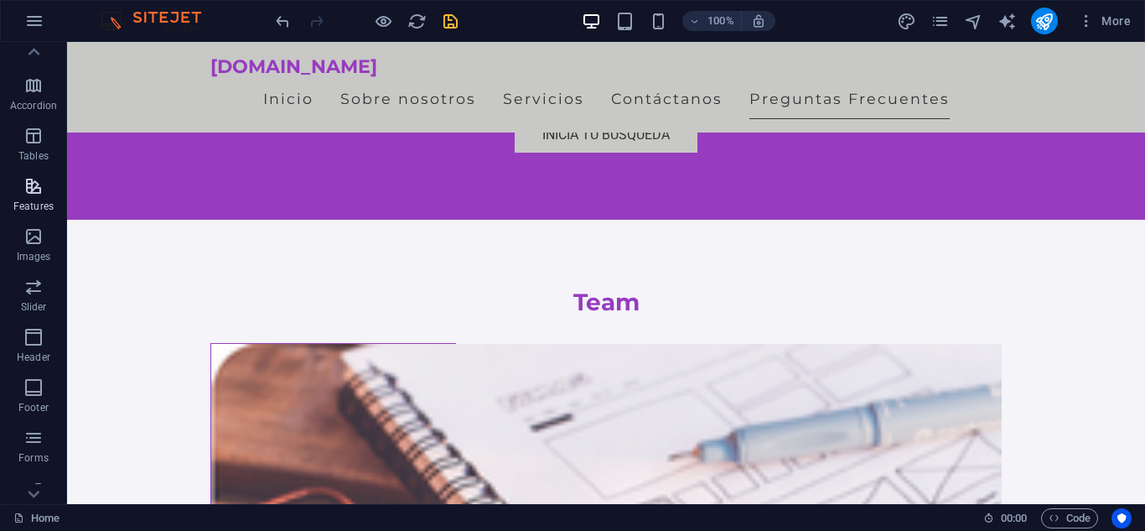
click at [43, 196] on span "Features" at bounding box center [33, 196] width 67 height 40
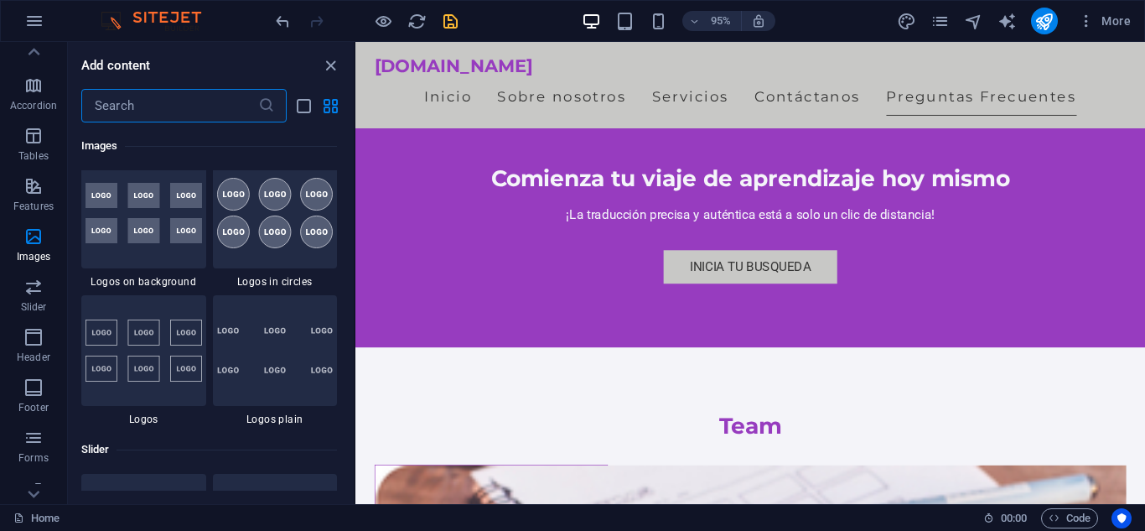
scroll to position [9203, 0]
click at [763, 356] on div "+ Add section" at bounding box center [750, 348] width 88 height 27
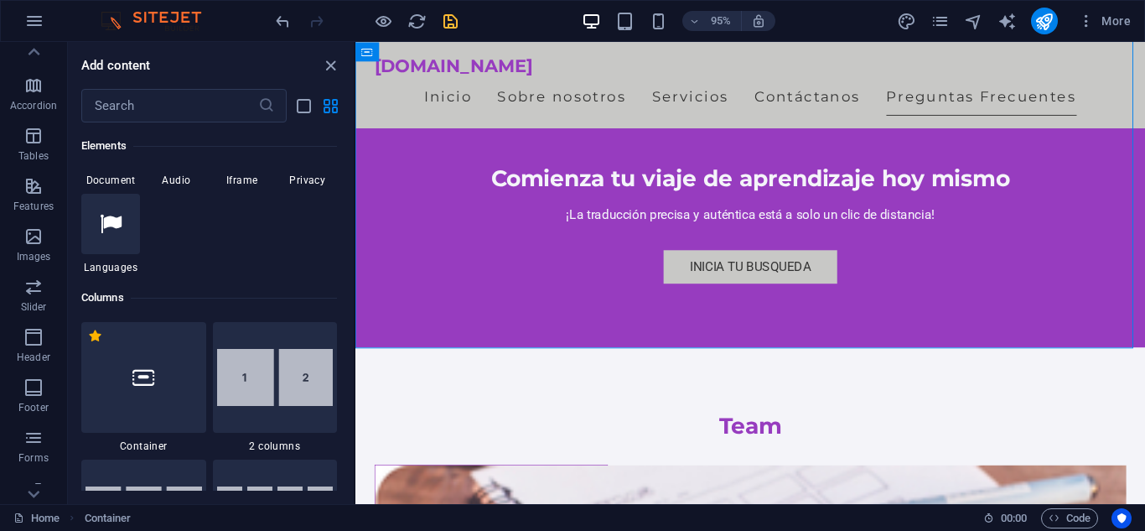
scroll to position [0, 0]
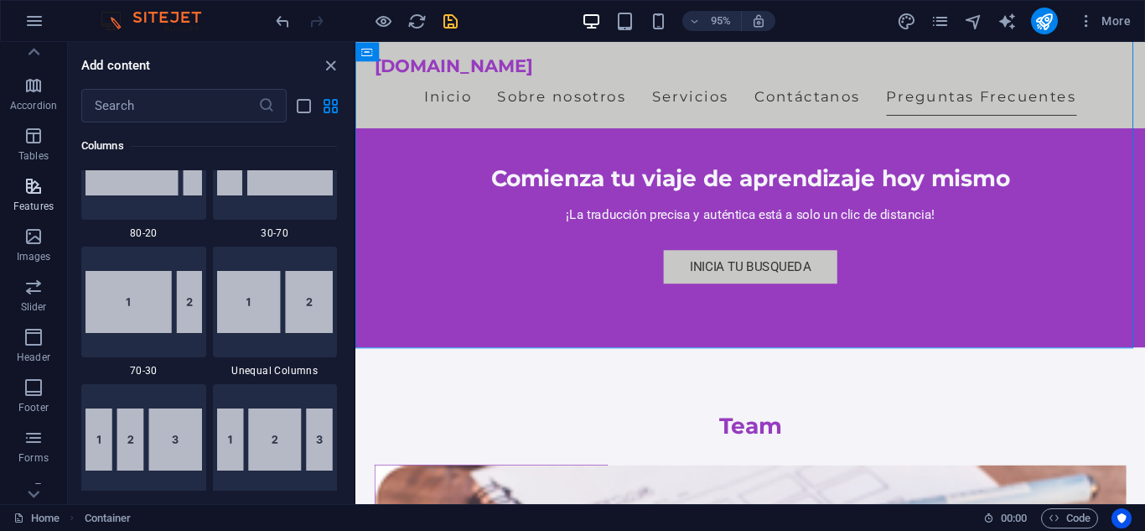
click at [34, 191] on icon "button" at bounding box center [33, 186] width 20 height 20
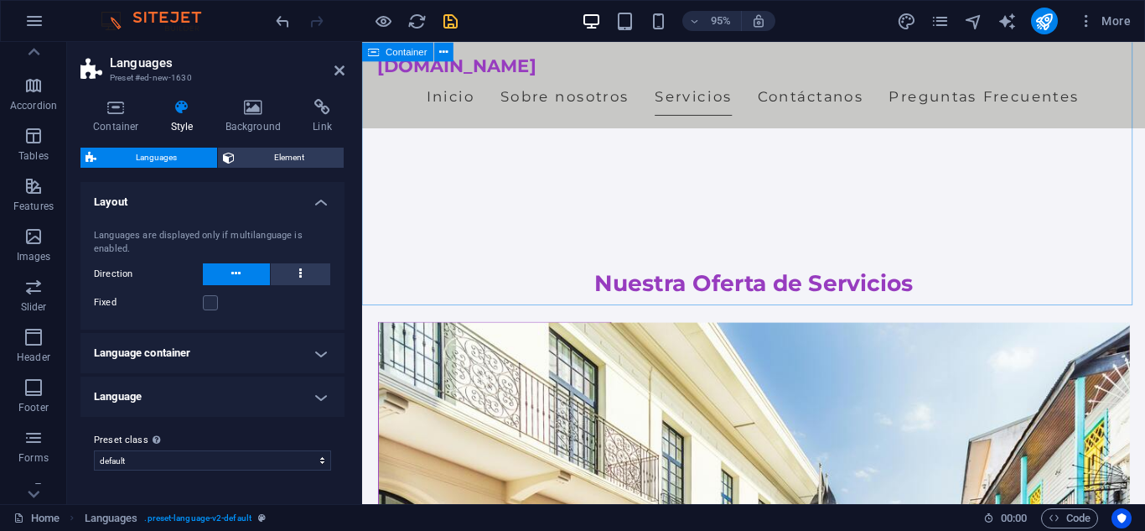
scroll to position [1394, 0]
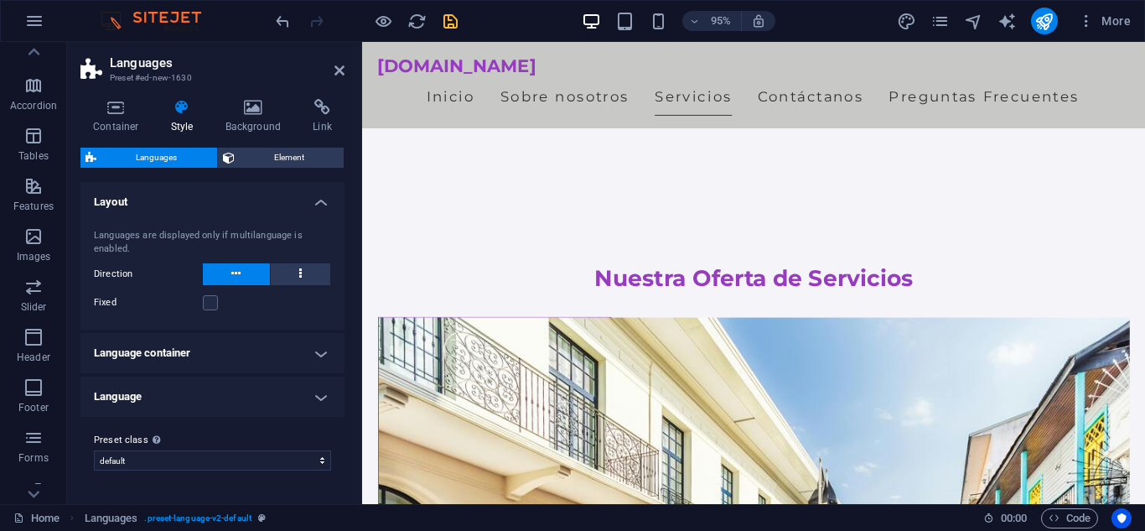
click at [252, 356] on h4 "Language container" at bounding box center [212, 353] width 264 height 40
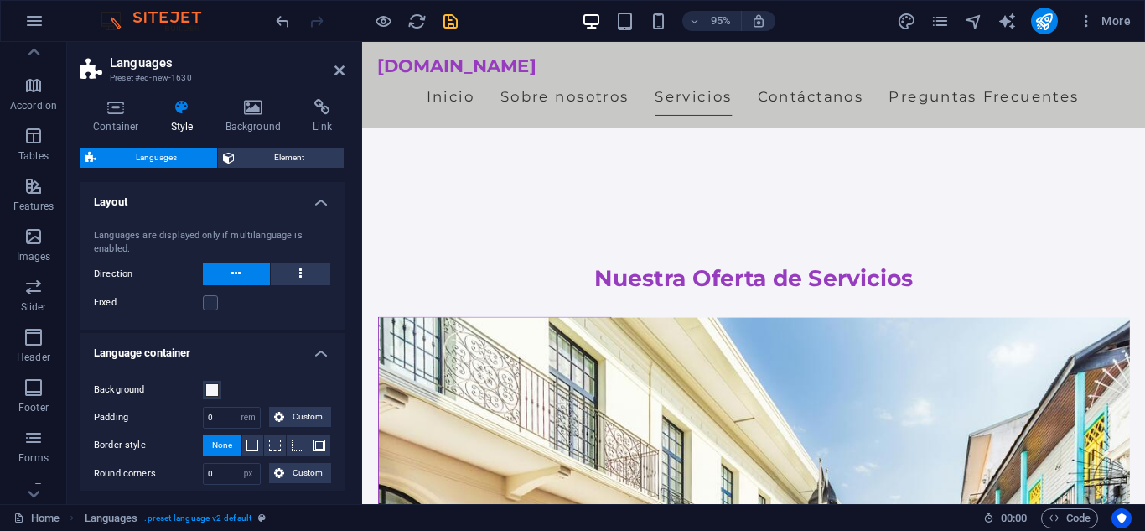
scroll to position [149, 0]
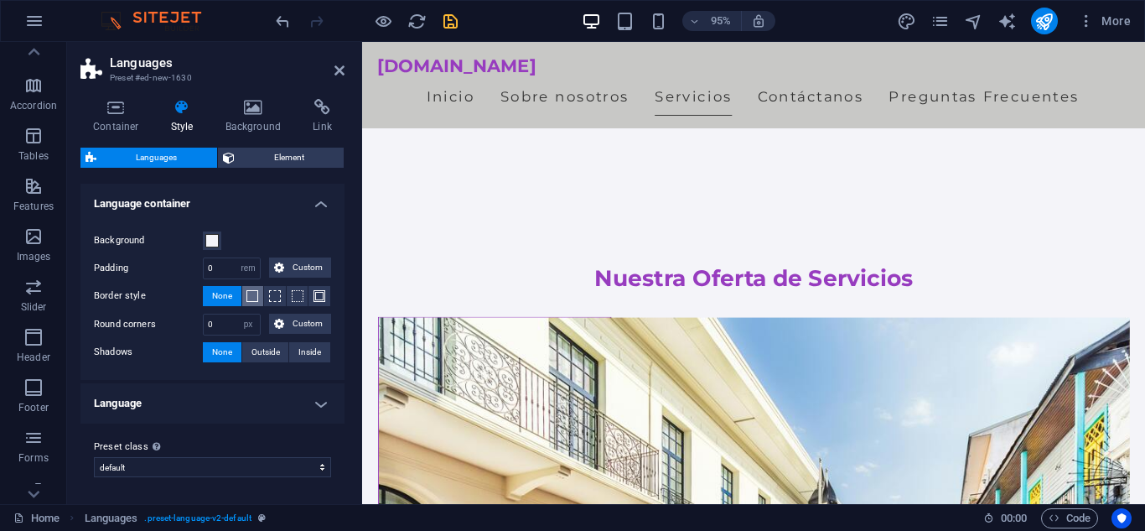
click at [253, 290] on span at bounding box center [253, 296] width 12 height 12
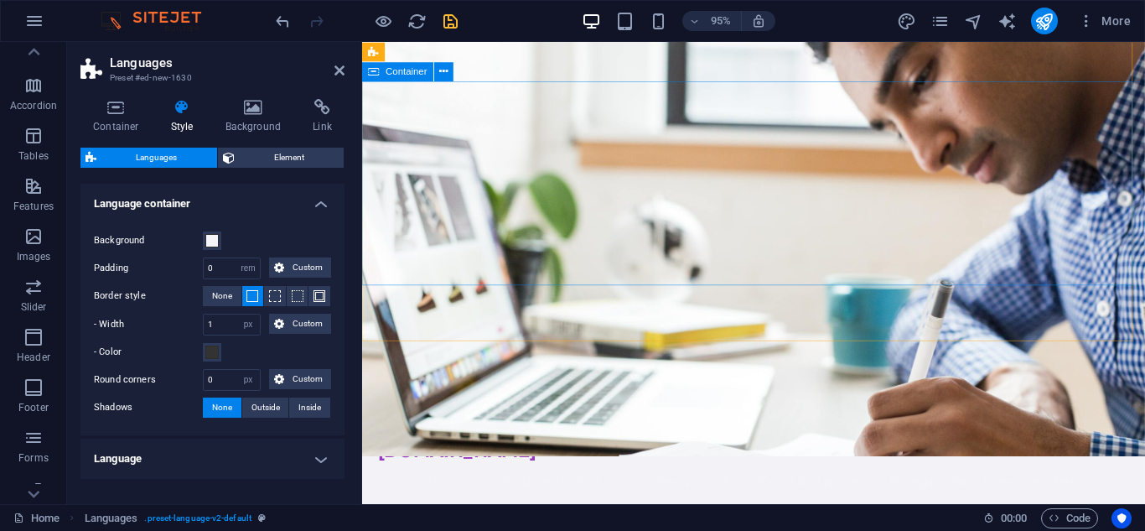
scroll to position [49, 0]
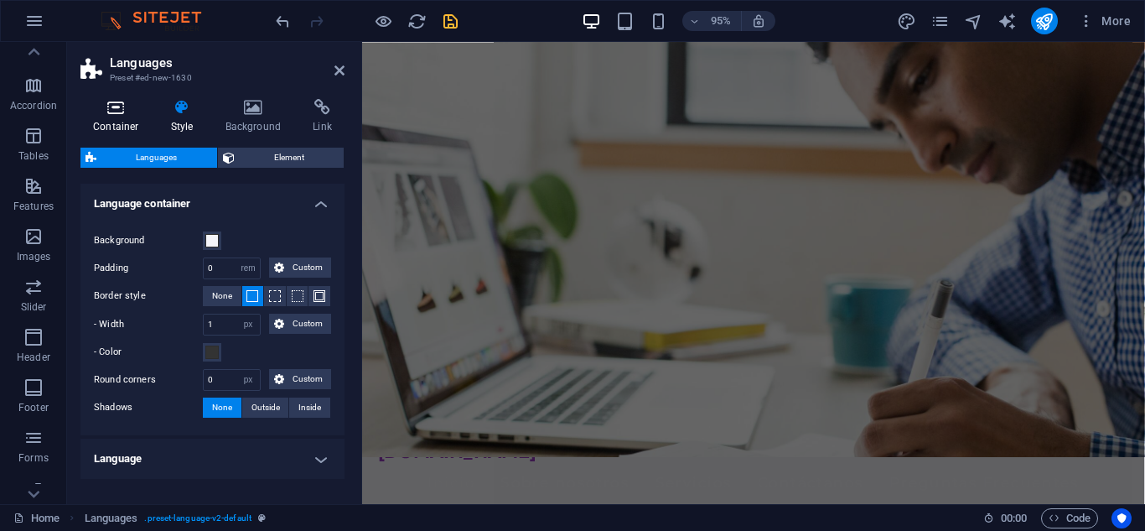
click at [125, 119] on h4 "Container" at bounding box center [119, 116] width 78 height 35
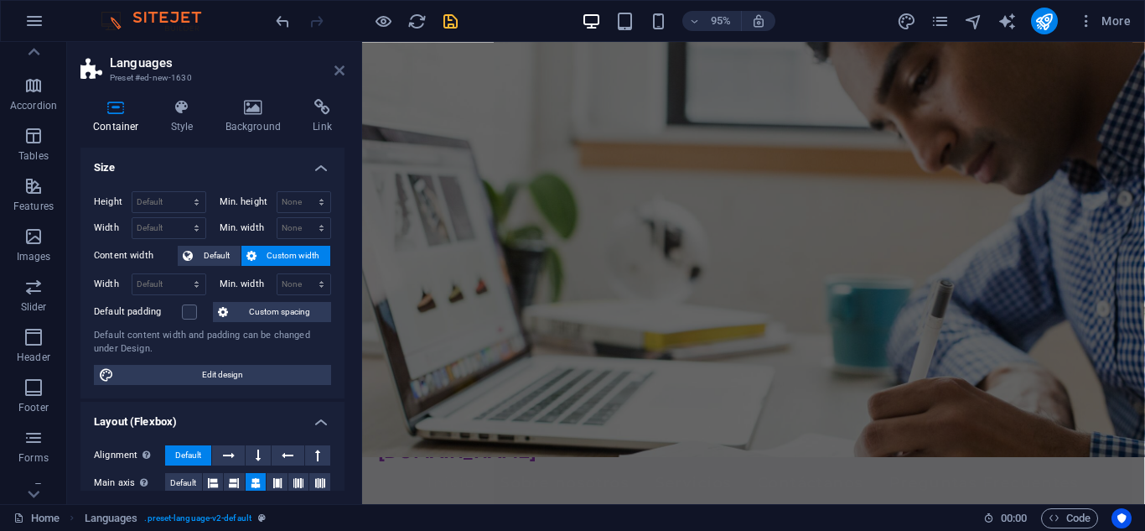
click at [340, 73] on icon at bounding box center [340, 70] width 10 height 13
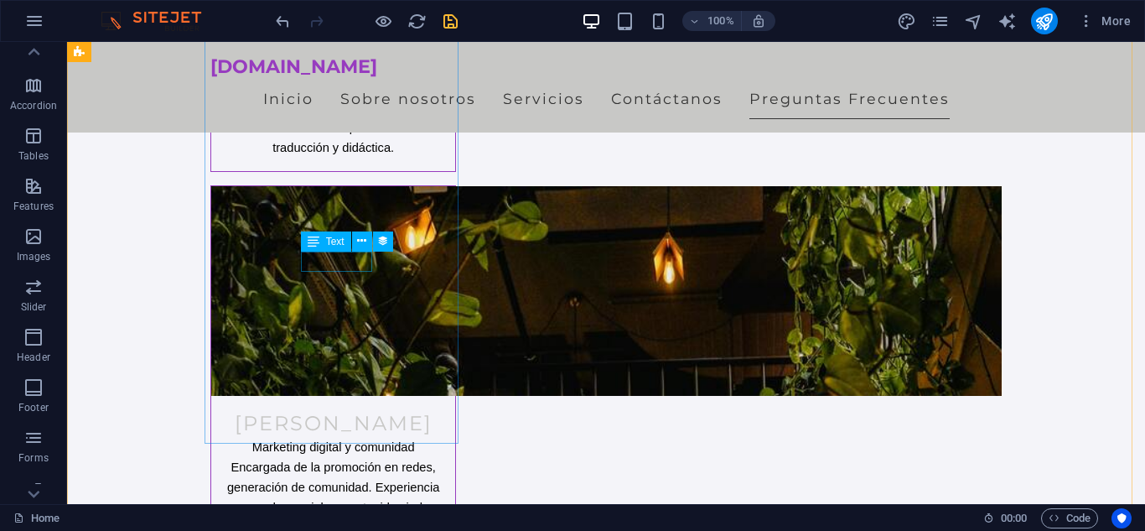
scroll to position [4831, 0]
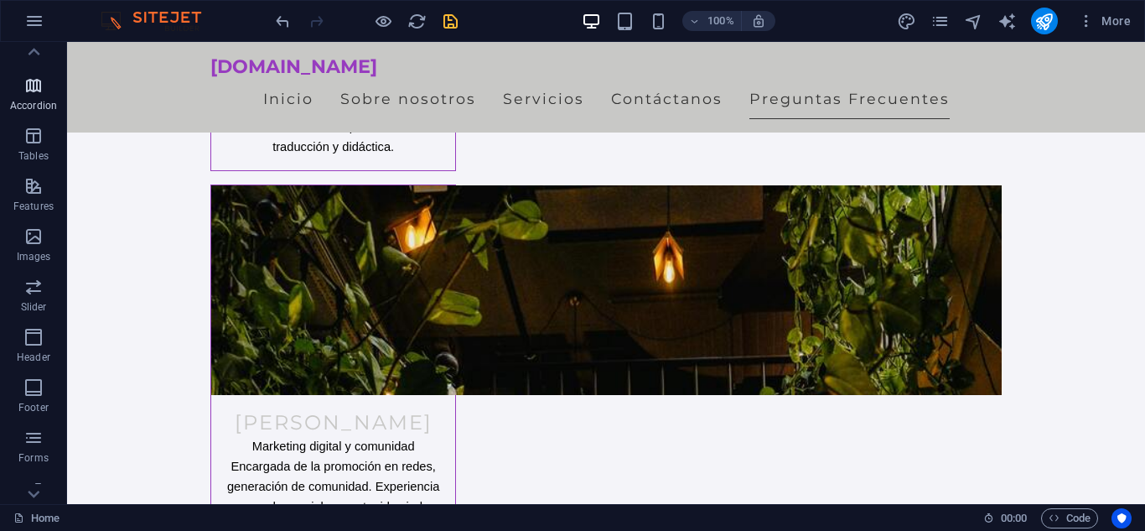
click at [36, 101] on p "Accordion" at bounding box center [33, 105] width 47 height 13
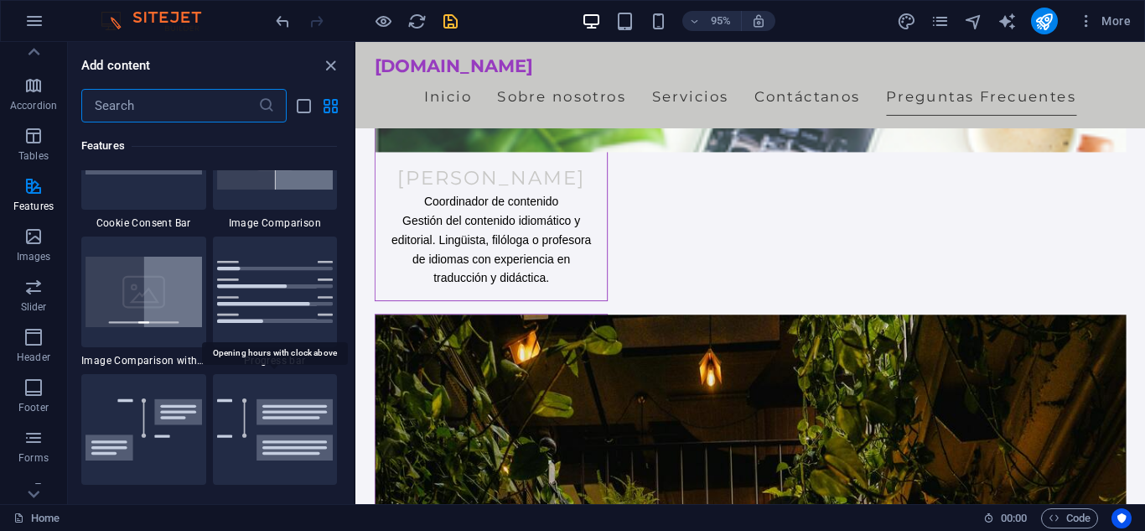
scroll to position [7274, 0]
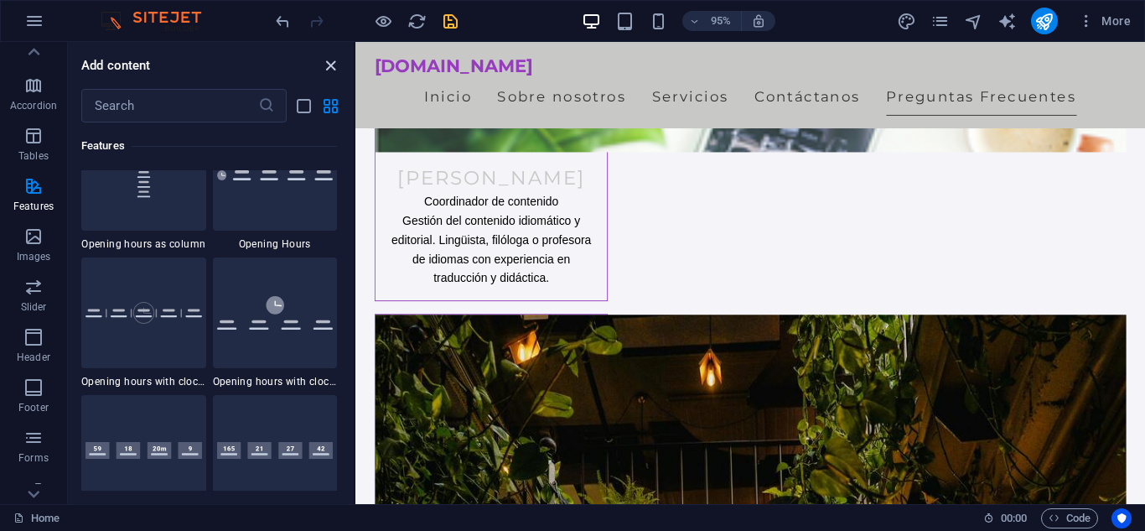
click at [325, 63] on icon "close panel" at bounding box center [330, 65] width 19 height 19
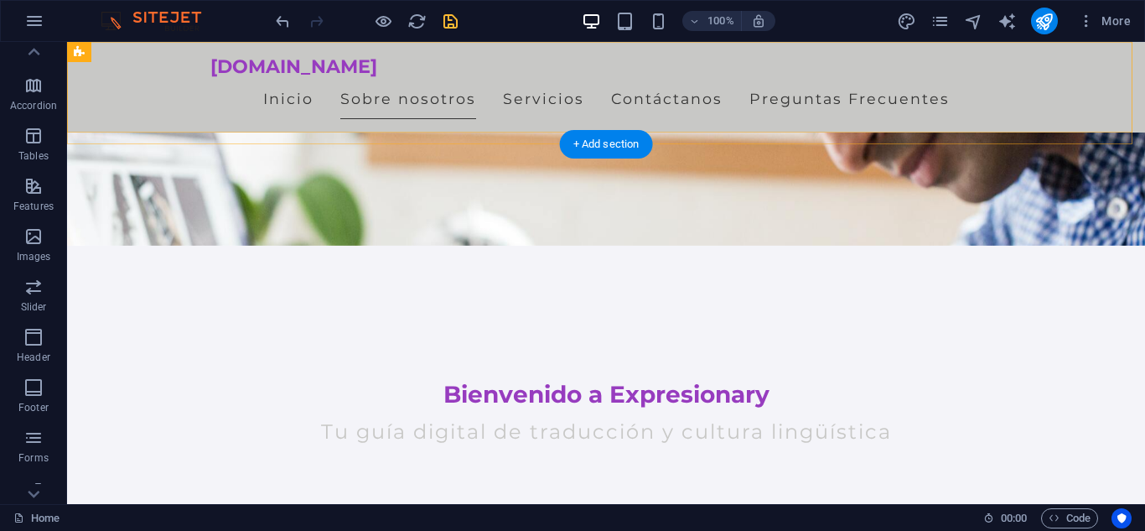
scroll to position [262, 0]
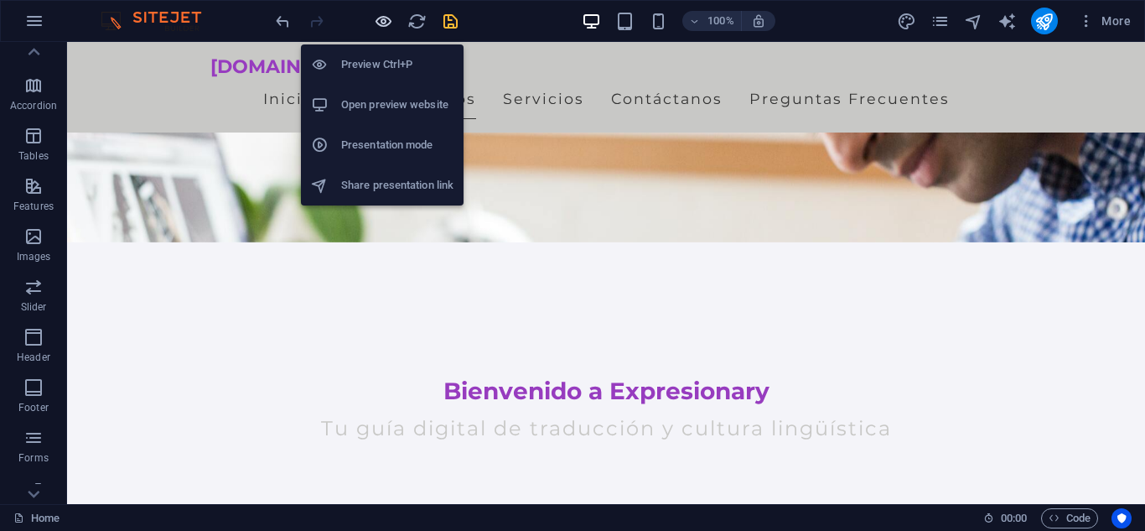
click at [377, 13] on icon "button" at bounding box center [383, 21] width 19 height 19
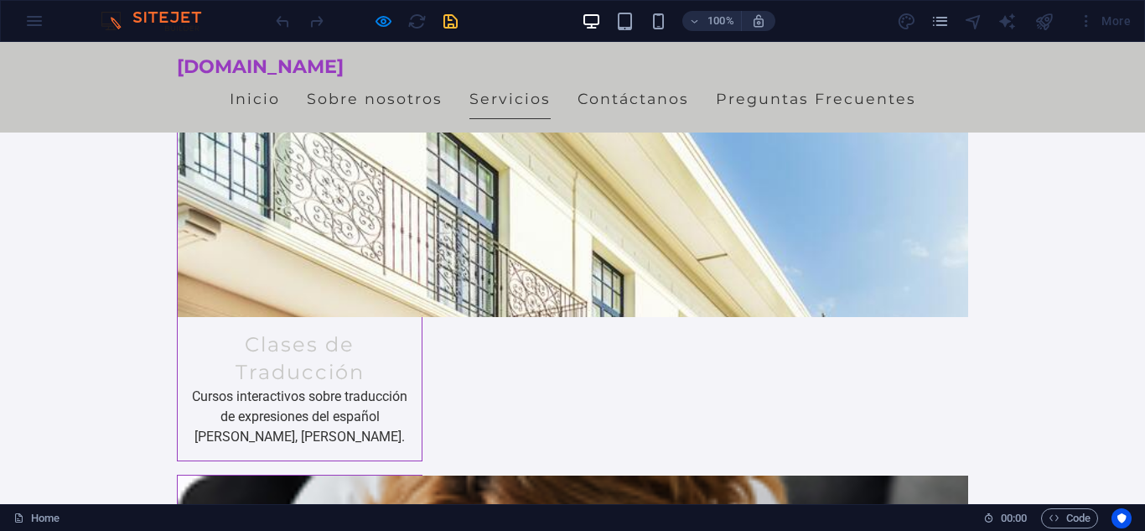
scroll to position [1421, 0]
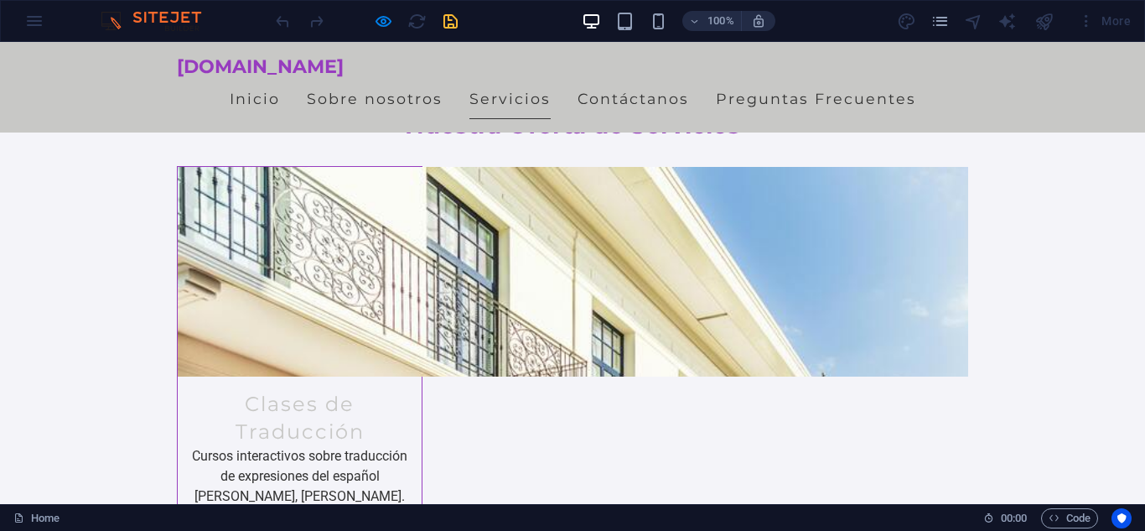
click at [376, 31] on div at bounding box center [367, 21] width 188 height 27
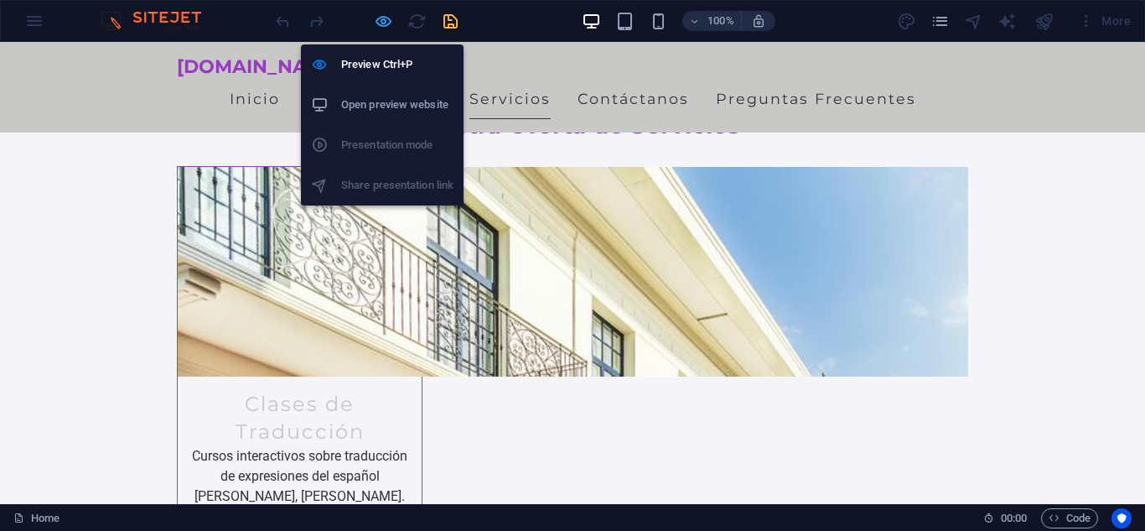
click at [382, 21] on icon "button" at bounding box center [383, 21] width 19 height 19
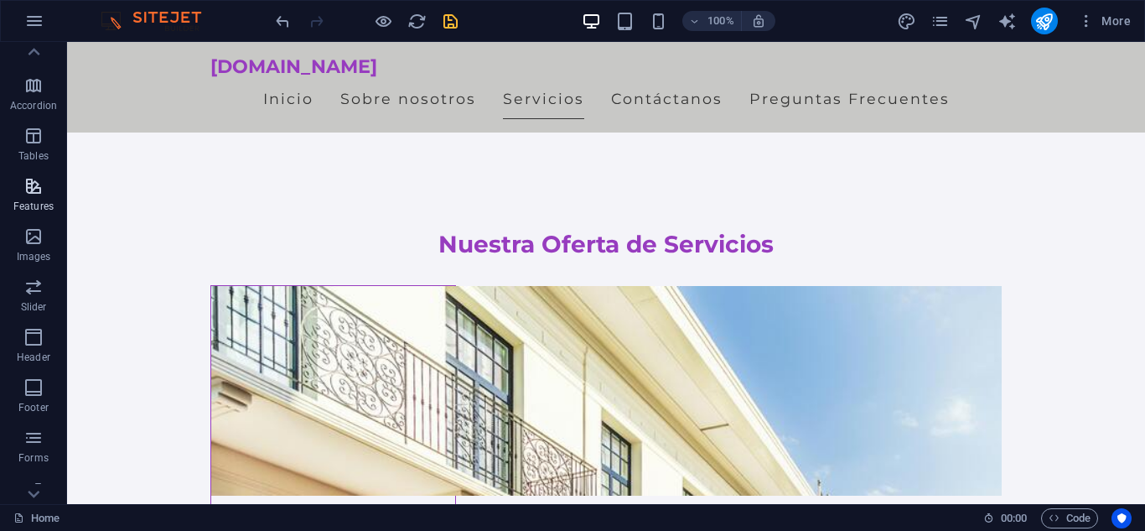
click at [39, 195] on icon "button" at bounding box center [33, 186] width 20 height 20
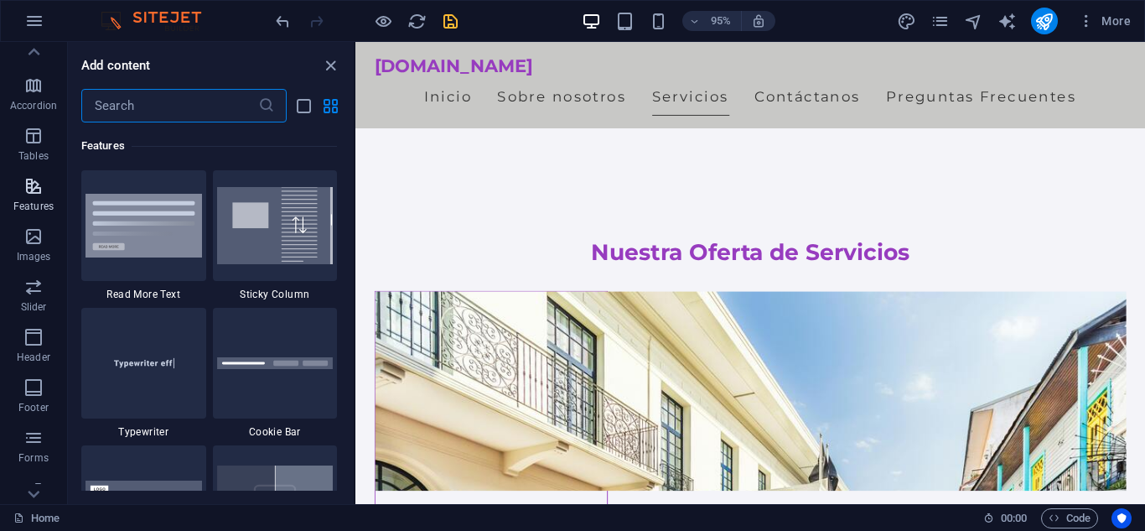
scroll to position [6536, 0]
click at [41, 294] on icon "button" at bounding box center [33, 287] width 20 height 20
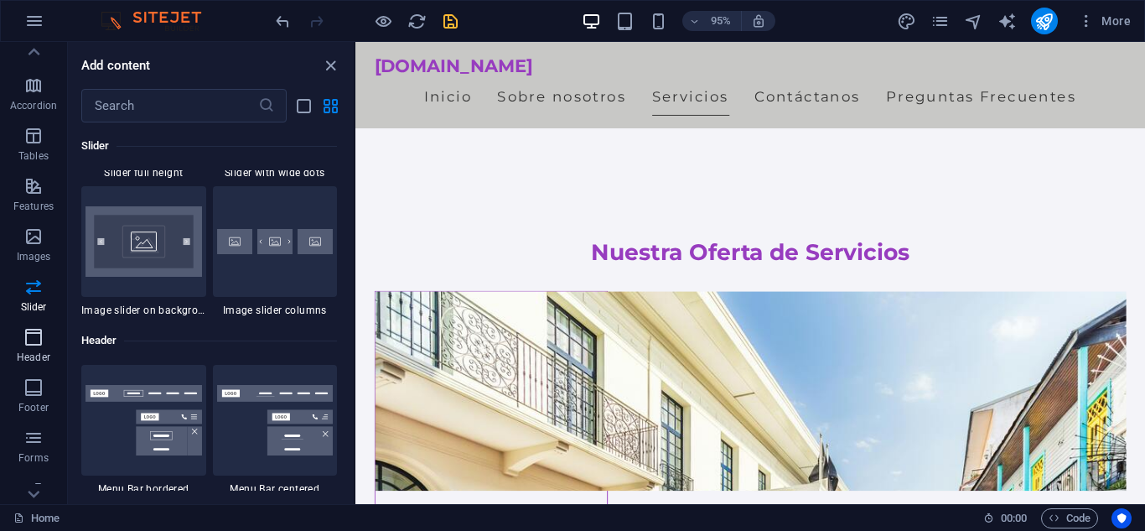
scroll to position [293, 0]
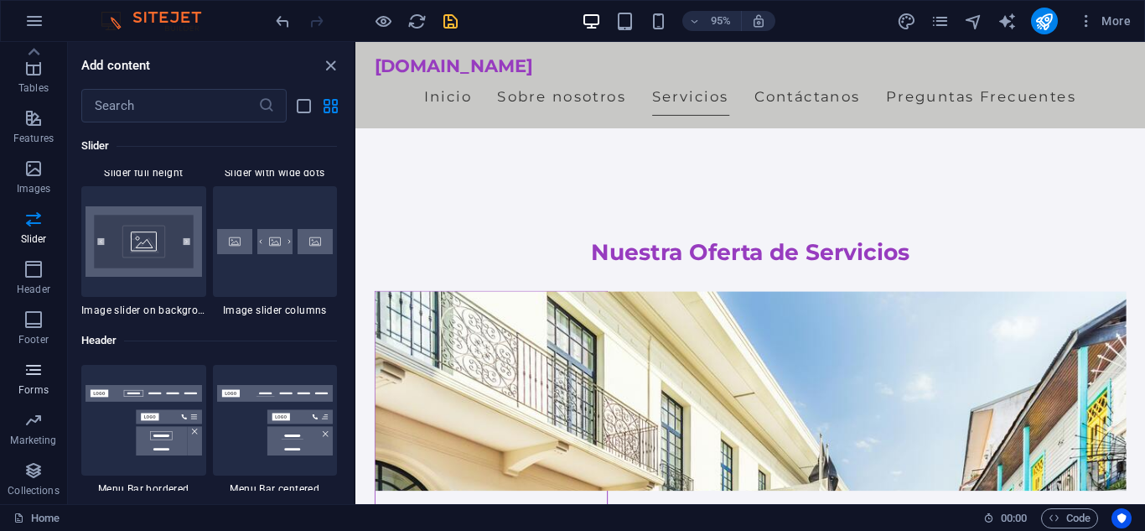
click at [35, 369] on icon "button" at bounding box center [33, 370] width 20 height 20
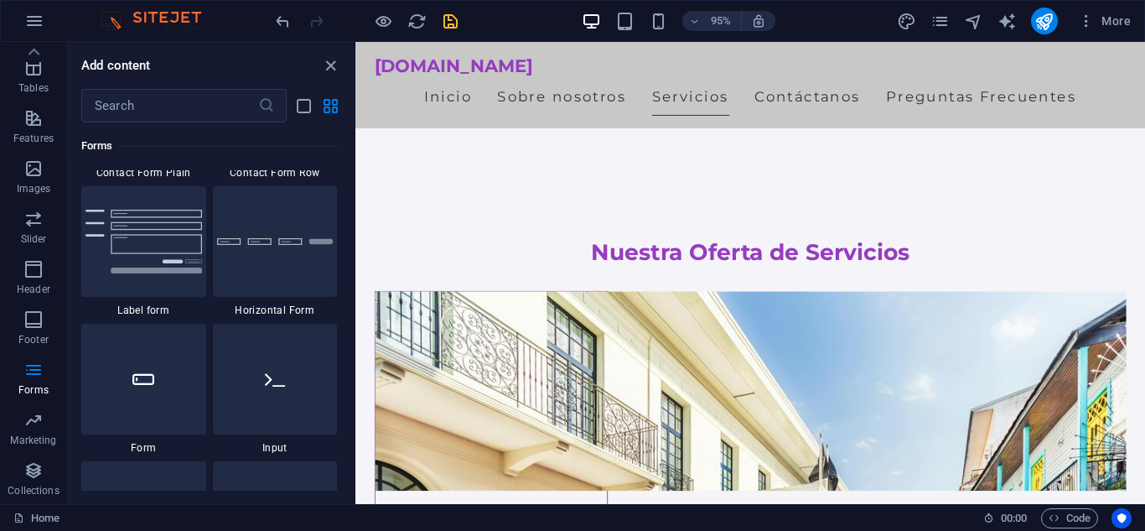
scroll to position [12501, 0]
click at [196, 104] on input "text" at bounding box center [169, 106] width 177 height 34
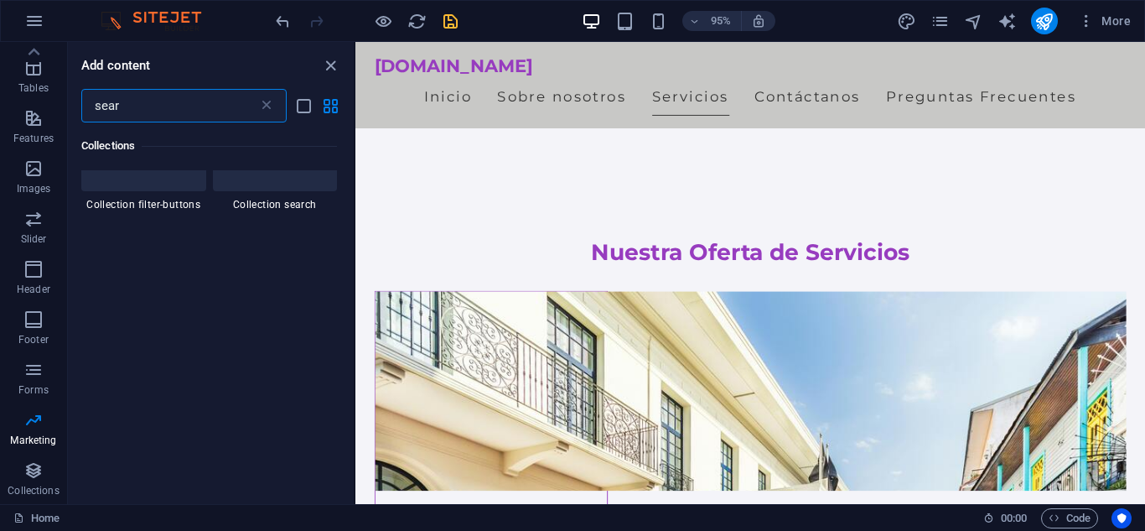
scroll to position [0, 0]
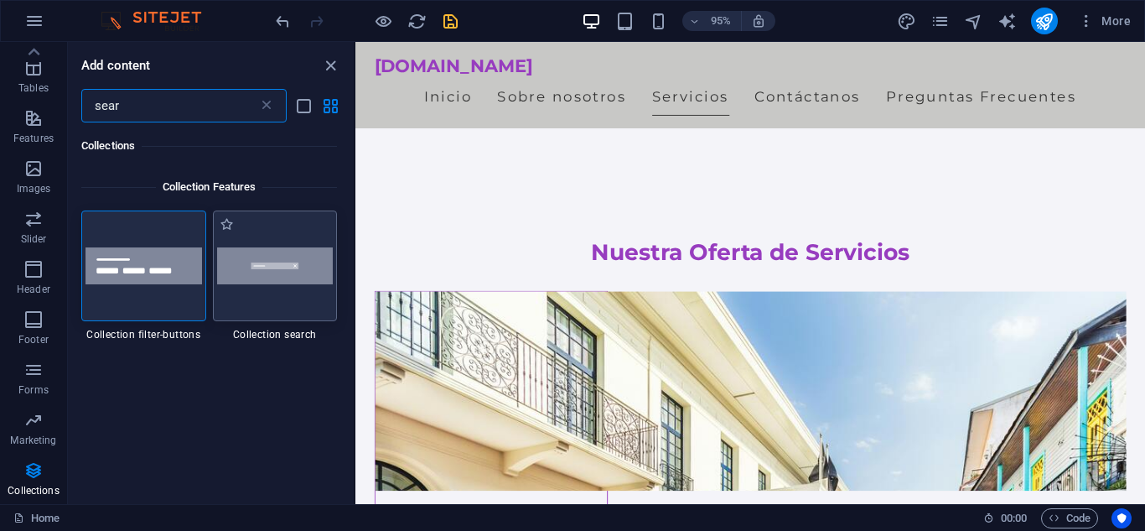
type input "sear"
click at [277, 290] on div at bounding box center [275, 265] width 125 height 111
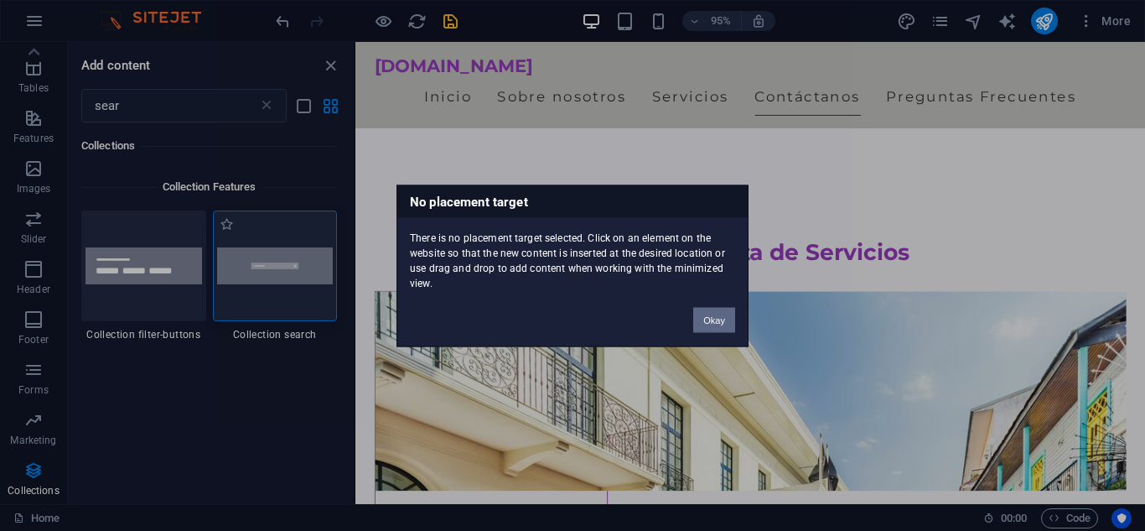
scroll to position [1611, 0]
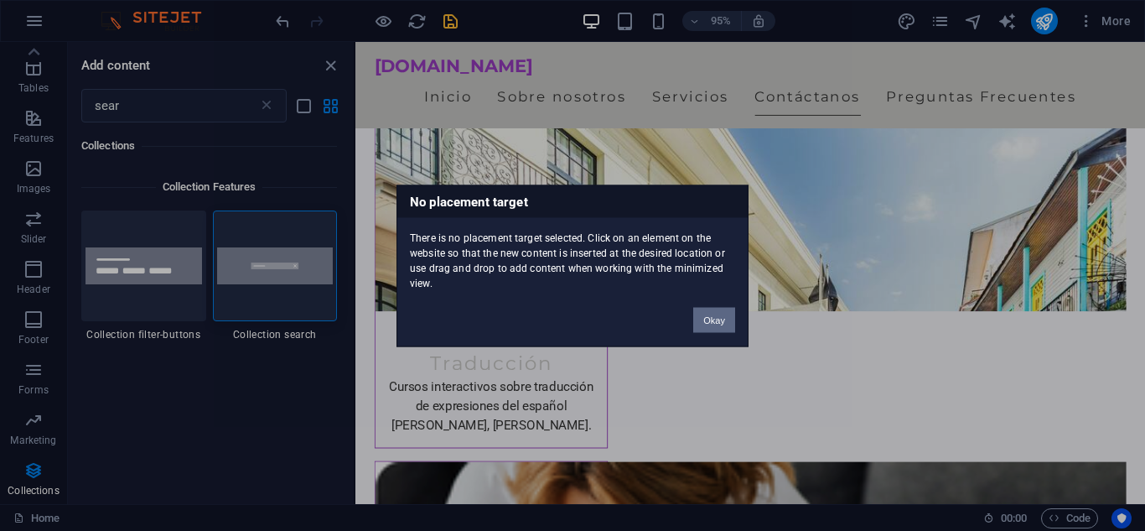
click at [717, 316] on button "Okay" at bounding box center [714, 319] width 42 height 25
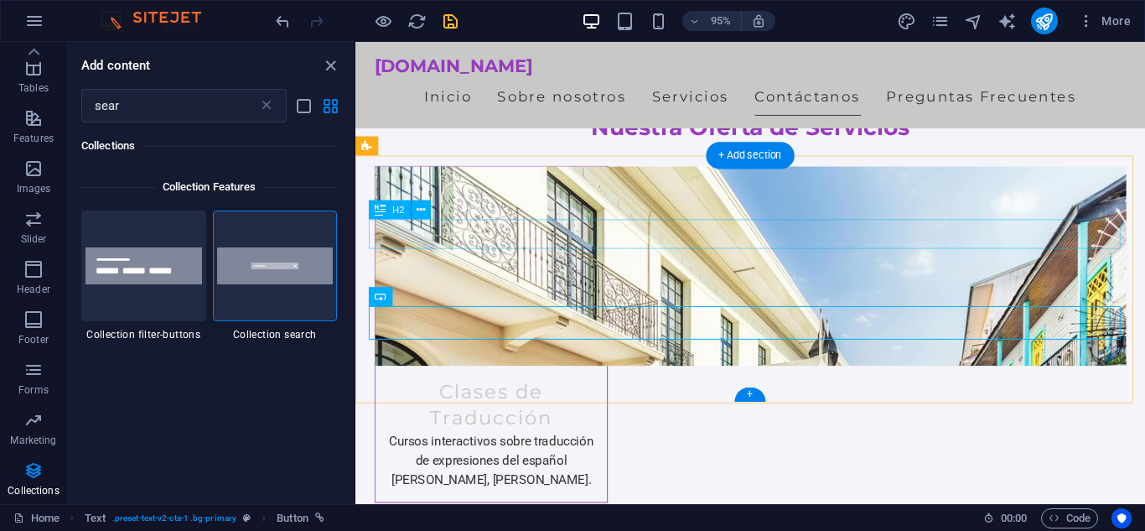
scroll to position [1552, 0]
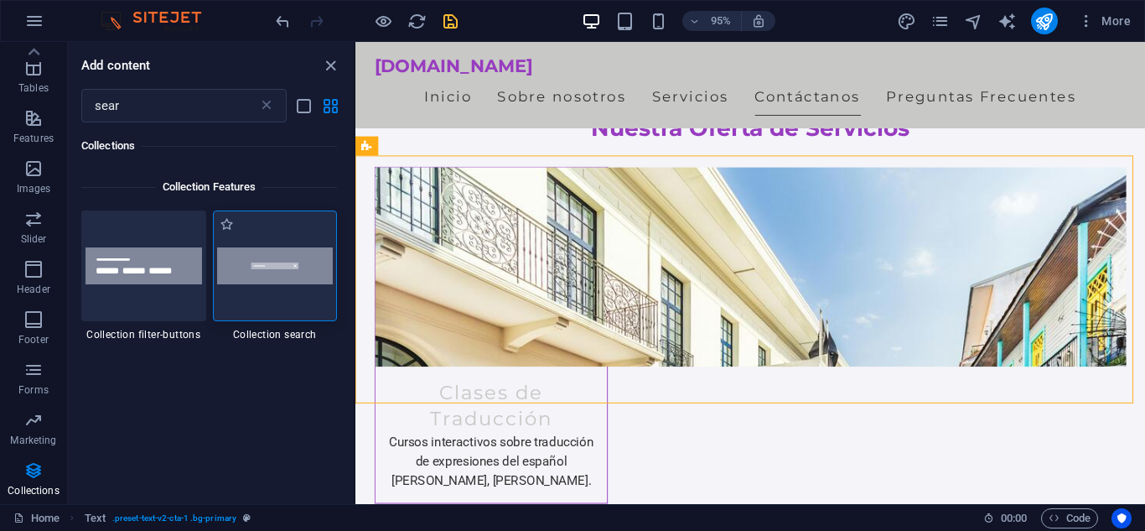
click at [297, 266] on img at bounding box center [275, 266] width 117 height 38
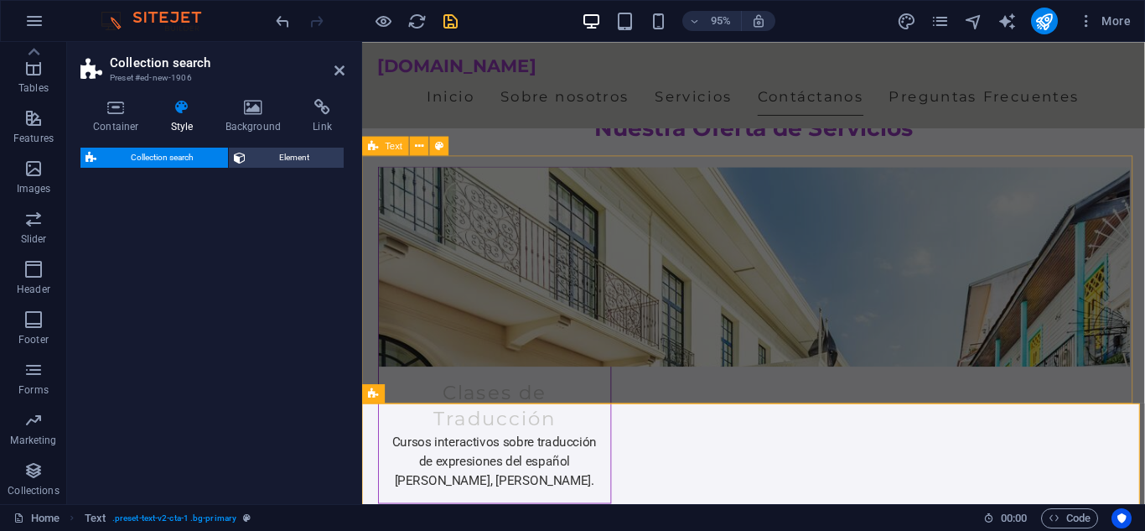
select select "px"
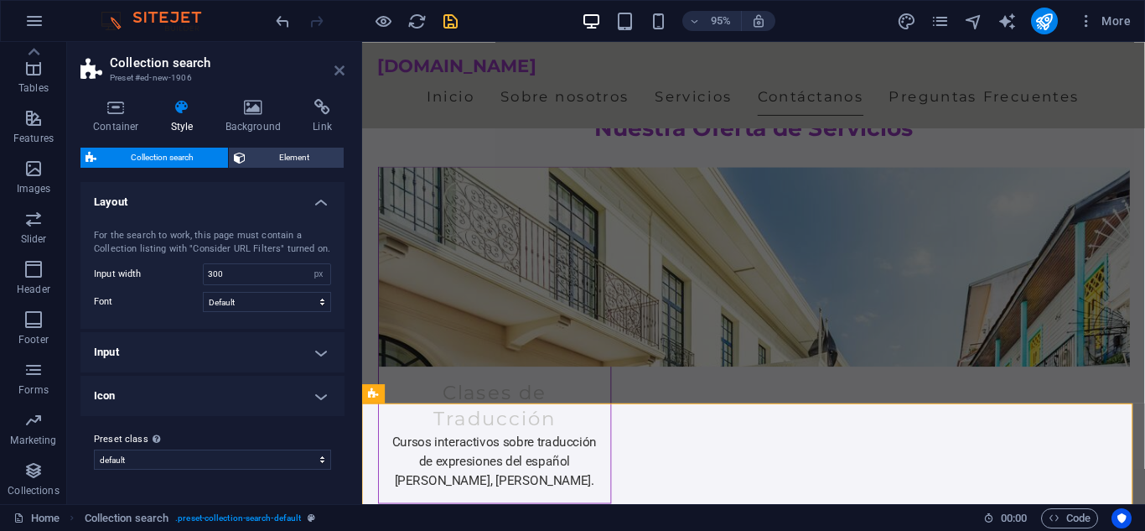
click at [340, 73] on icon at bounding box center [340, 70] width 10 height 13
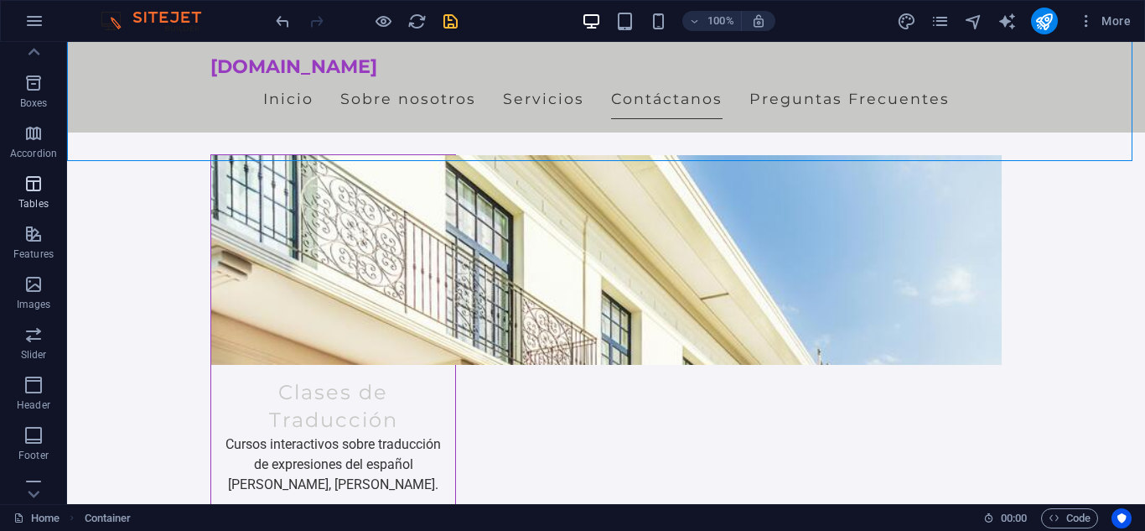
scroll to position [0, 0]
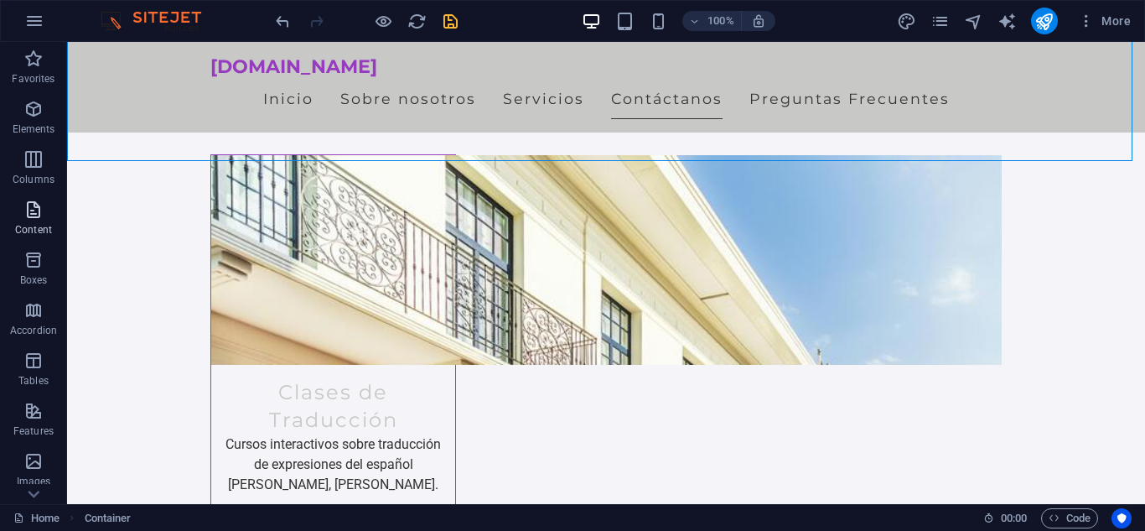
click at [37, 222] on span "Content" at bounding box center [33, 220] width 67 height 40
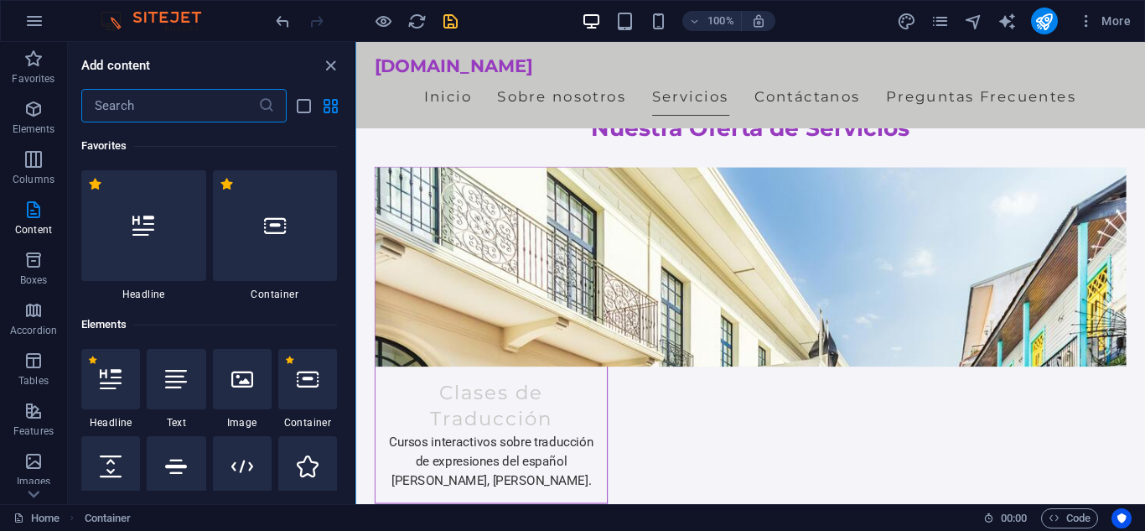
scroll to position [975, 0]
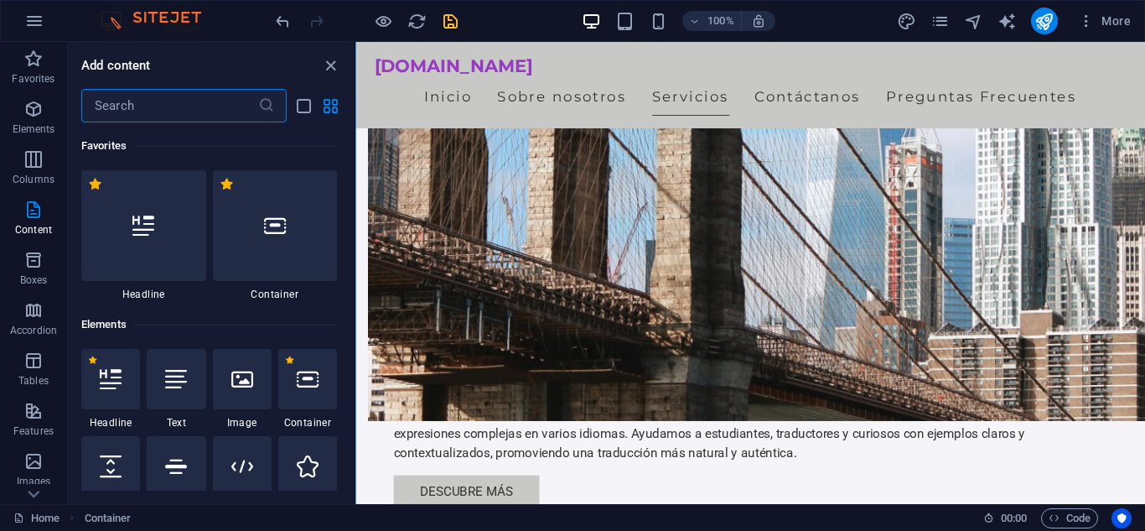
click at [213, 103] on input "text" at bounding box center [169, 106] width 177 height 34
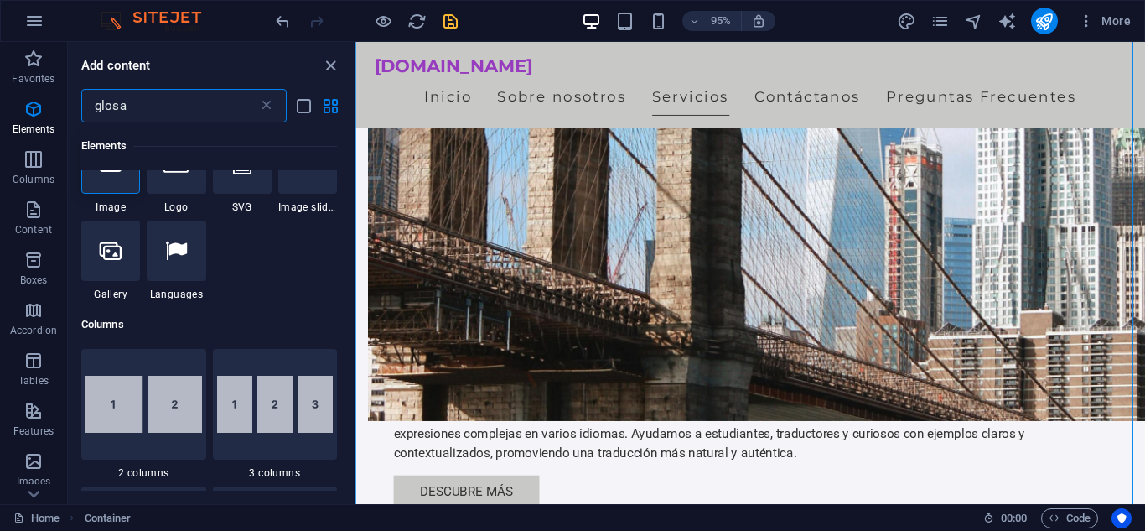
scroll to position [0, 0]
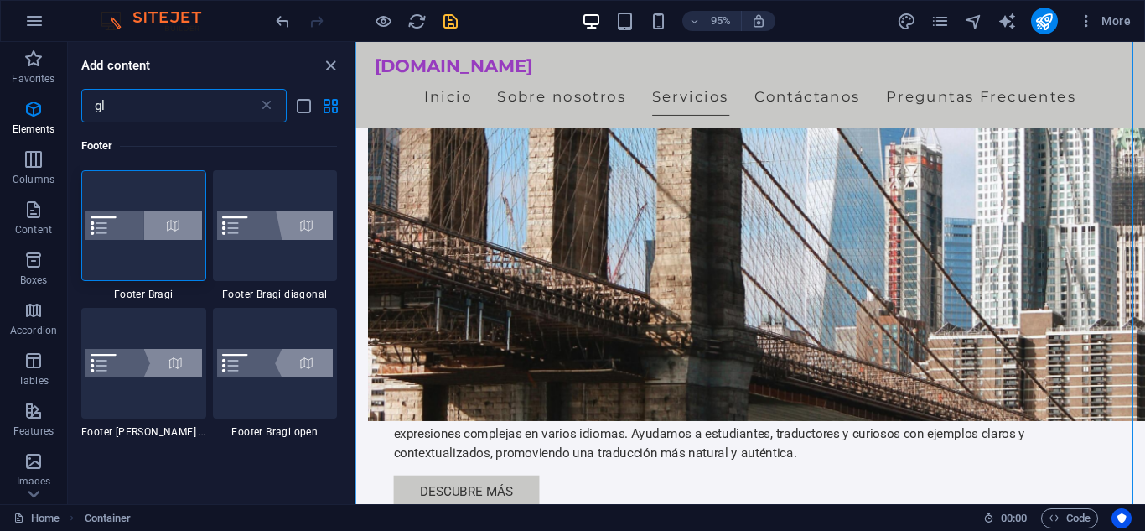
type input "g"
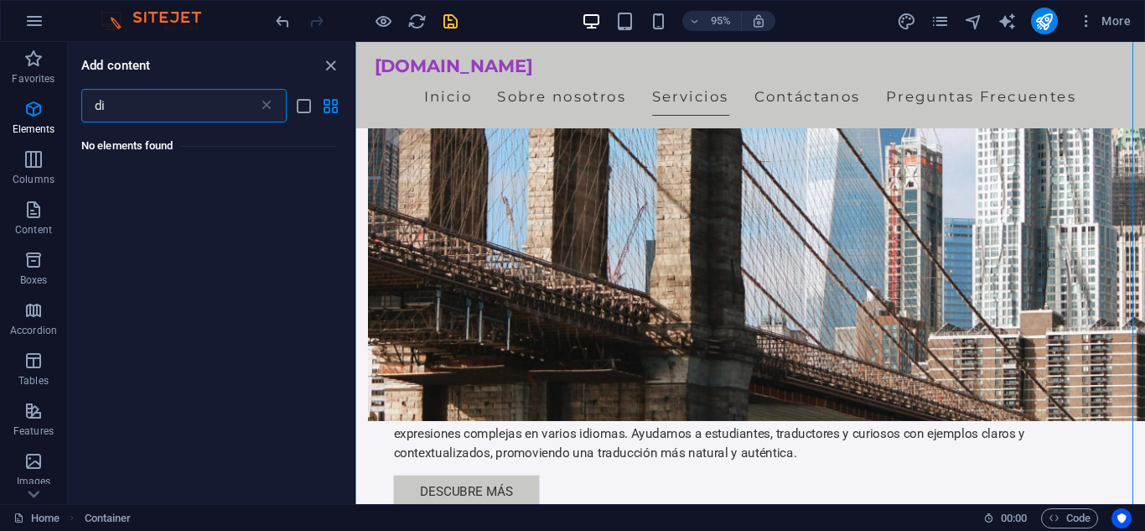
type input "d"
type input "m"
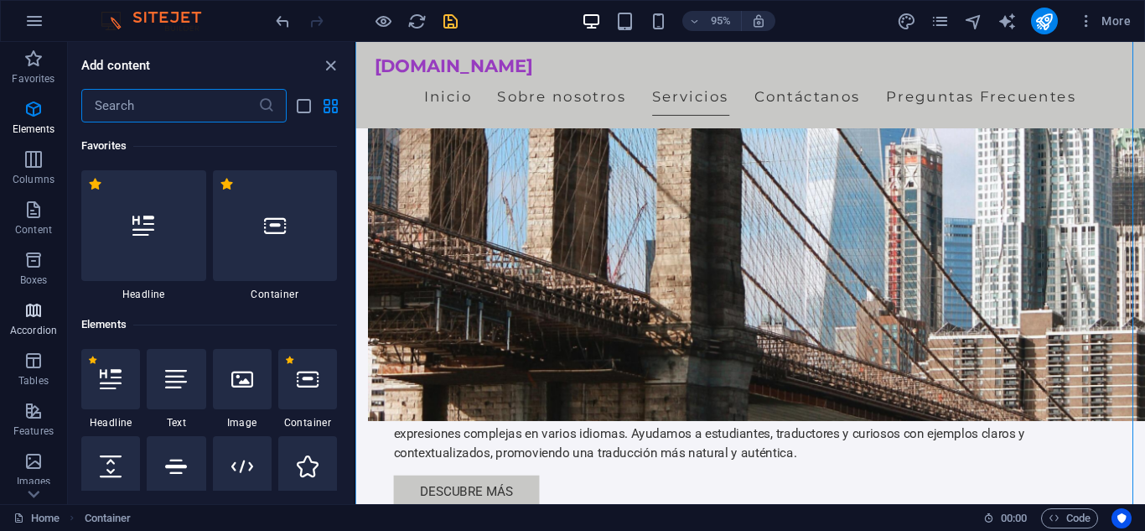
click at [39, 324] on p "Accordion" at bounding box center [33, 330] width 47 height 13
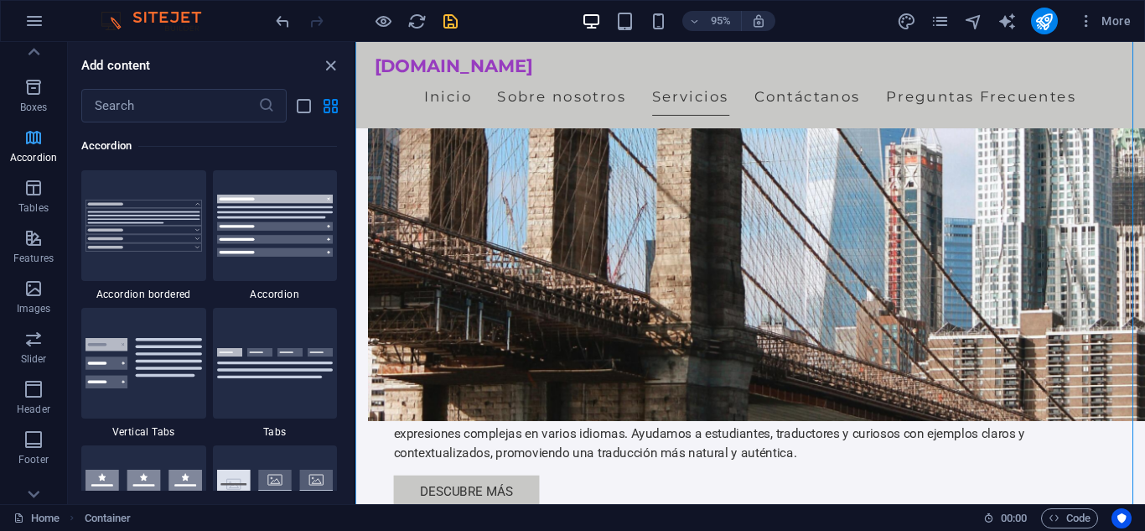
scroll to position [174, 0]
click at [1081, 29] on button "More" at bounding box center [1105, 21] width 66 height 27
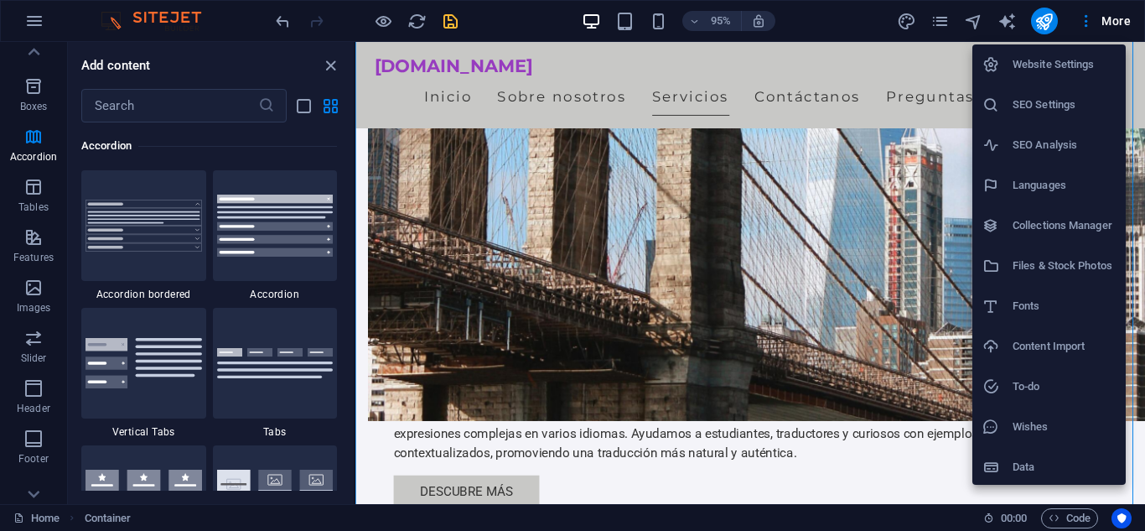
click at [1047, 460] on h6 "Data" at bounding box center [1064, 467] width 103 height 20
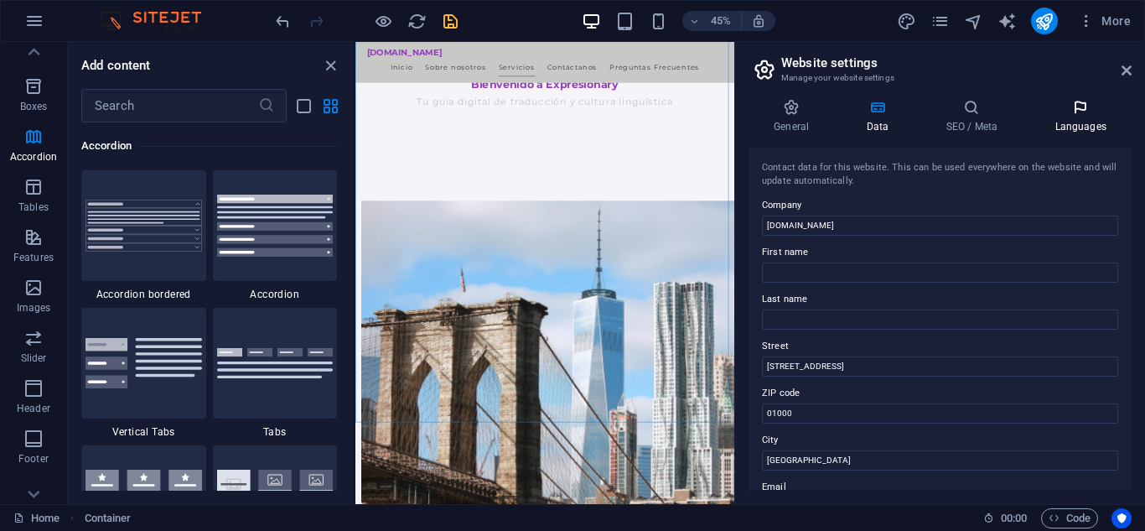
click at [1068, 114] on icon at bounding box center [1081, 107] width 102 height 17
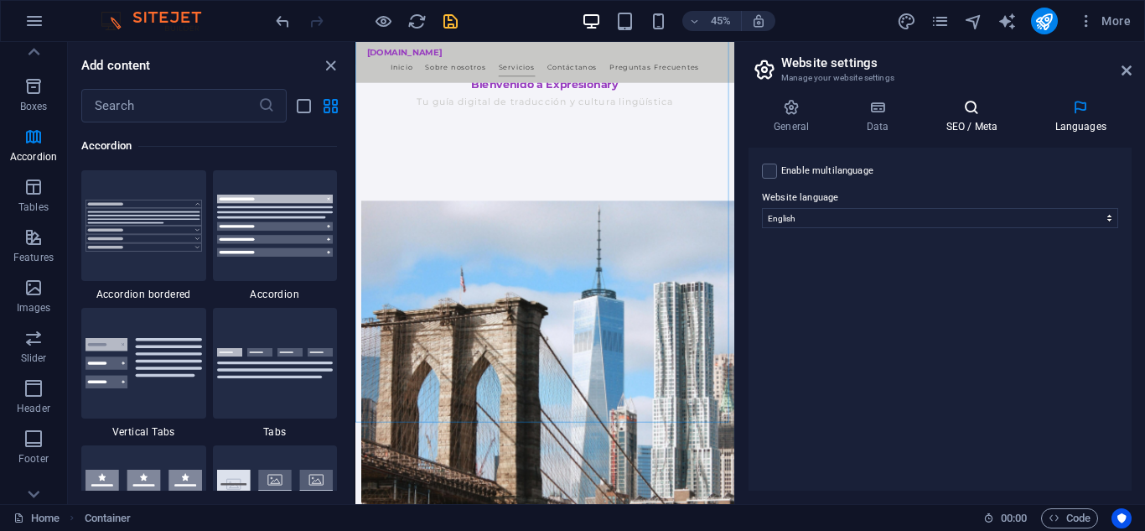
click at [991, 108] on icon at bounding box center [972, 107] width 102 height 17
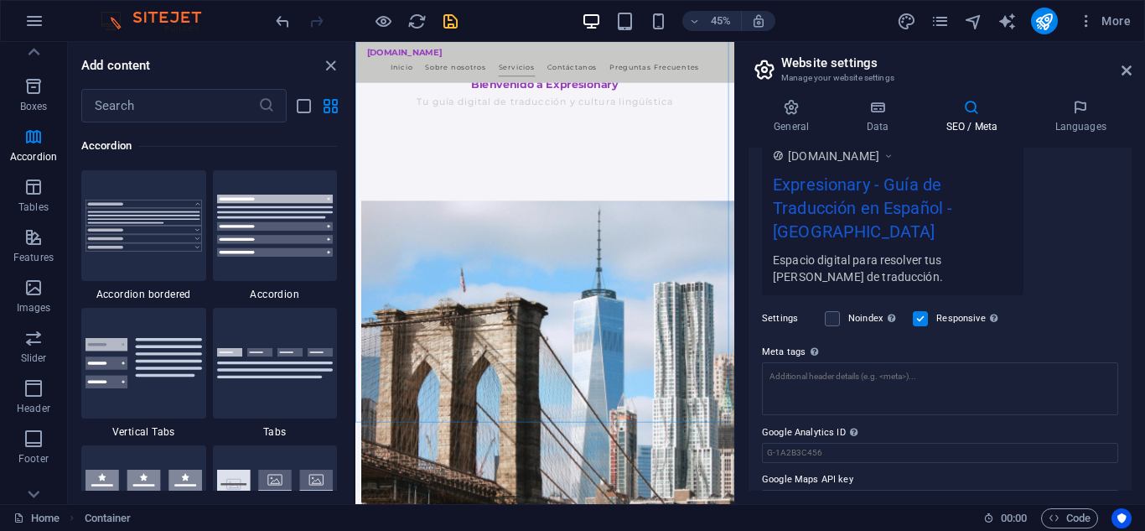
scroll to position [314, 0]
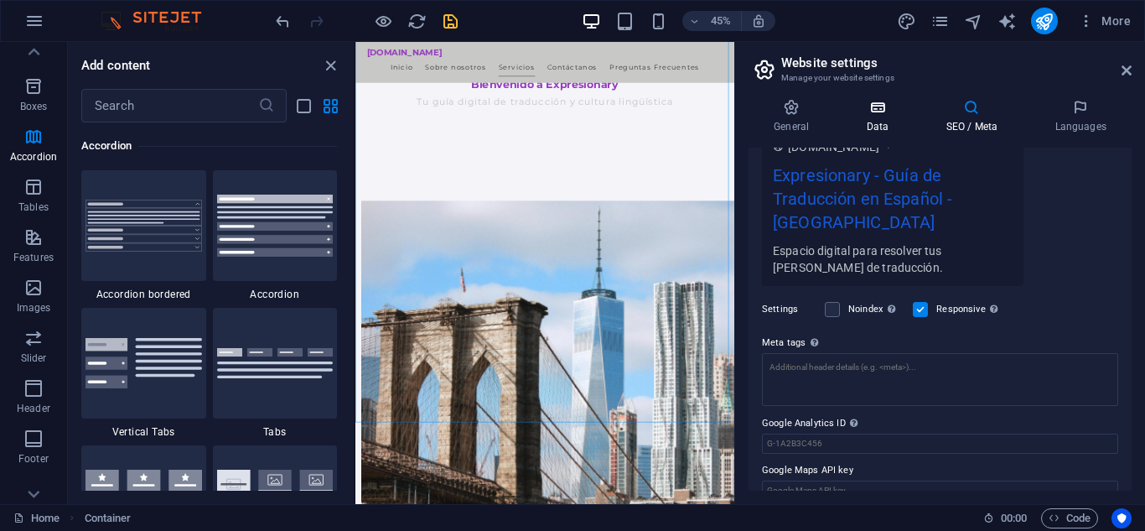
click at [885, 101] on icon at bounding box center [877, 107] width 73 height 17
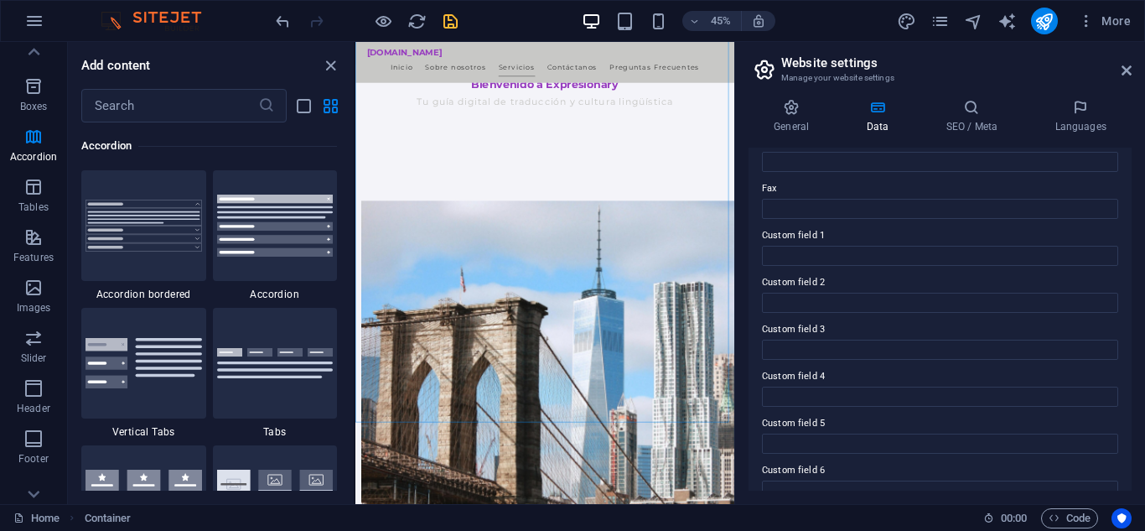
scroll to position [463, 0]
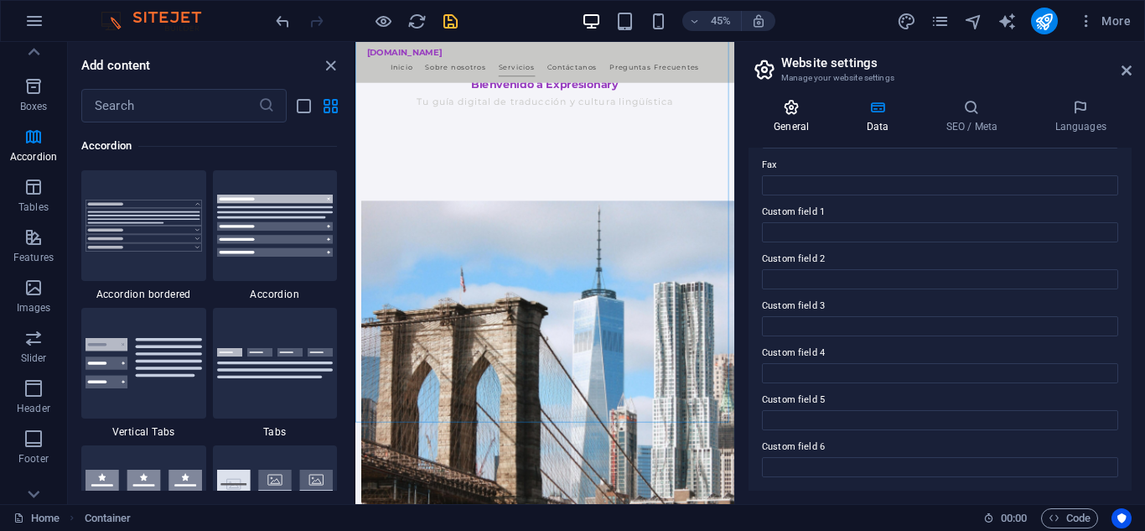
click at [807, 130] on h4 "General" at bounding box center [795, 116] width 92 height 35
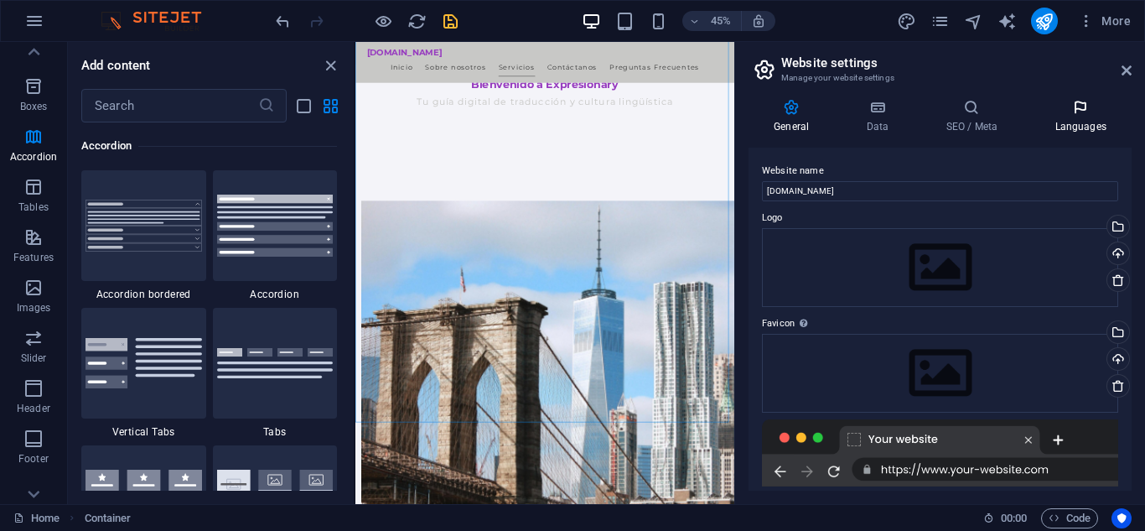
click at [1072, 108] on icon at bounding box center [1081, 107] width 102 height 17
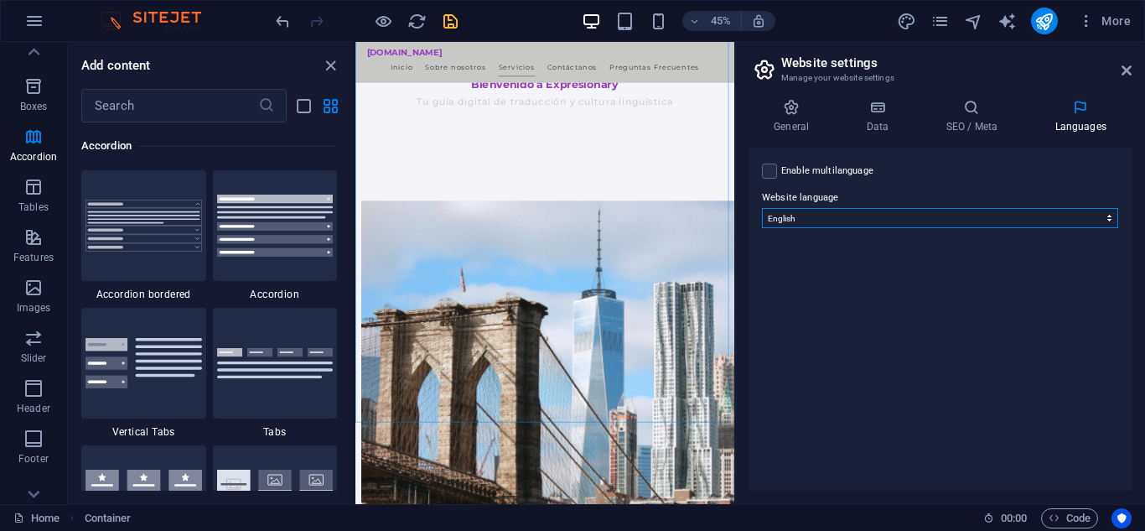
click at [892, 222] on select "Abkhazian Afar Afrikaans Akan Albanian Amharic Arabic Aragonese Armenian Assame…" at bounding box center [940, 218] width 356 height 20
click at [1123, 77] on link at bounding box center [1127, 71] width 10 height 14
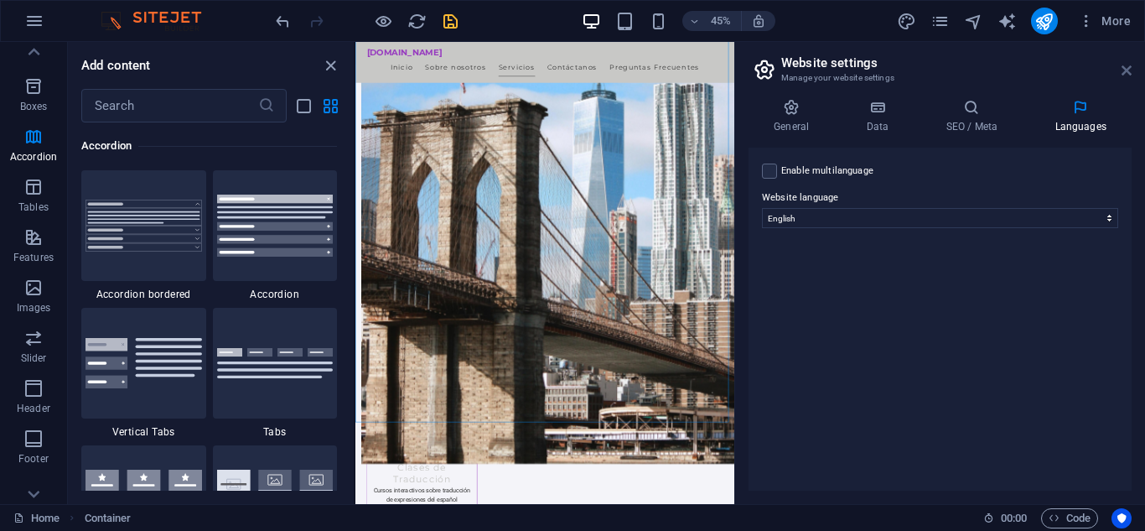
scroll to position [826, 0]
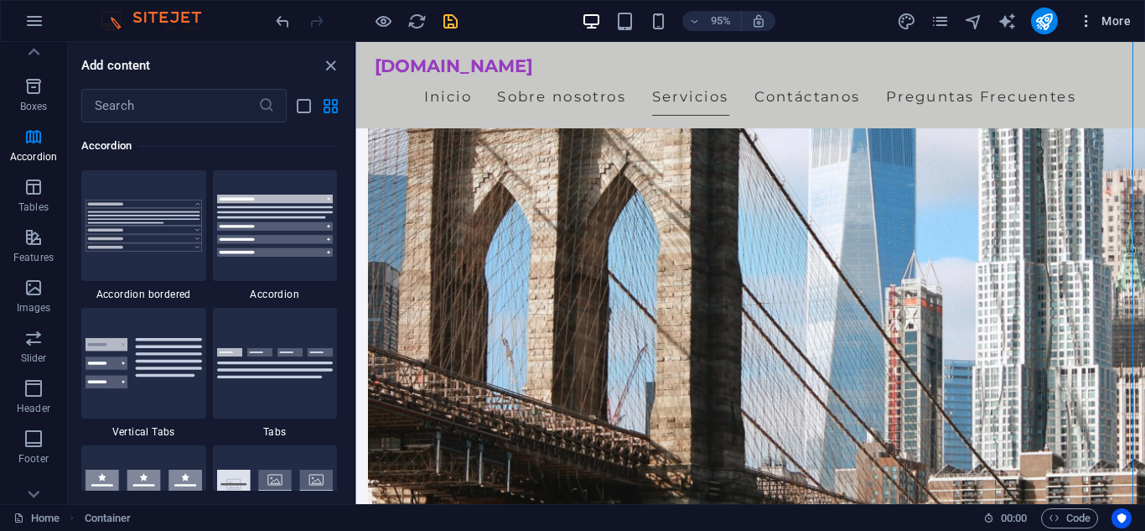
click at [1108, 22] on span "More" at bounding box center [1104, 21] width 53 height 17
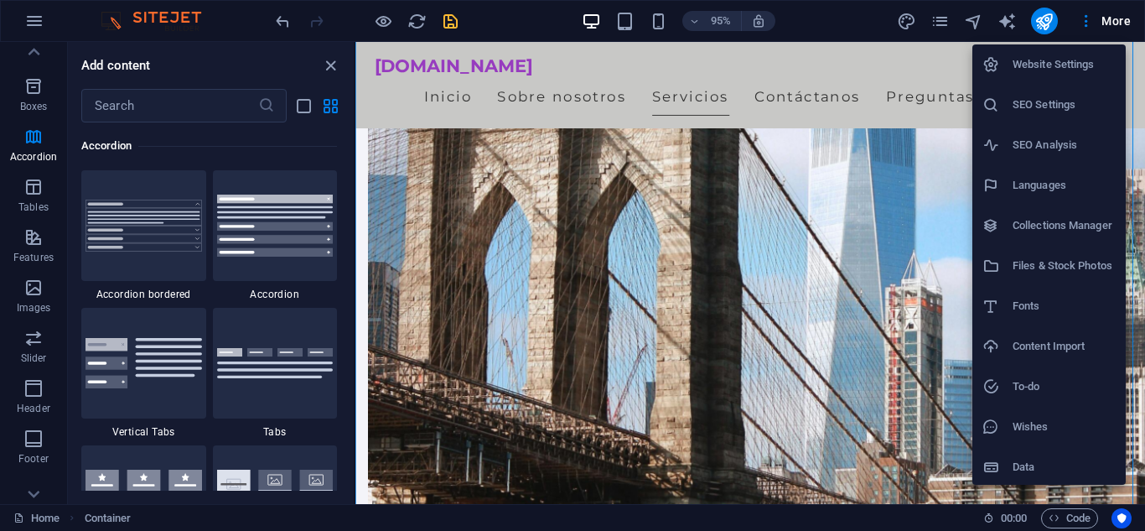
click at [1020, 468] on h6 "Data" at bounding box center [1064, 467] width 103 height 20
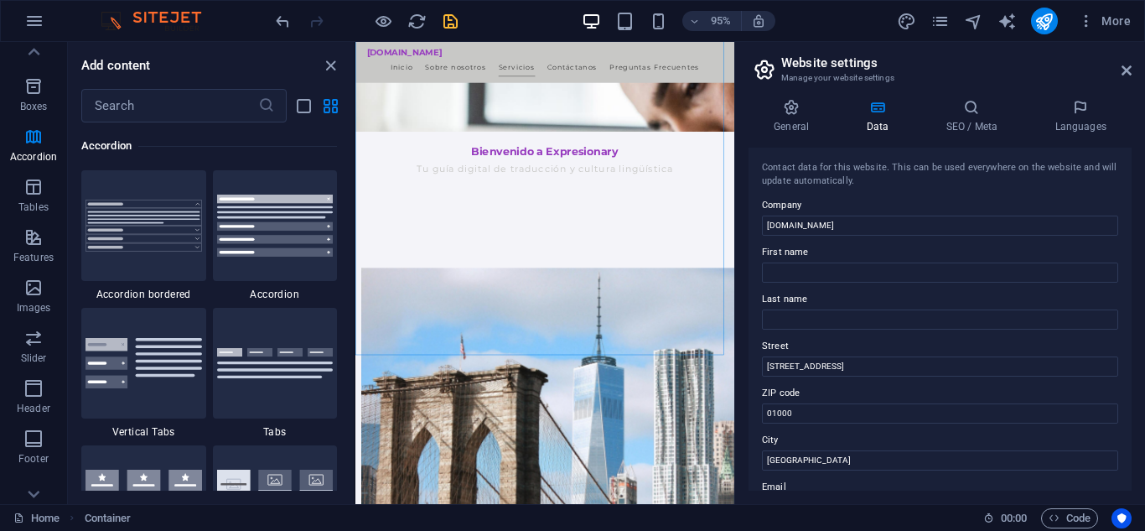
scroll to position [975, 0]
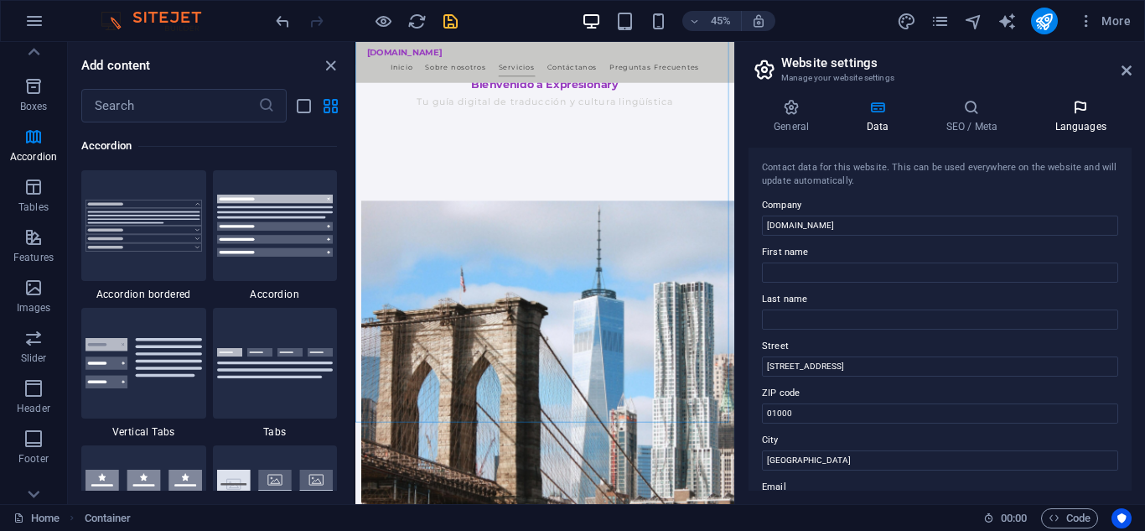
click at [1082, 123] on h4 "Languages" at bounding box center [1081, 116] width 102 height 35
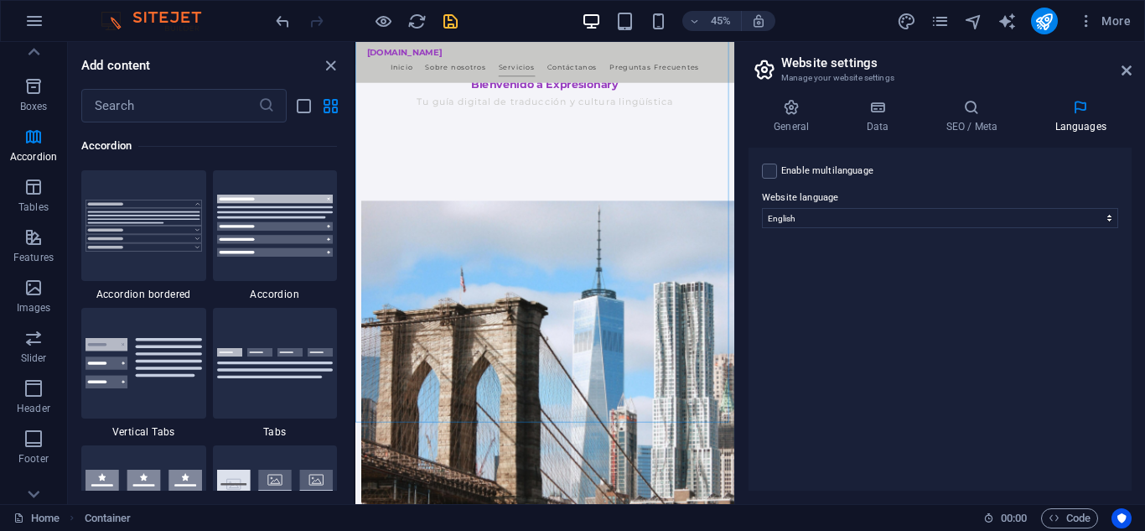
click at [937, 229] on div "Enable multilanguage To disable multilanguage delete all languages until only o…" at bounding box center [940, 319] width 383 height 343
click at [908, 222] on select "Abkhazian Afar Afrikaans Akan Albanian Amharic Arabic Aragonese Armenian Assame…" at bounding box center [940, 218] width 356 height 20
select select "148"
click at [762, 208] on select "Abkhazian Afar Afrikaans Akan Albanian Amharic Arabic Aragonese Armenian Assame…" at bounding box center [940, 218] width 356 height 20
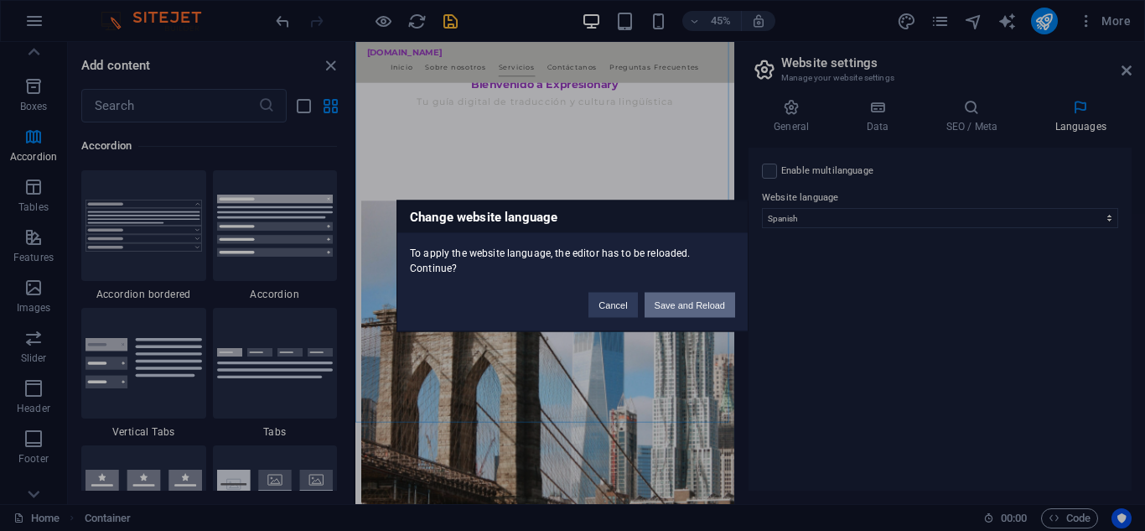
click at [667, 311] on button "Save and Reload" at bounding box center [690, 304] width 91 height 25
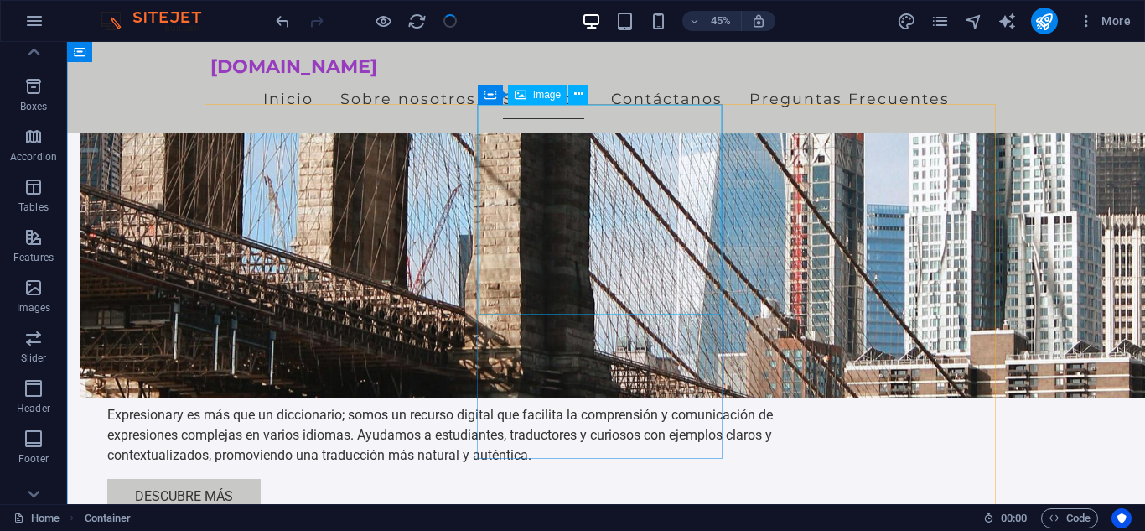
checkbox input "false"
